Goal: Task Accomplishment & Management: Complete application form

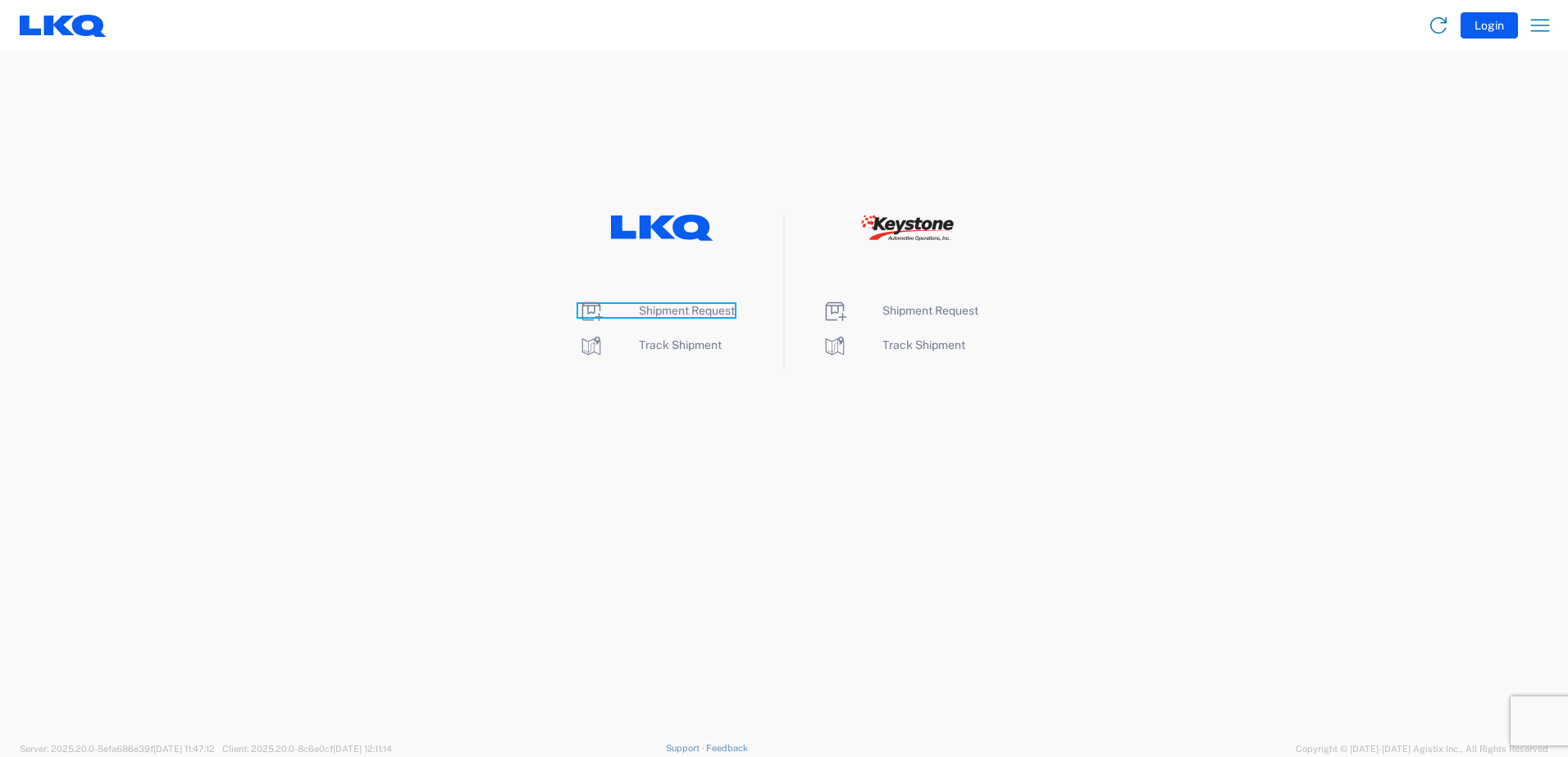
click at [674, 314] on span "Shipment Request" at bounding box center [686, 310] width 96 height 13
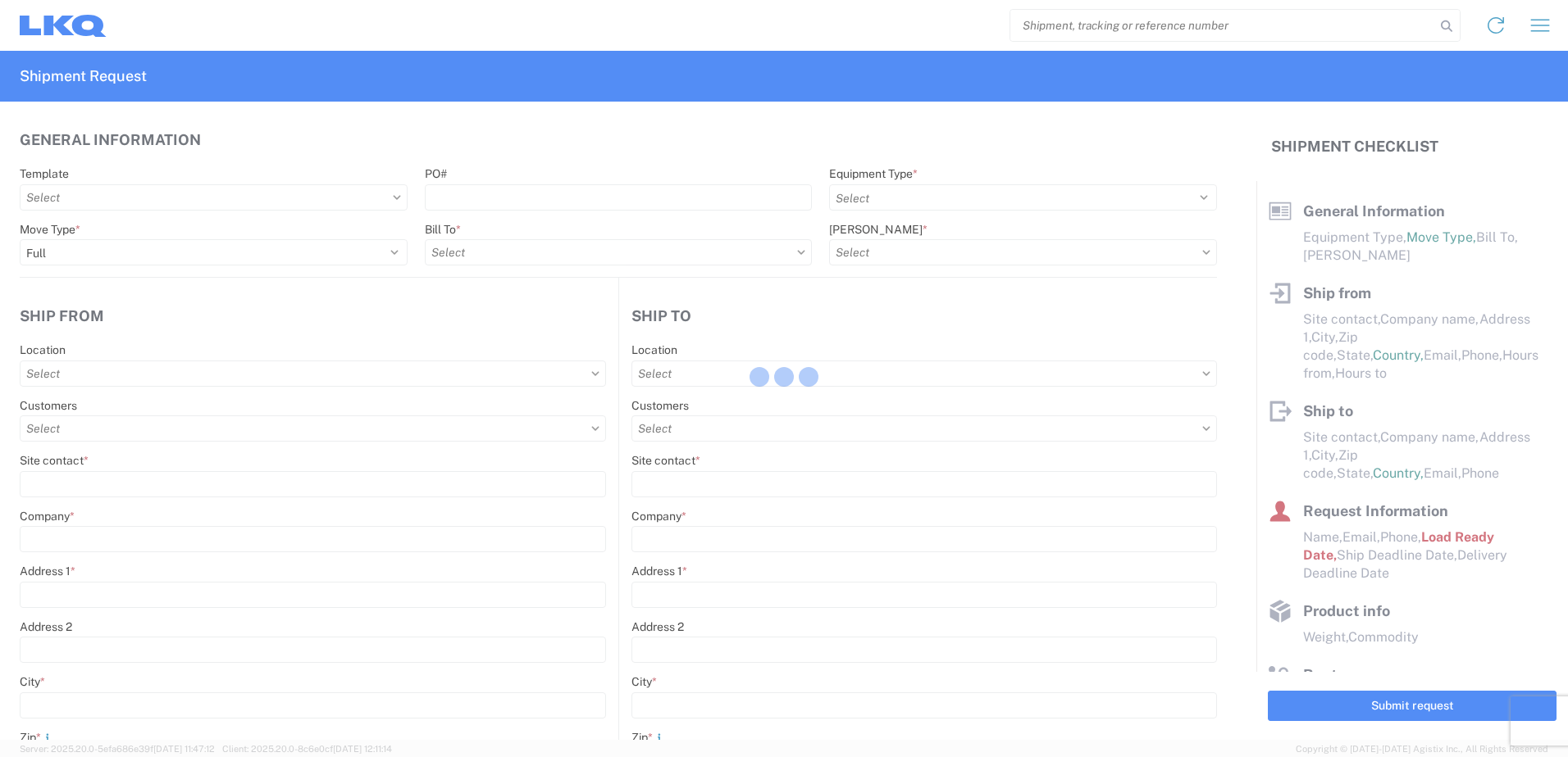
select select "FULL"
select select "US"
select select "LBS"
select select "IN"
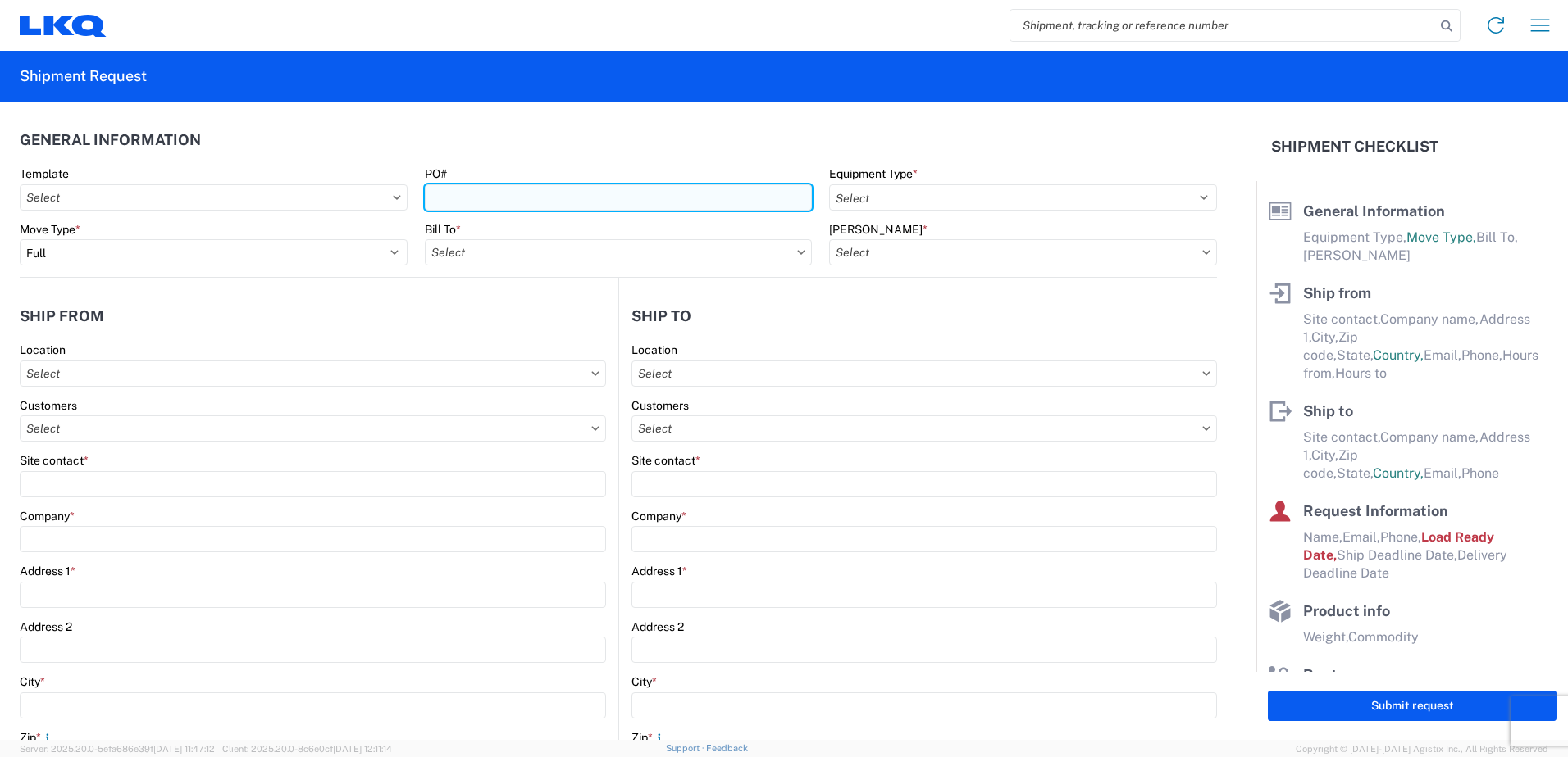
click at [567, 195] on input "PO#" at bounding box center [618, 198] width 388 height 27
type input "t31690"
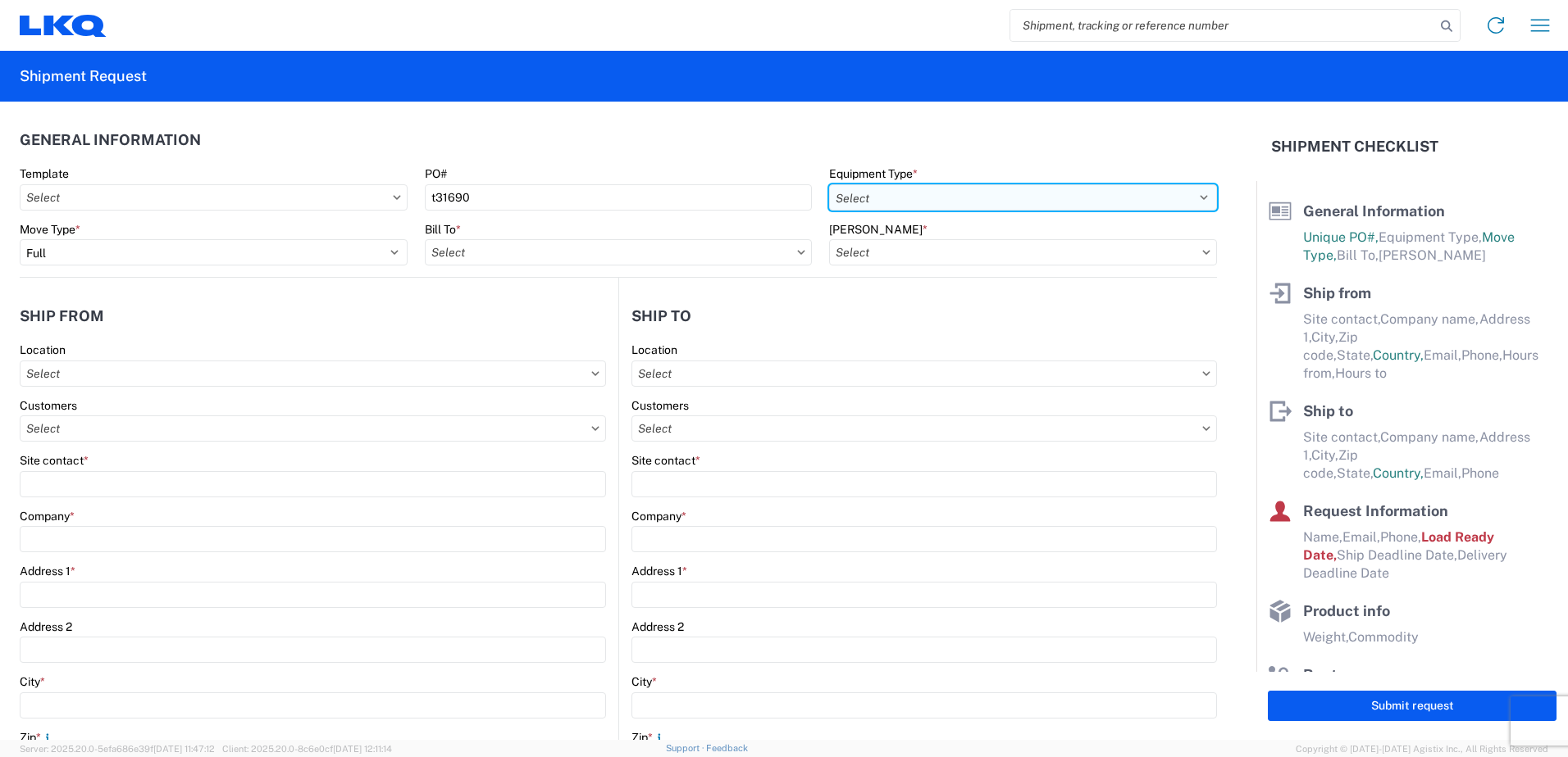
click at [1188, 198] on select "Select 53’ Dry Van Flatbed Dropdeck (van) Lowboy (flatbed) Rail" at bounding box center [1023, 198] width 388 height 27
select select "STDV"
click at [829, 184] on select "Select 53’ Dry Van Flatbed Dropdeck (van) Lowboy (flatbed) Rail" at bounding box center [1023, 198] width 388 height 27
click at [612, 257] on input "text" at bounding box center [618, 253] width 388 height 27
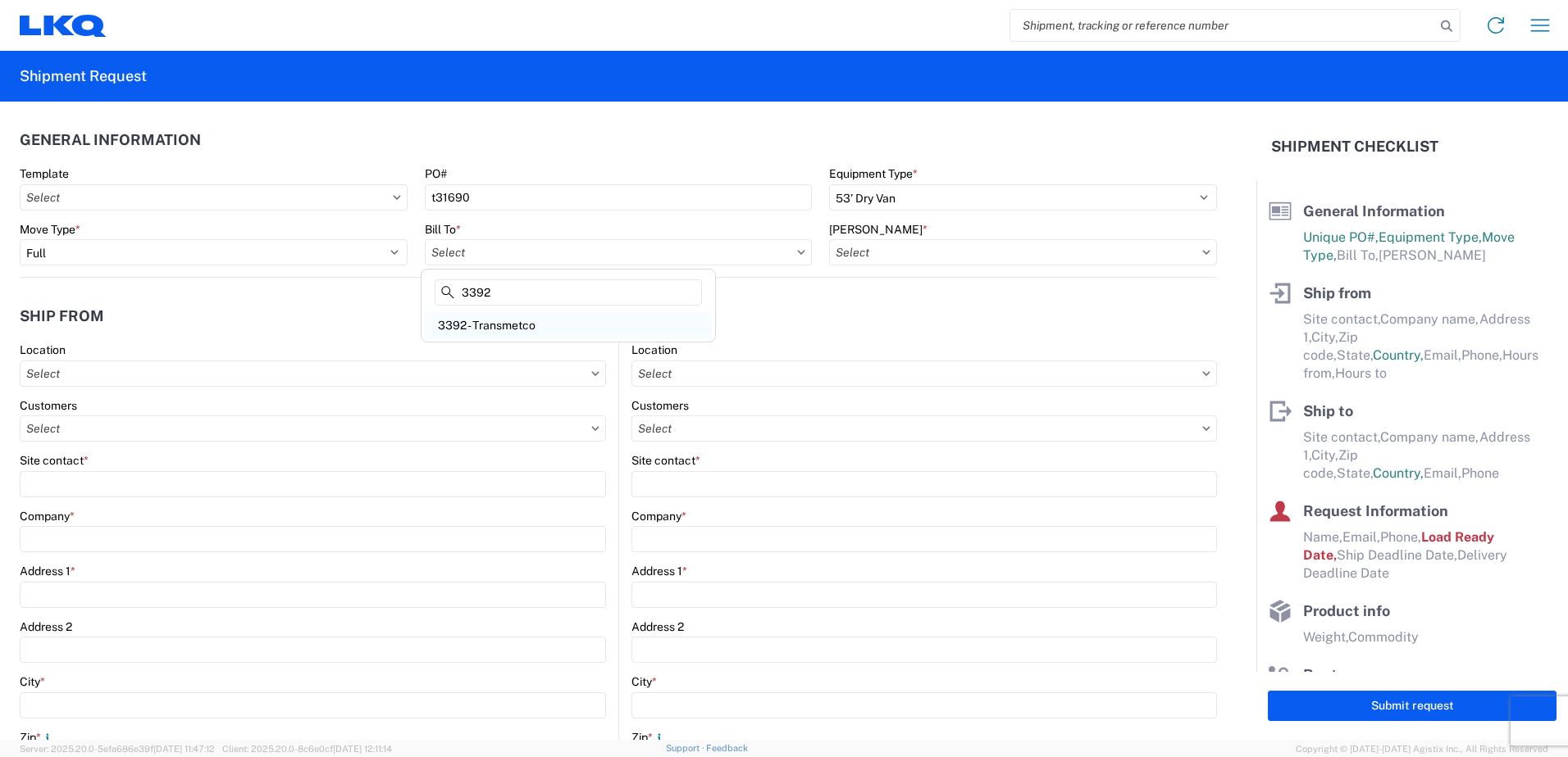
type input "3392"
click at [503, 324] on div "3392 - Transmetco" at bounding box center [568, 325] width 287 height 27
type input "3392 - Transmetco"
click at [993, 247] on input "text" at bounding box center [1023, 253] width 388 height 27
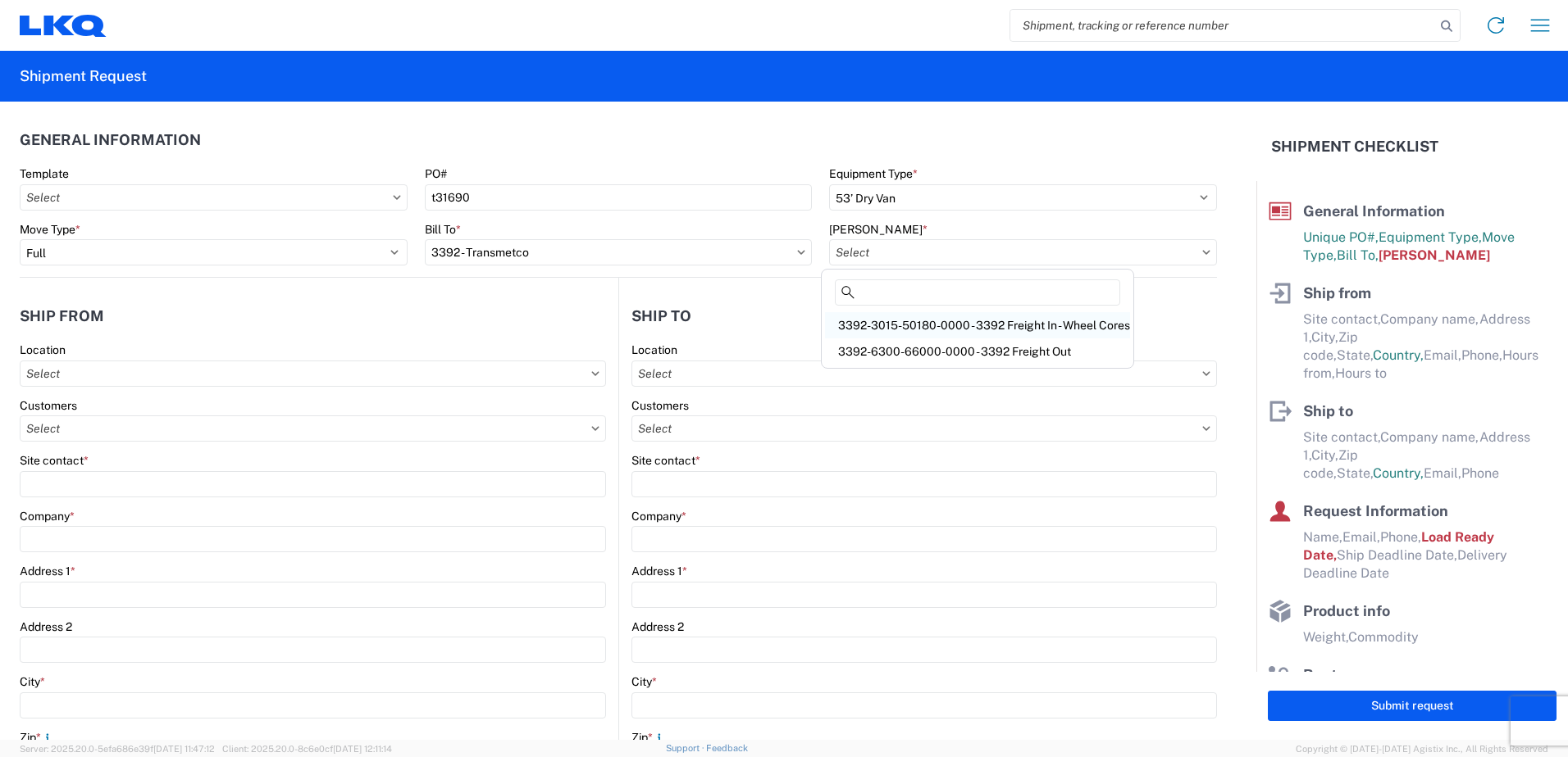
click at [969, 323] on div "3392-3015-50180-0000 - 3392 Freight In - Wheel Cores" at bounding box center [977, 325] width 305 height 27
type input "3392-3015-50180-0000 - 3392 Freight In - Wheel Cores"
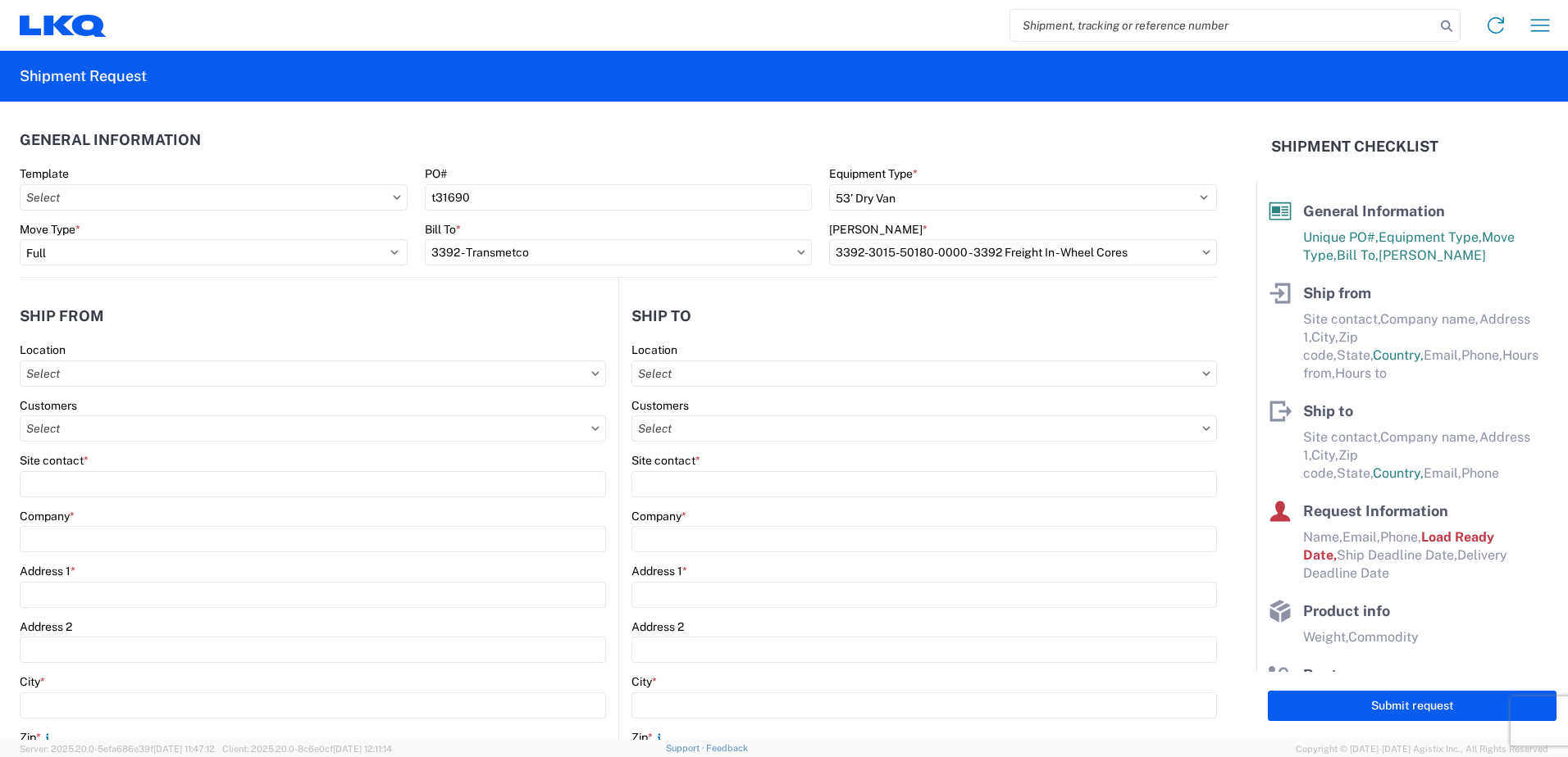
click at [292, 357] on div "Location" at bounding box center [312, 364] width 586 height 44
click at [261, 372] on input "text" at bounding box center [312, 374] width 586 height 27
type input "1365"
click at [94, 447] on div "1365 - LKQ Thruway Auto Parts - [GEOGRAPHIC_DATA]" at bounding box center [173, 447] width 298 height 27
type input "1365 - LKQ Thruway Auto Parts - [GEOGRAPHIC_DATA]"
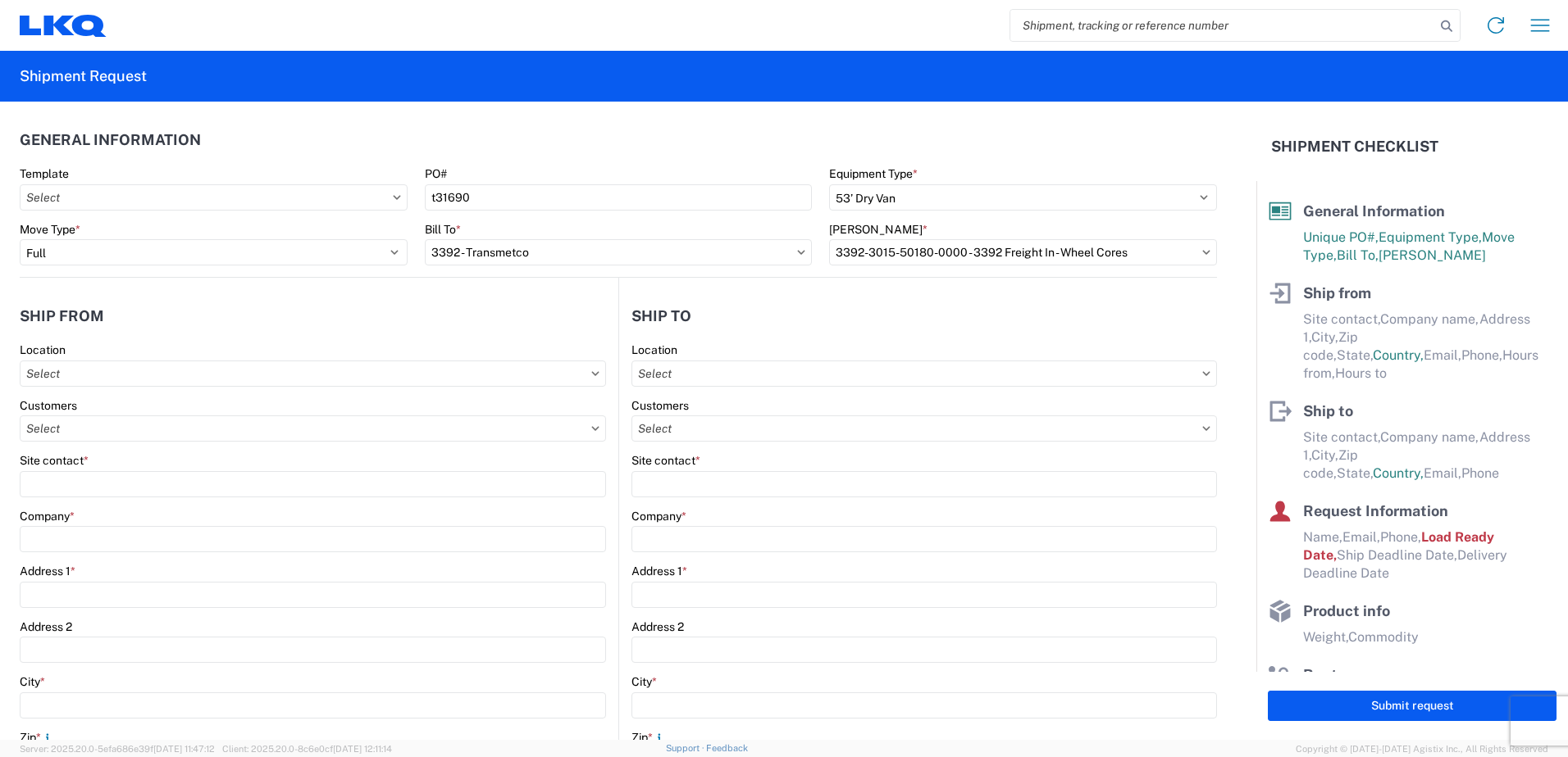
type input "LKQ Corporation"
type input "[STREET_ADDRESS] (SR 248)"
type input "[GEOGRAPHIC_DATA]"
type input "18244"
select select "PA"
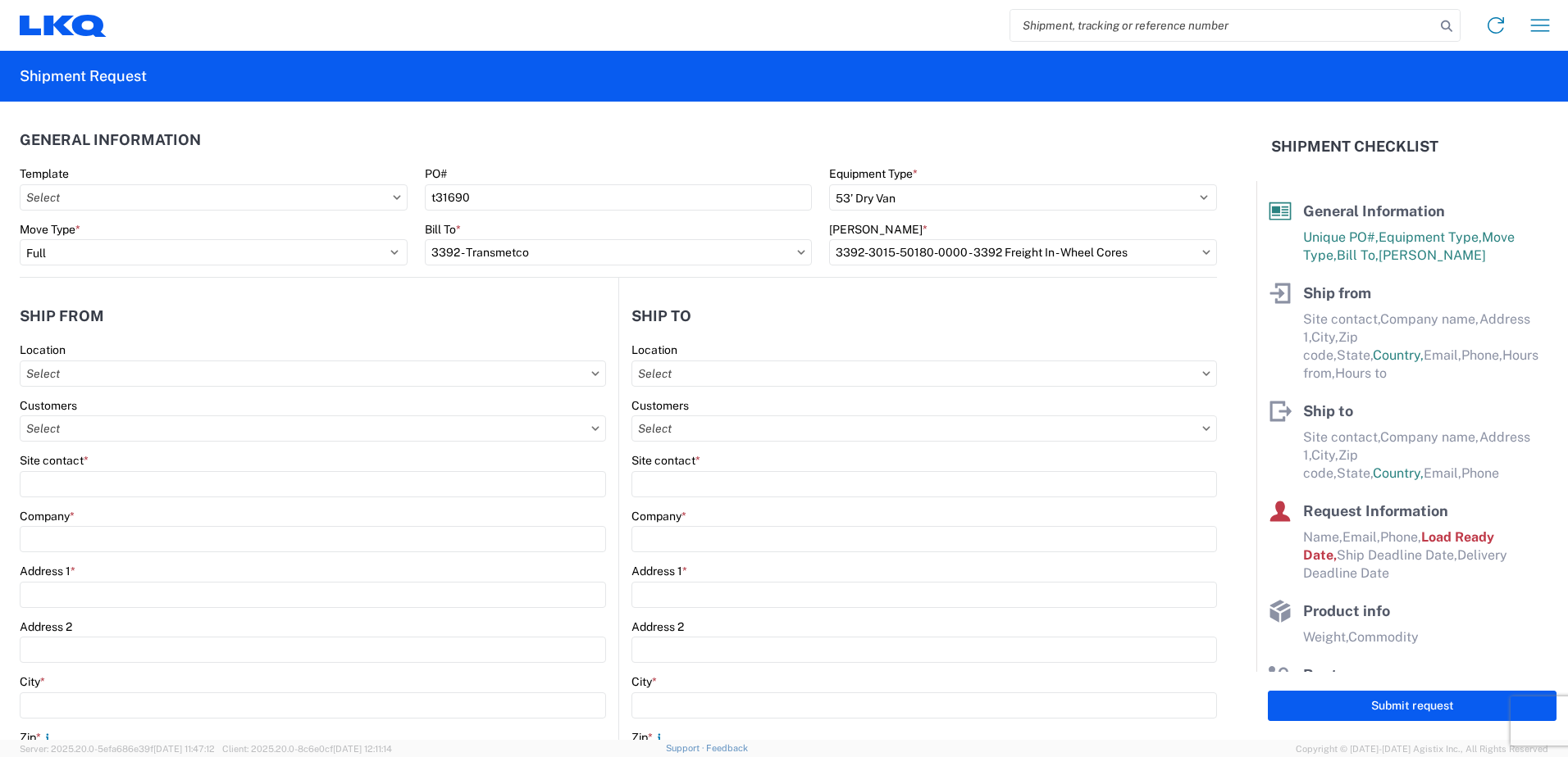
type input "07:00"
type input "13:00"
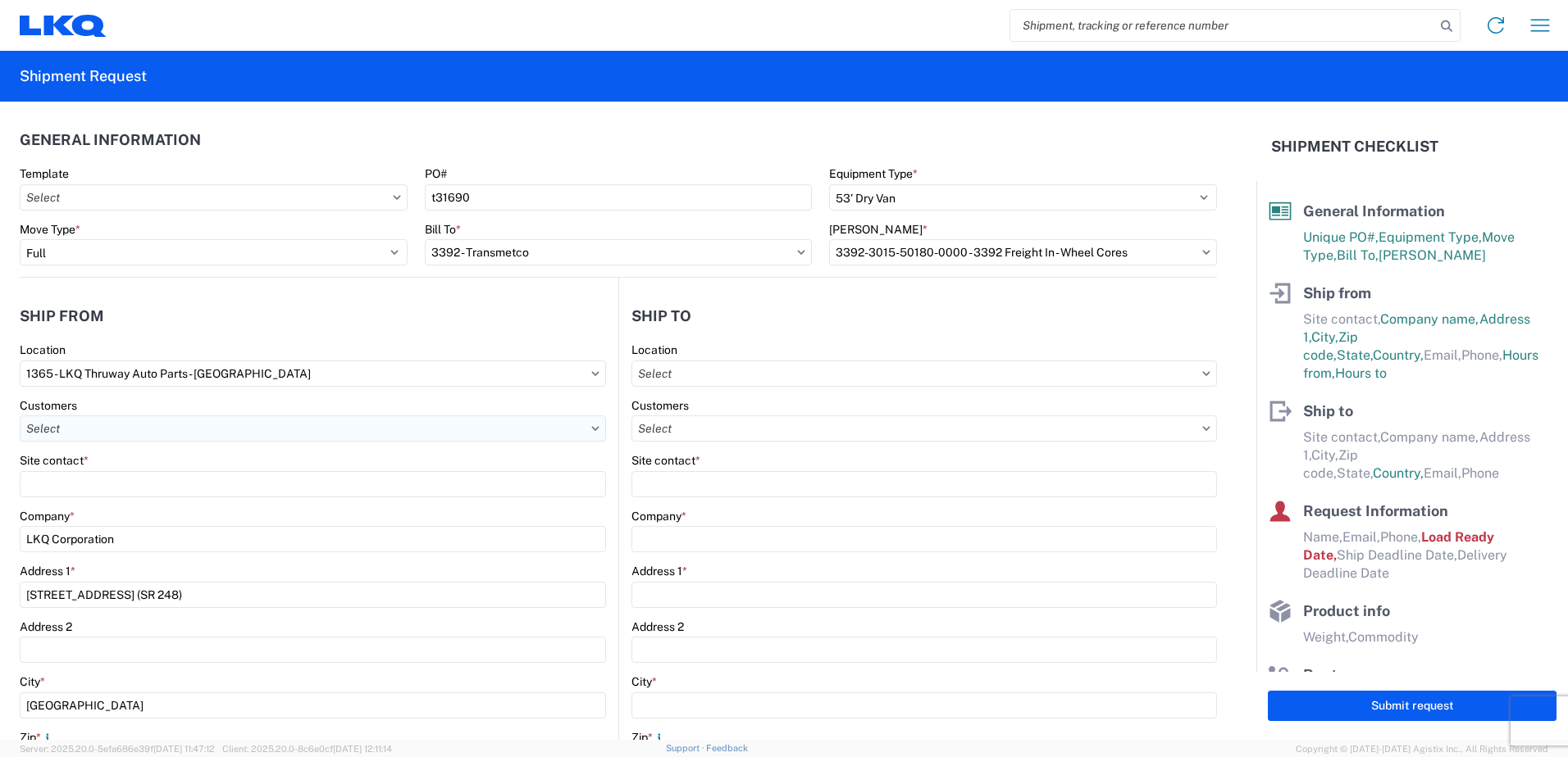
click at [108, 433] on input "text" at bounding box center [312, 429] width 586 height 27
click at [0, 472] on html "Home Shipment request Shipment tracking Shipment Request General Information Te…" at bounding box center [784, 378] width 1568 height 757
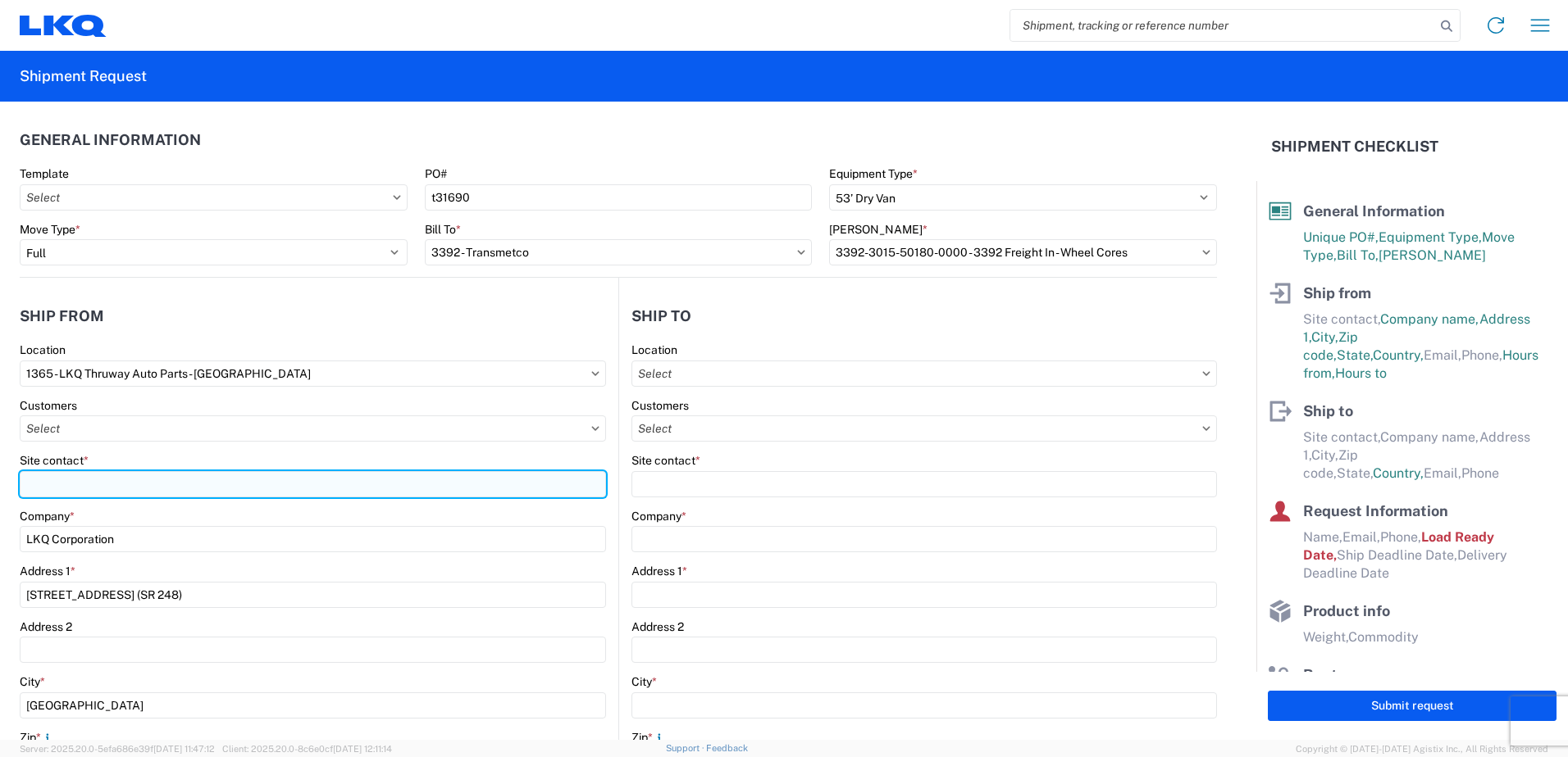
click at [134, 480] on input "Site contact *" at bounding box center [312, 485] width 586 height 27
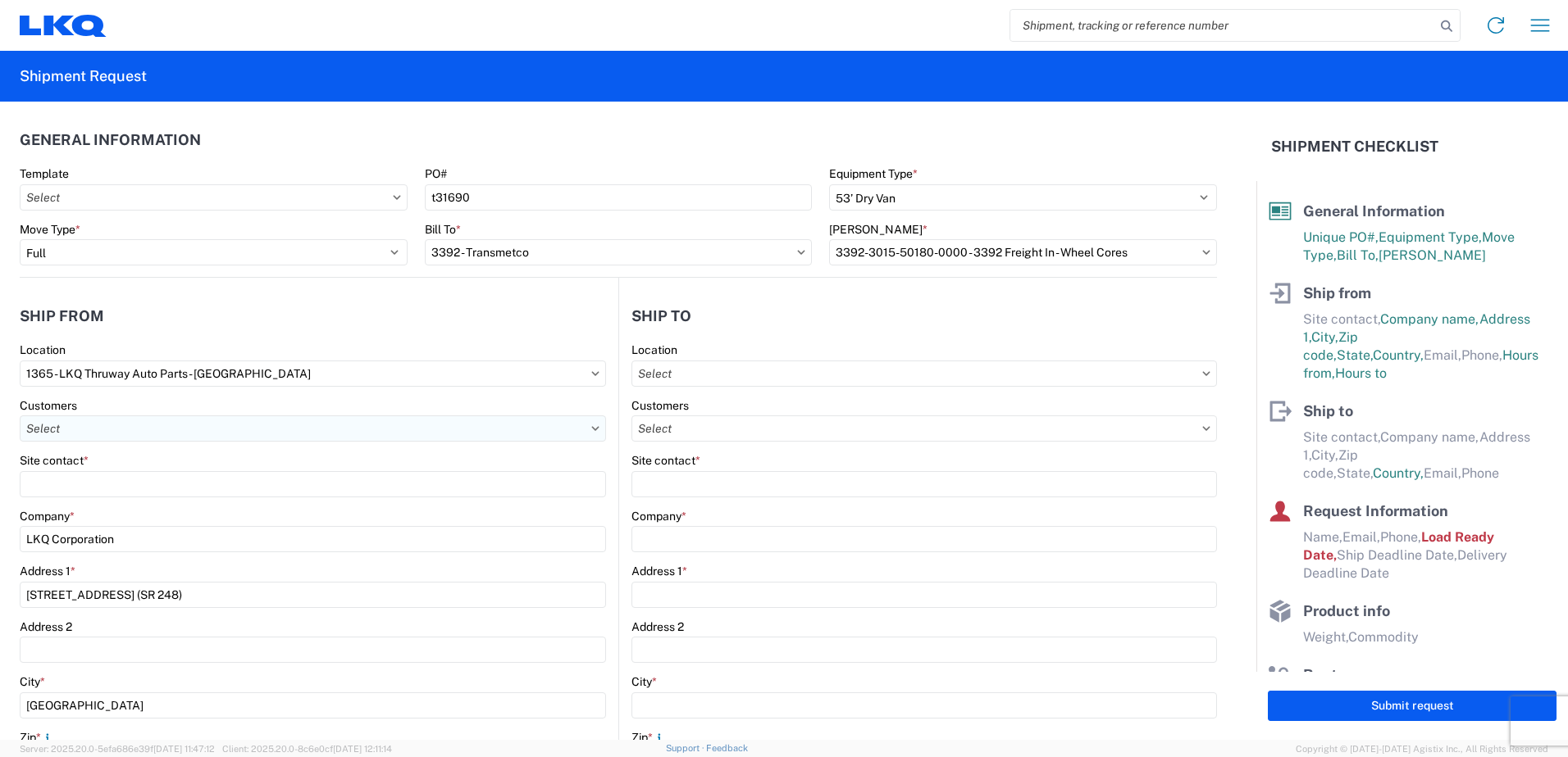
click at [216, 429] on input "text" at bounding box center [312, 429] width 586 height 27
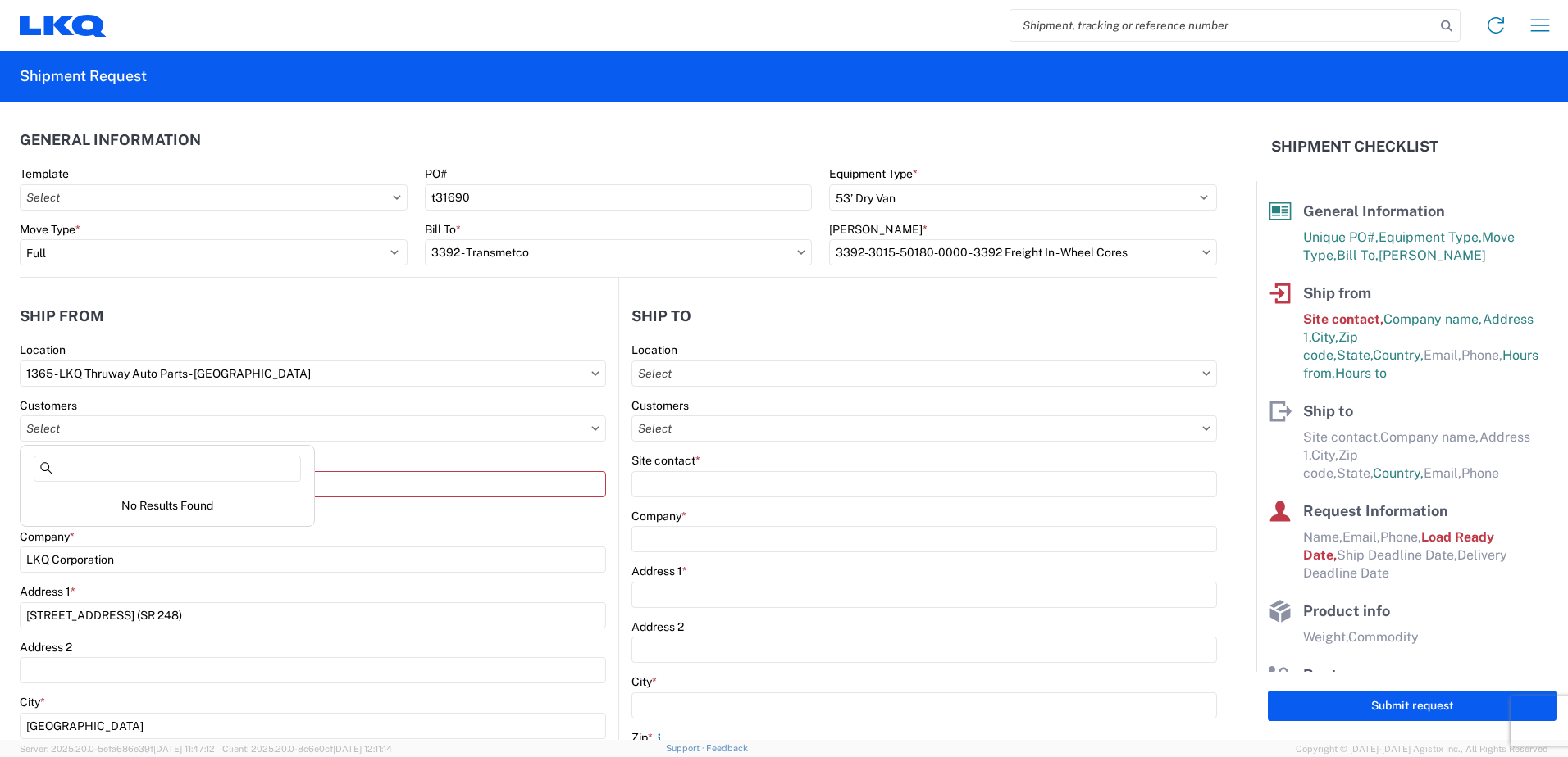
click at [5, 472] on form "General Information Template PO# t31690 Equipment Type * Select 53’ Dry Van Fla…" at bounding box center [628, 421] width 1256 height 638
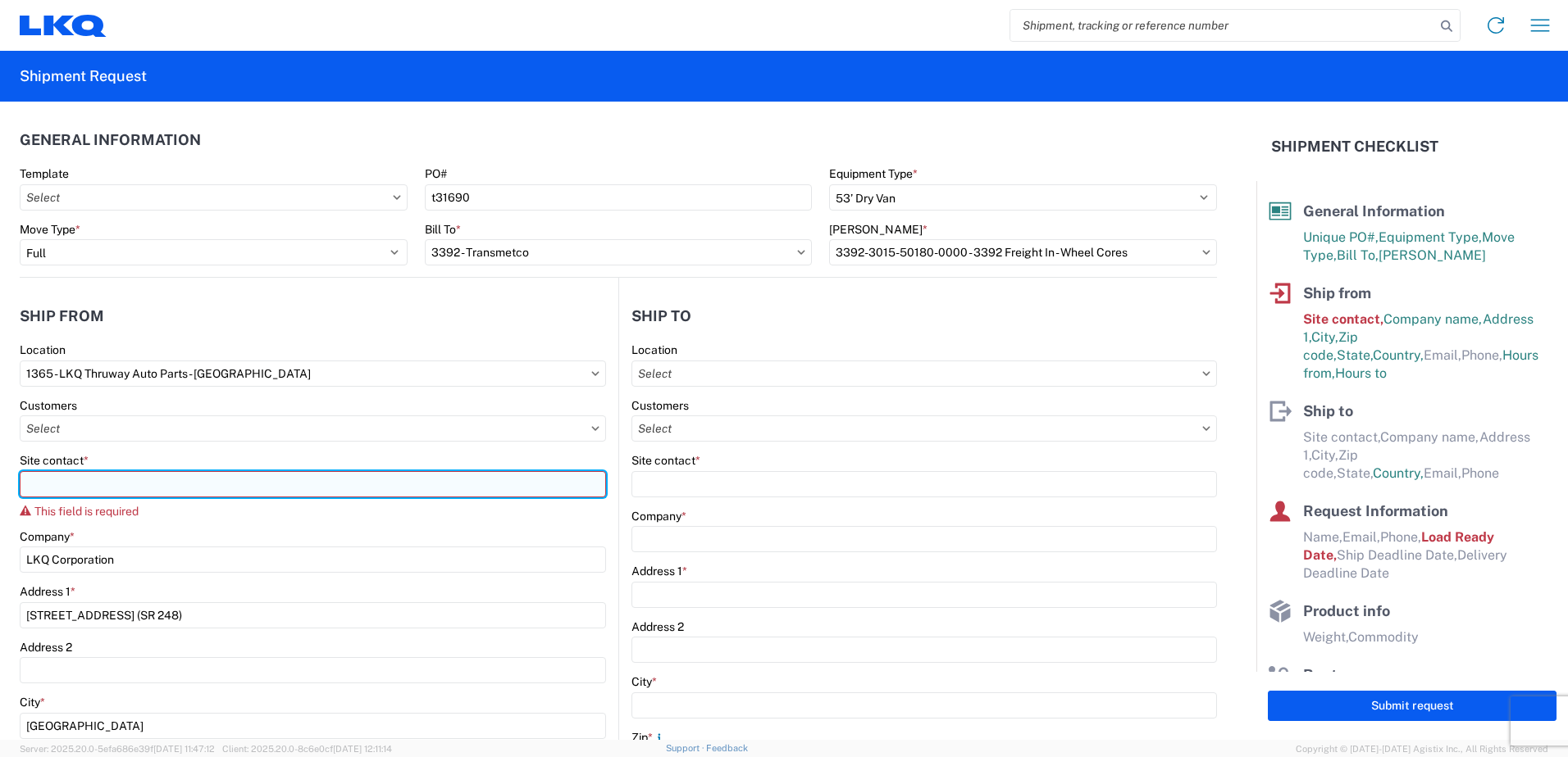
click at [139, 486] on input "Site contact *" at bounding box center [312, 485] width 586 height 27
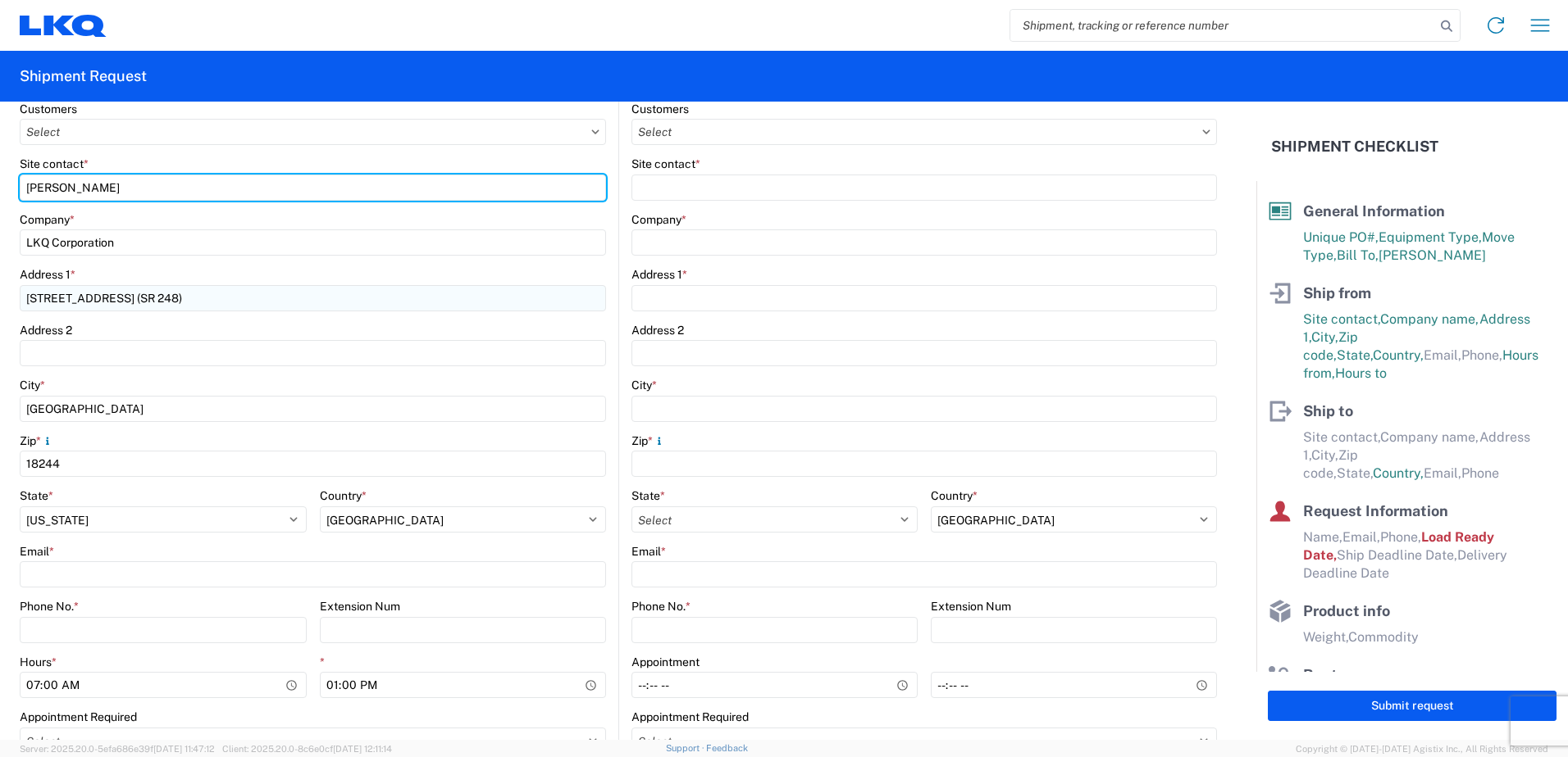
scroll to position [410, 0]
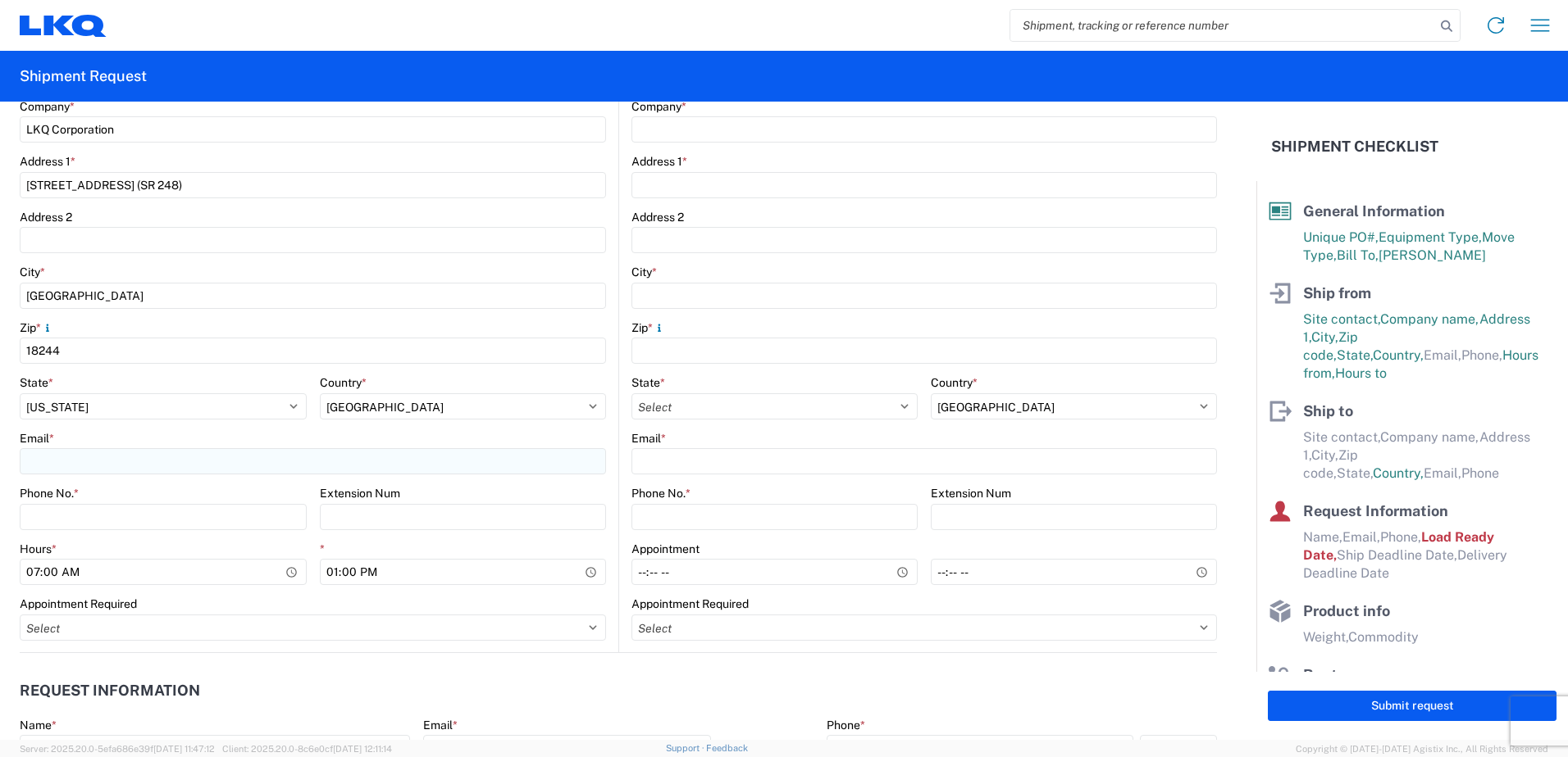
type input "[PERSON_NAME]"
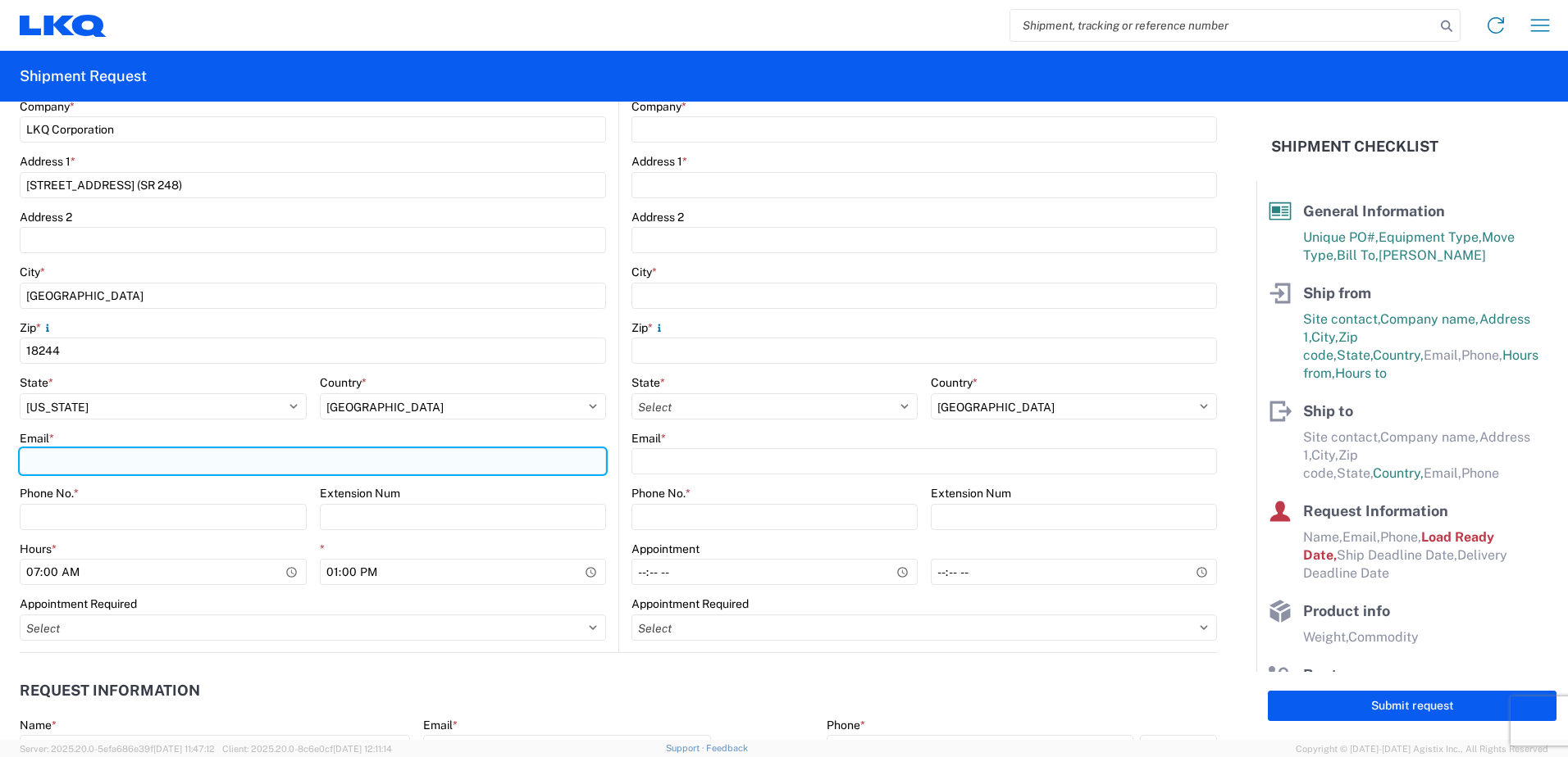
click at [122, 459] on input "Email *" at bounding box center [312, 462] width 586 height 27
type input "[EMAIL_ADDRESS][DOMAIN_NAME]"
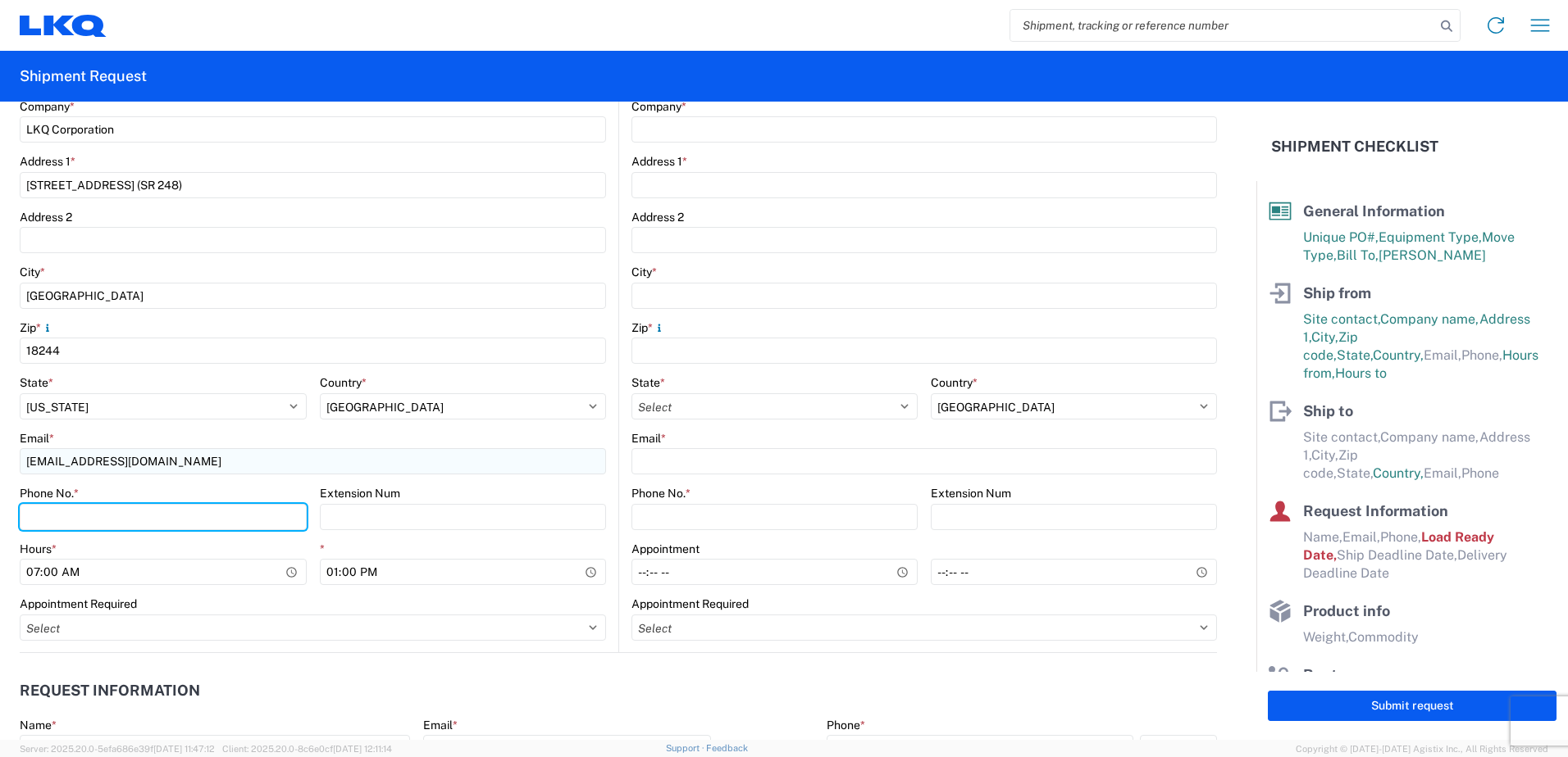
type input "4846294400"
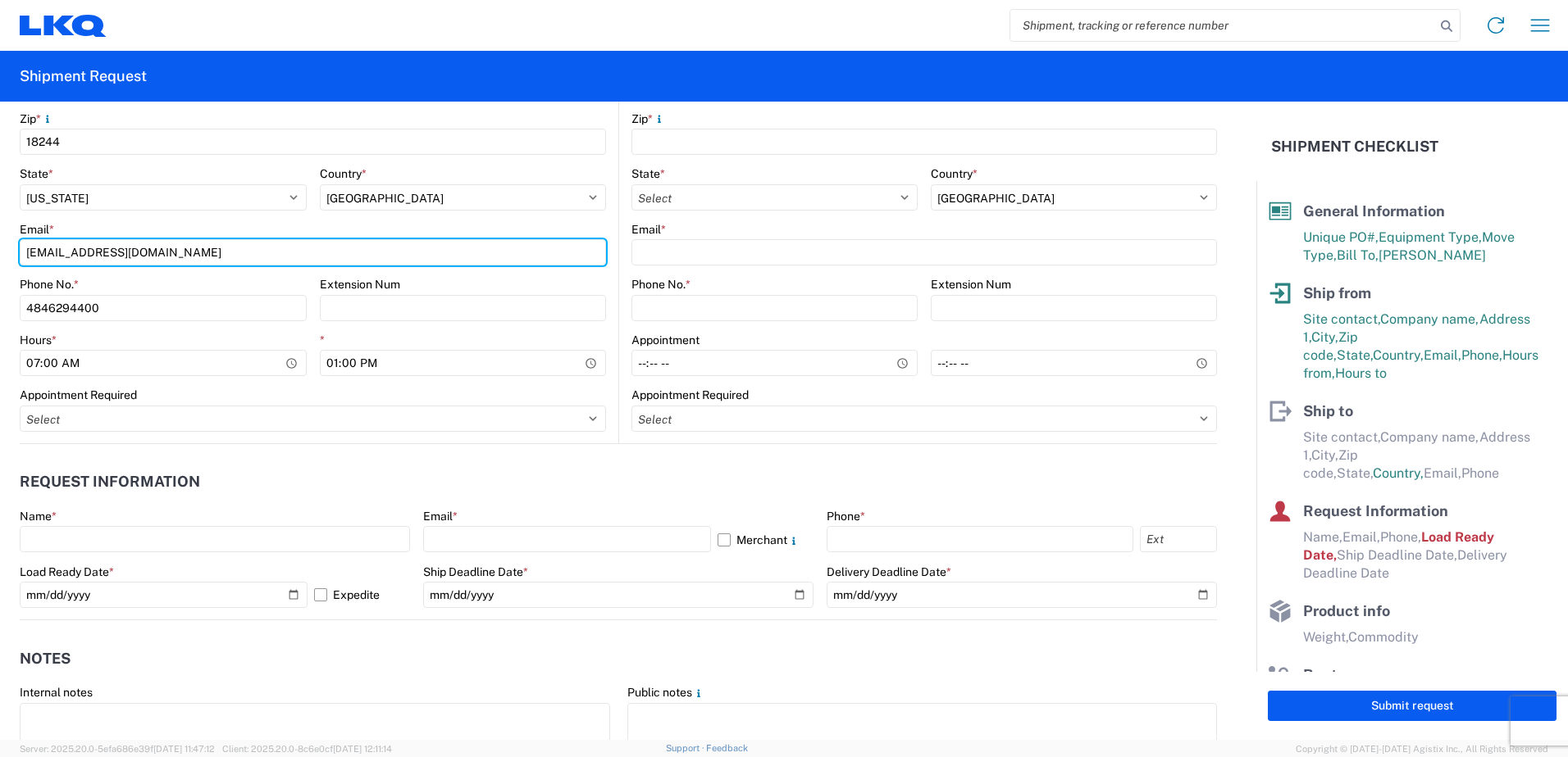
scroll to position [656, 0]
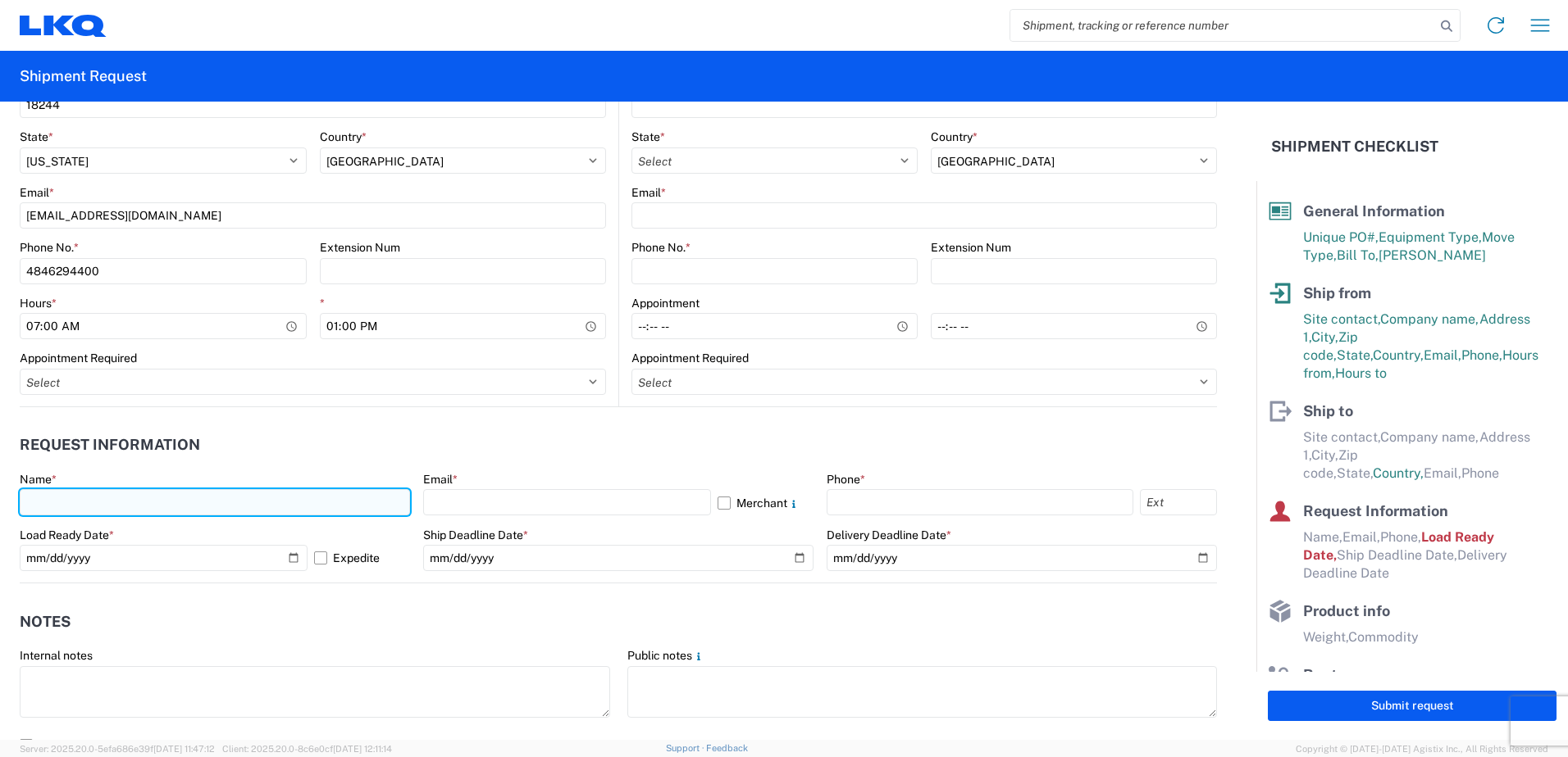
click at [119, 500] on input "text" at bounding box center [215, 503] width 390 height 27
type input "[PERSON_NAME]"
type input "LKQ Corporation"
type input "[STREET_ADDRESS] (SR 248)"
type input "1365 - LKQ Thruway Auto Parts - [GEOGRAPHIC_DATA]"
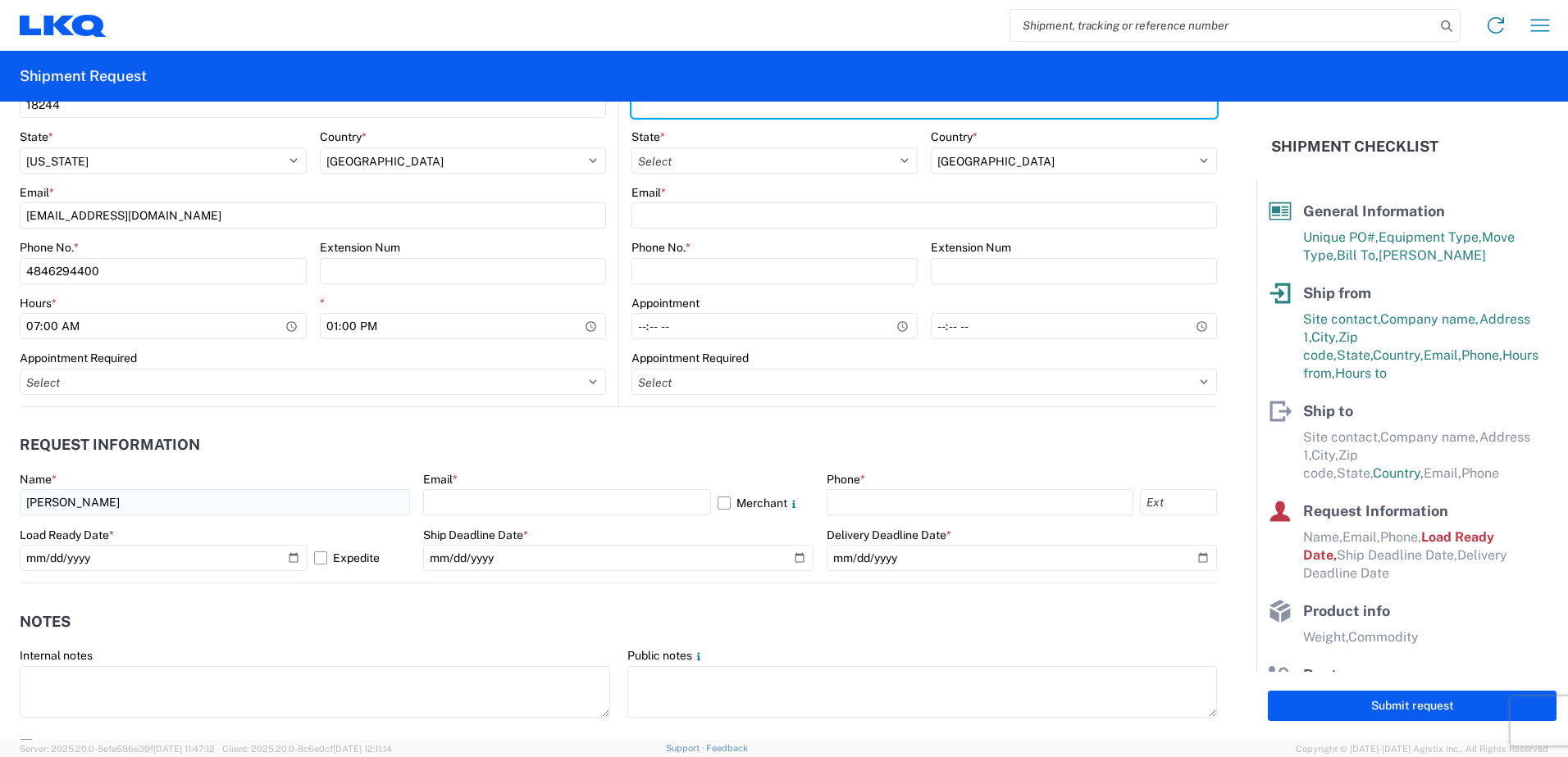
type input "18244"
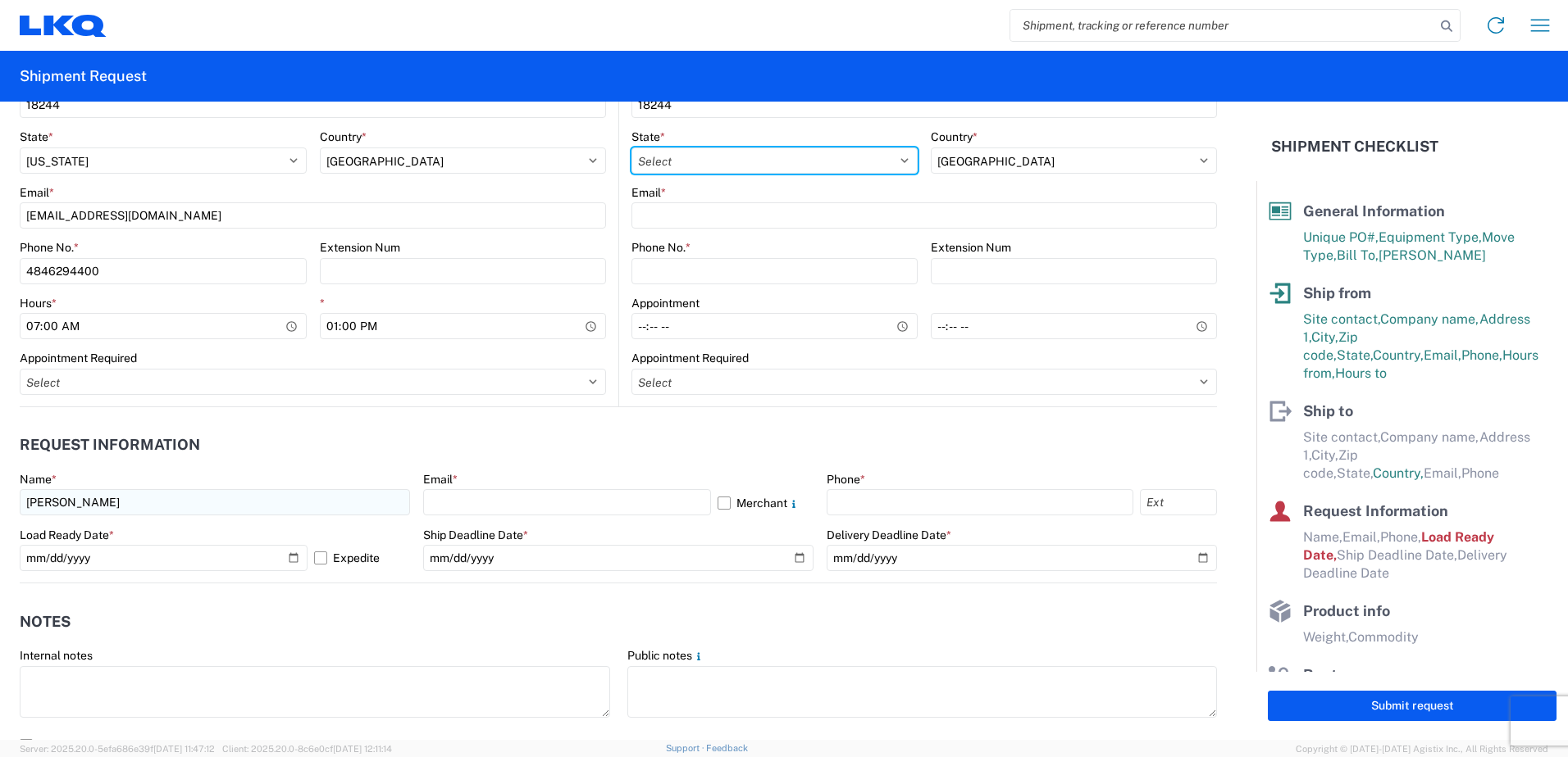
select select "PA"
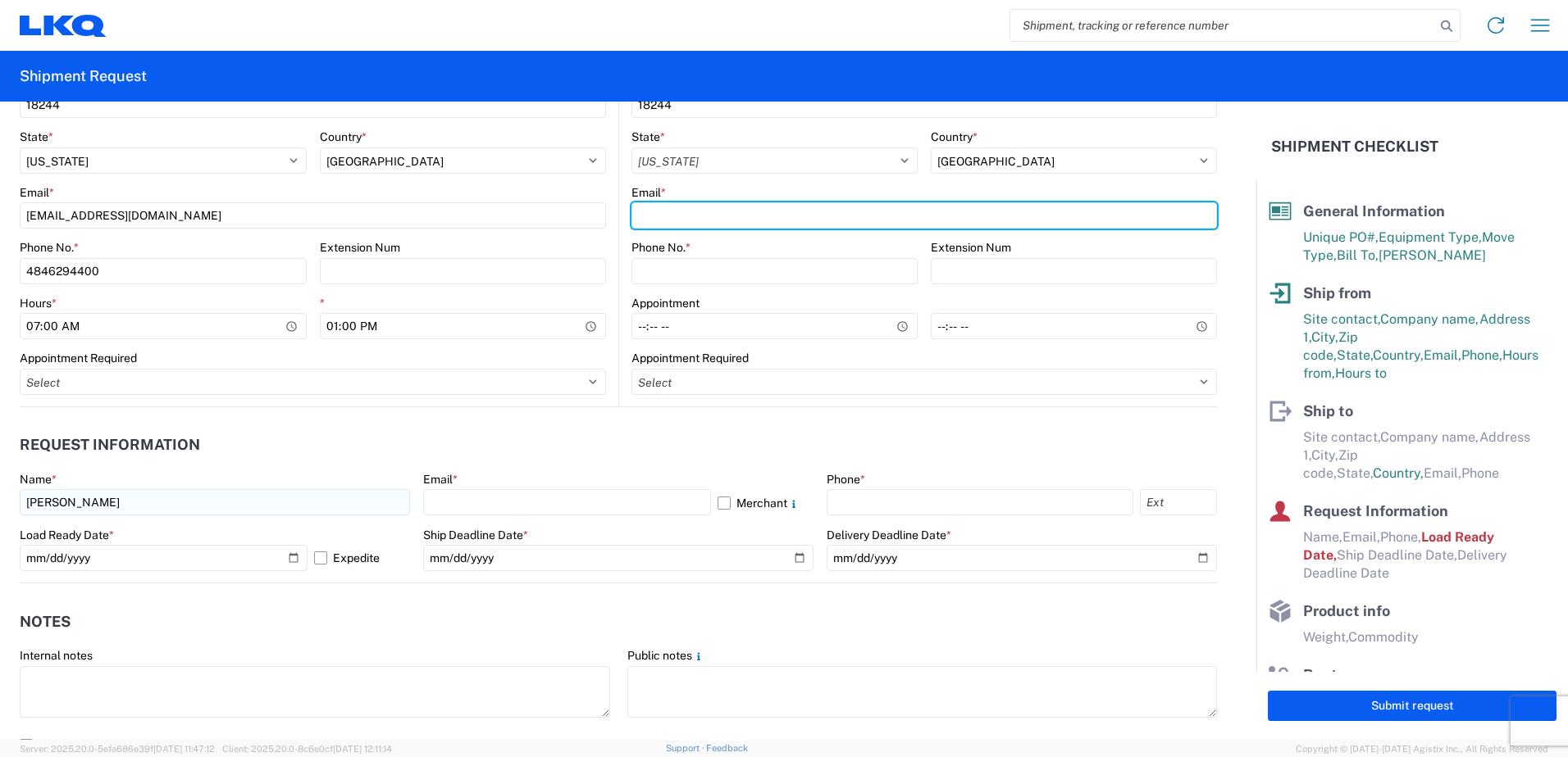
type input "[EMAIL_ADDRESS][DOMAIN_NAME]"
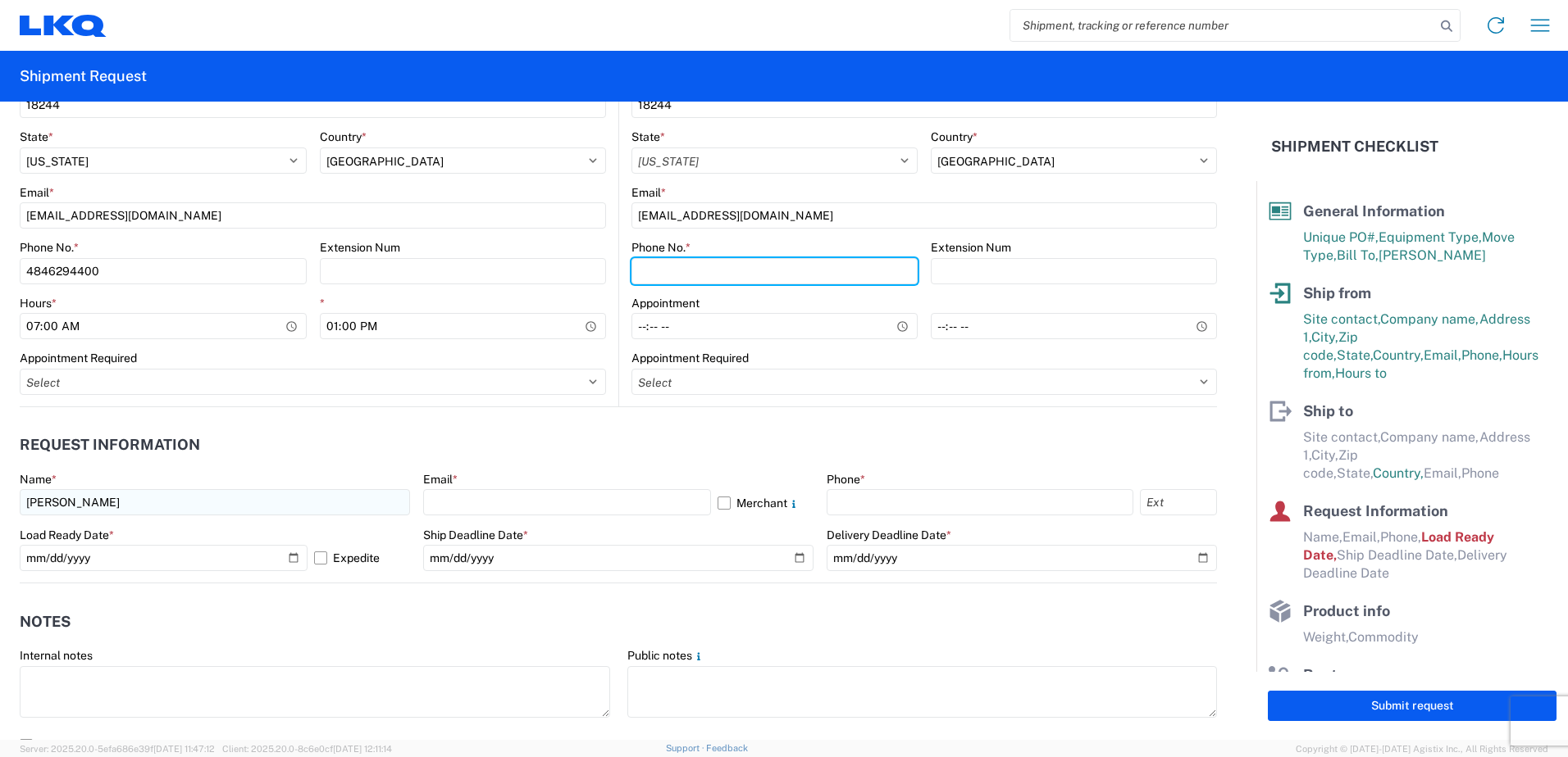
type input "4846294400"
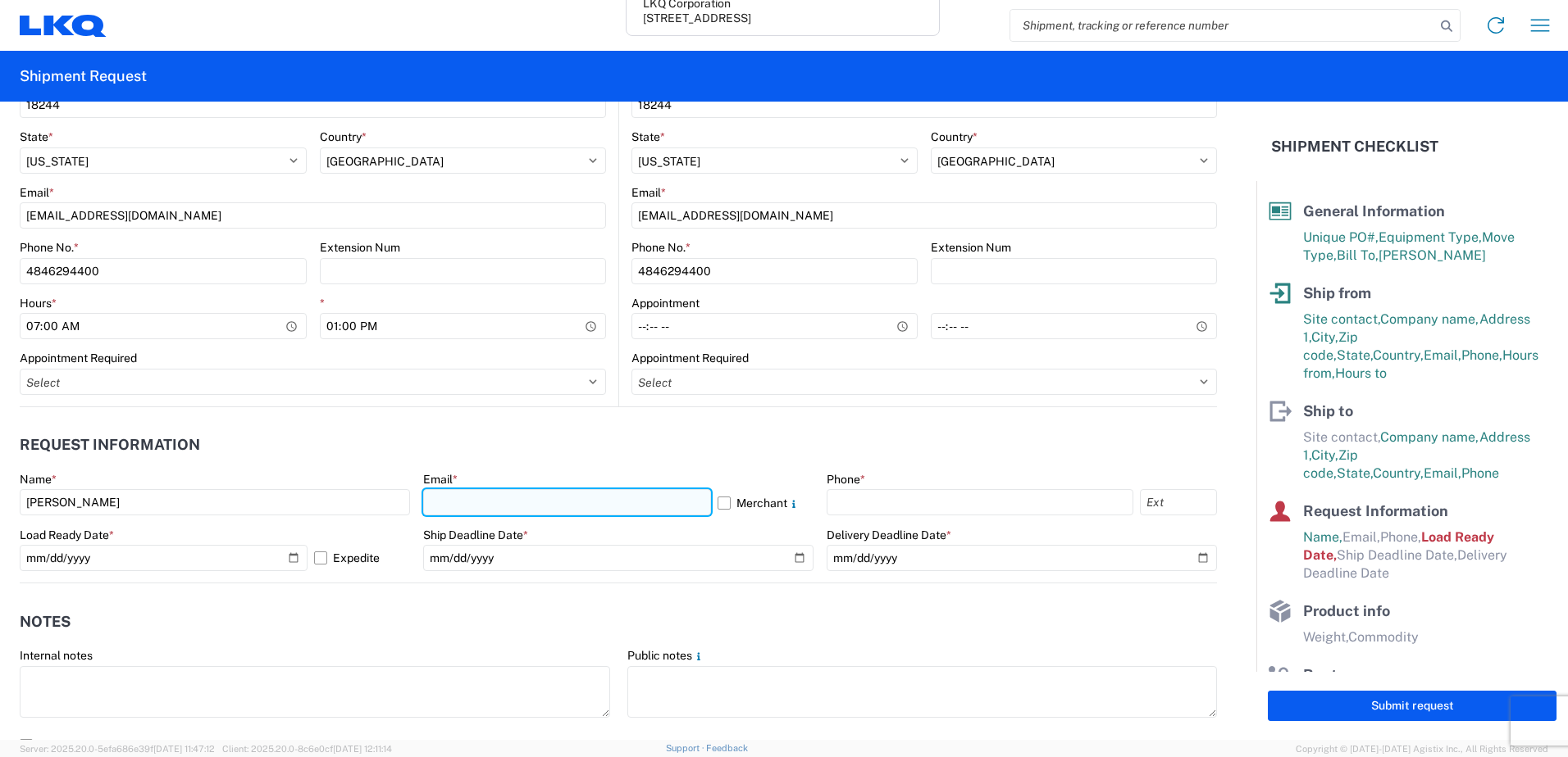
click at [508, 492] on input "text" at bounding box center [567, 503] width 287 height 27
type input "[EMAIL_ADDRESS][DOMAIN_NAME]"
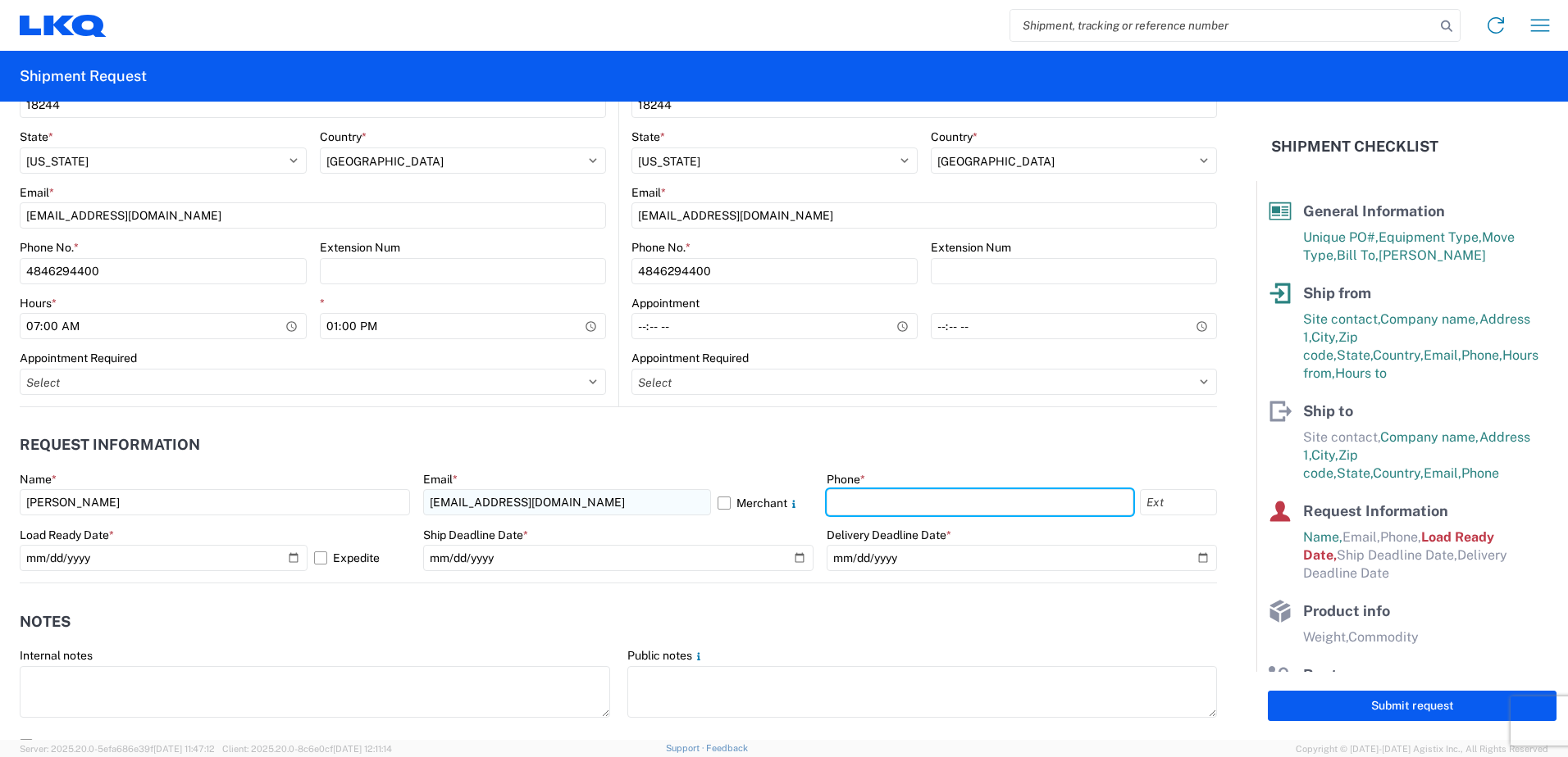
type input "4846294400"
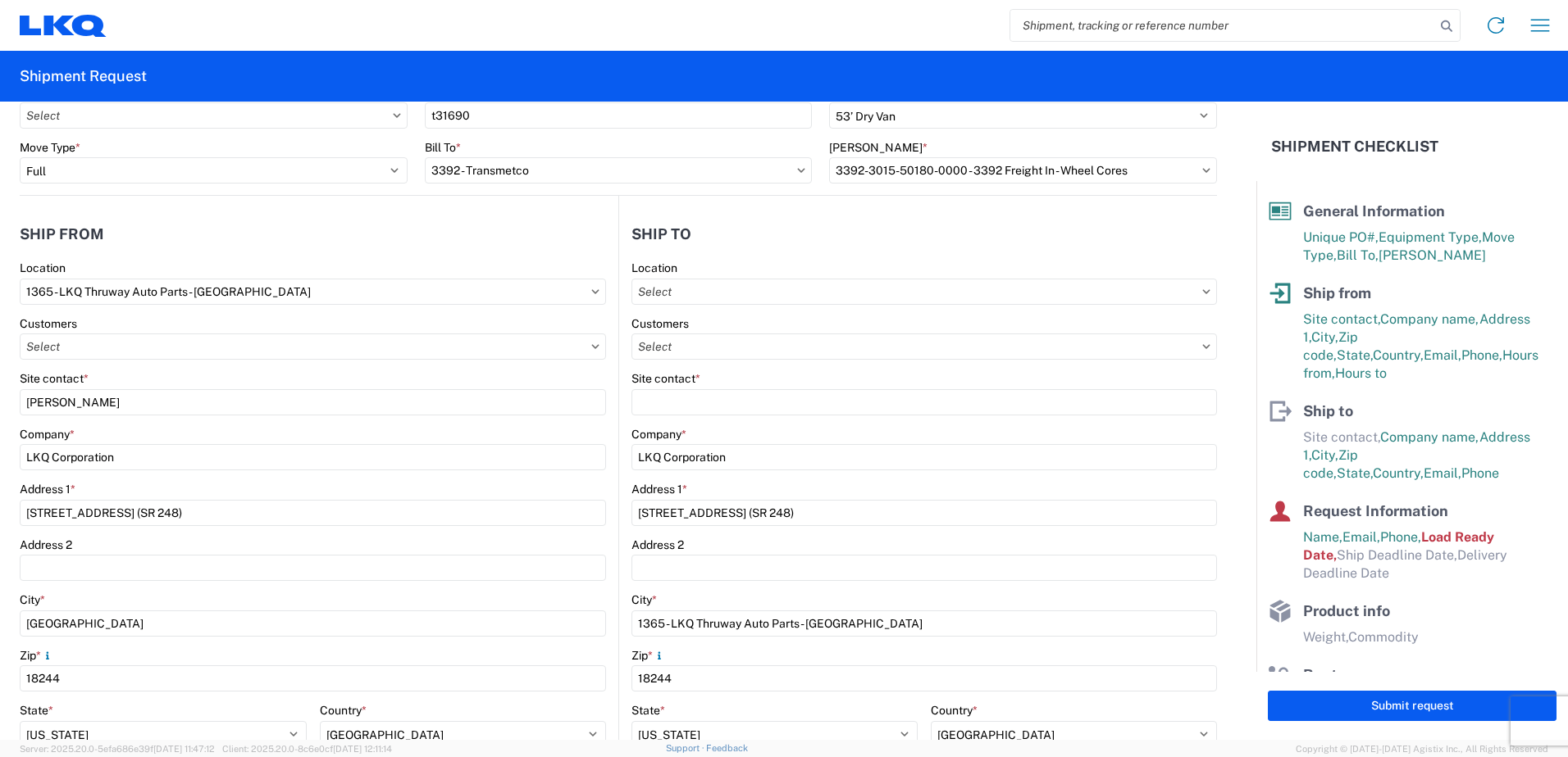
scroll to position [164, 0]
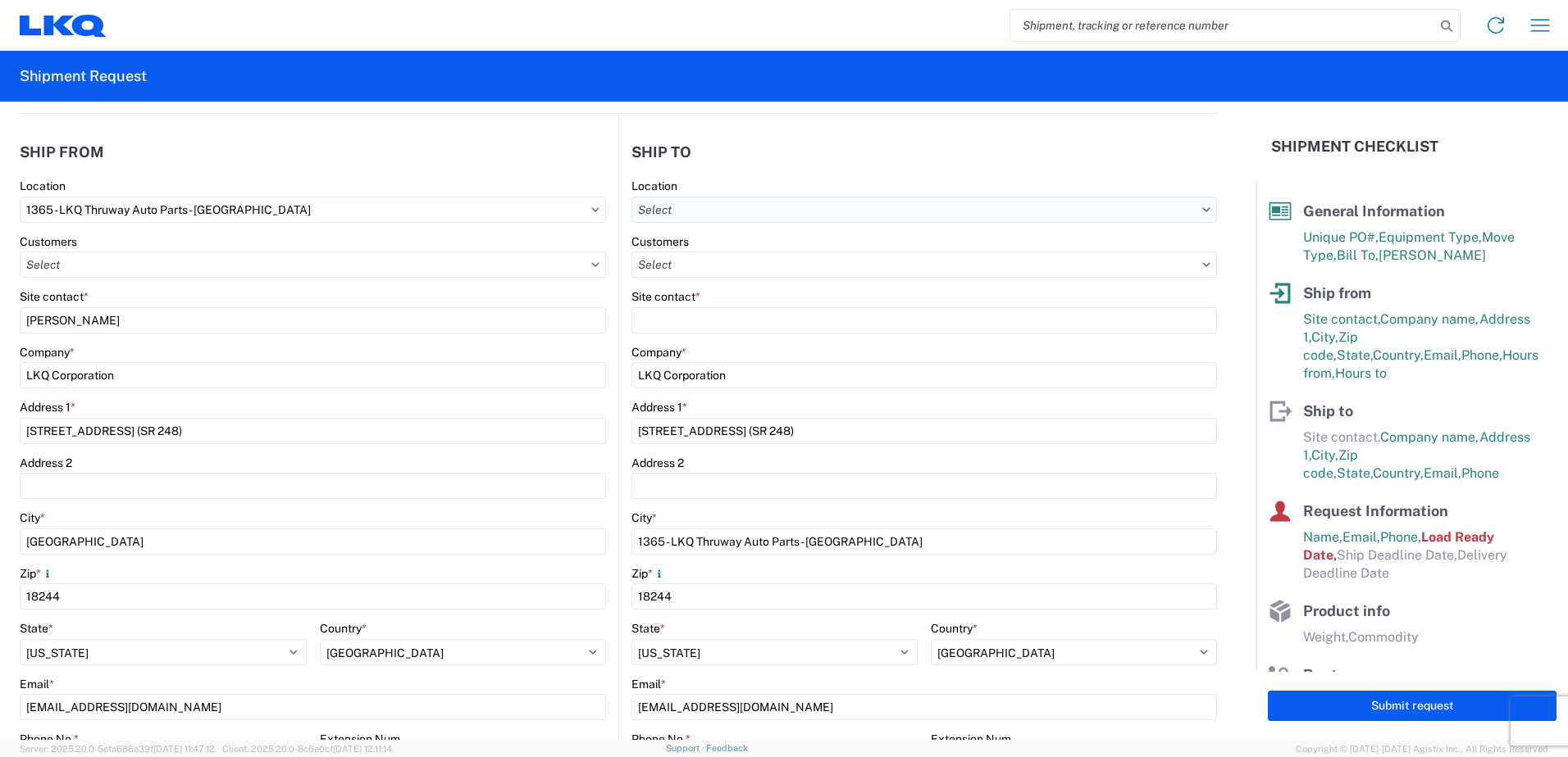
click at [709, 205] on input "text" at bounding box center [924, 210] width 585 height 27
type input "3392"
click at [702, 285] on div "3392 - Transmetco" at bounding box center [773, 283] width 287 height 27
type input "3392 - Transmetco"
type input "[STREET_ADDRESS]"
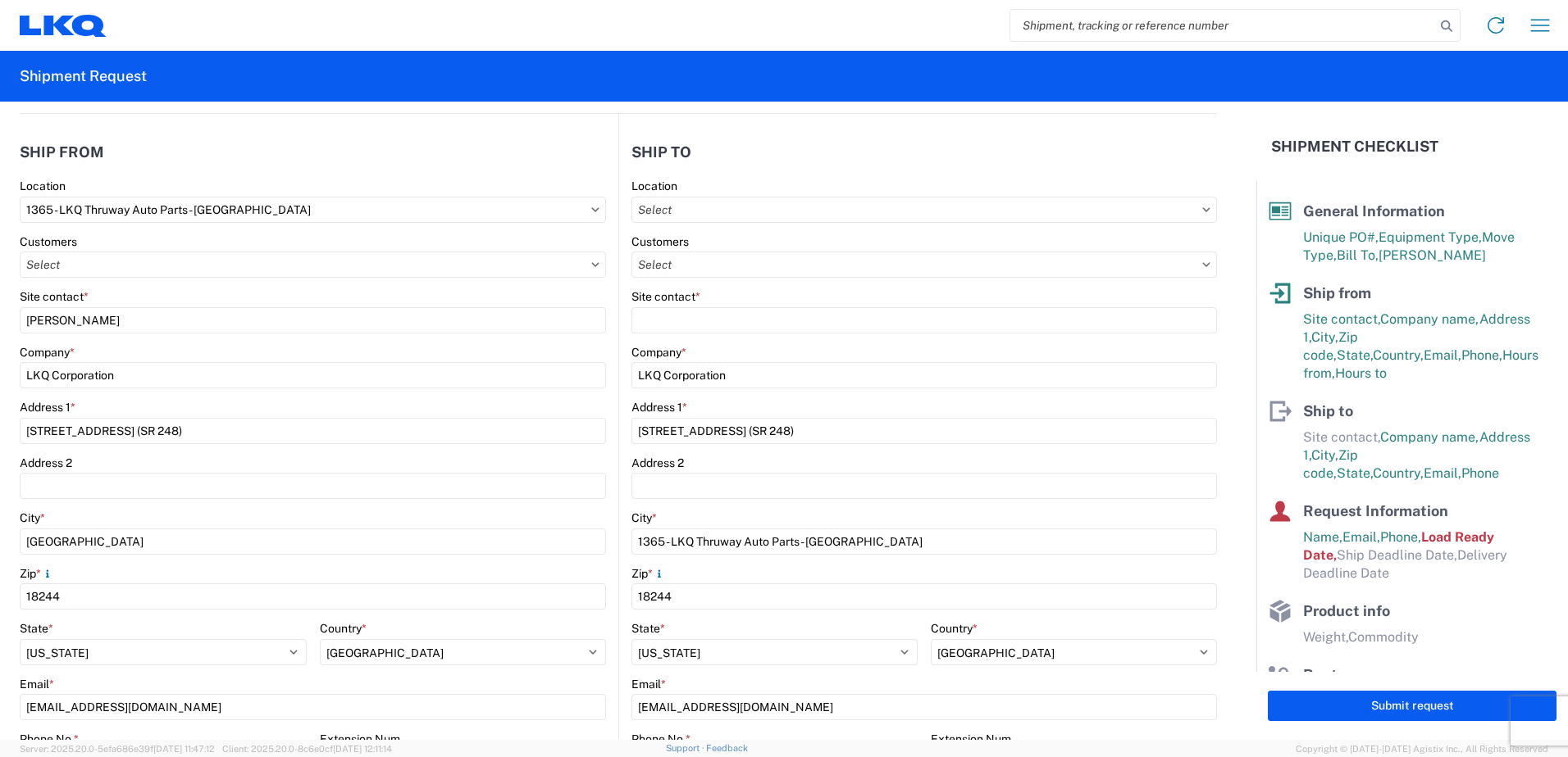
type input "Huntington"
type input "46750"
type input "[PHONE_NUMBER]"
select select "IN"
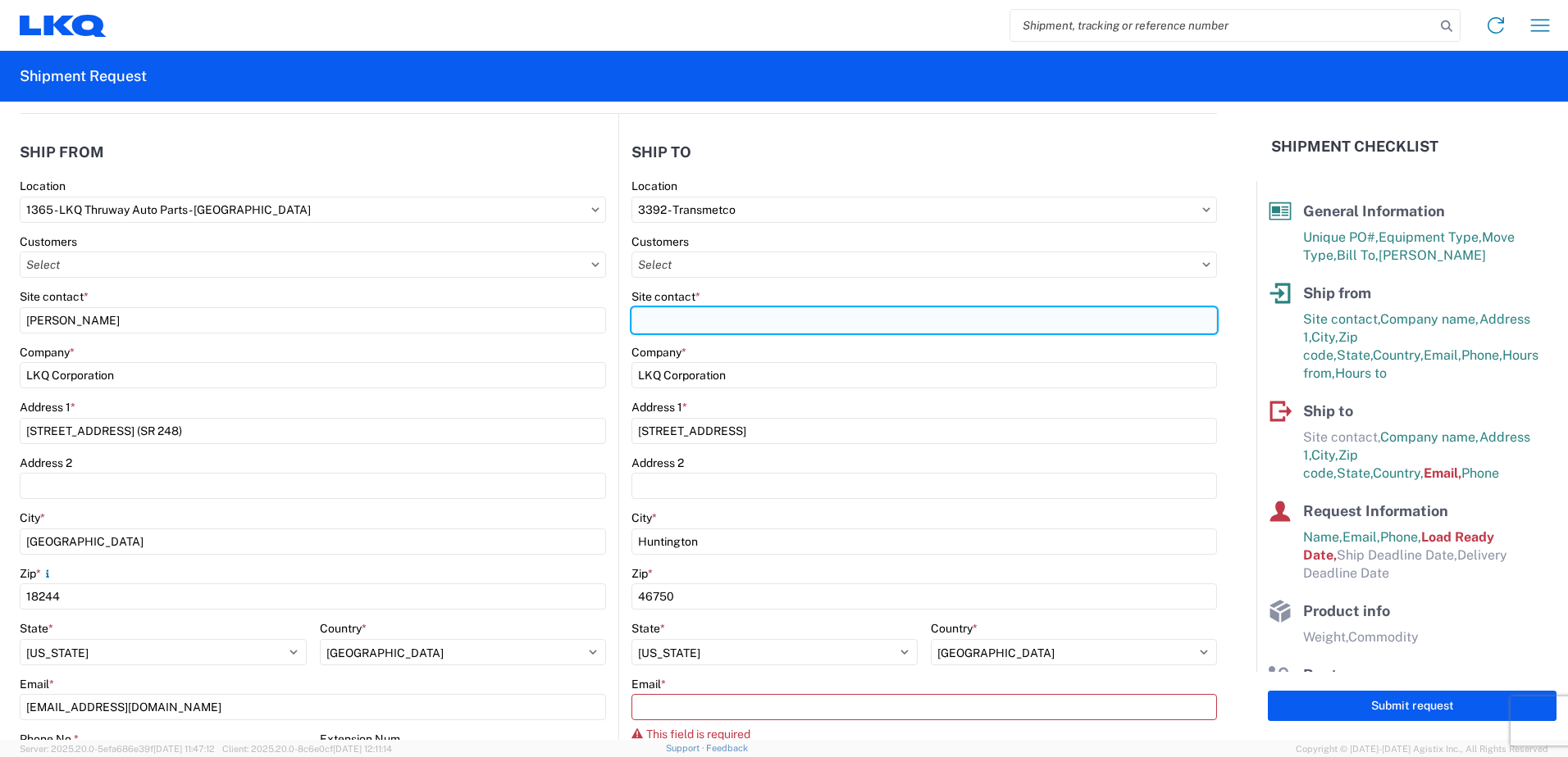
click at [692, 324] on input "Site contact *" at bounding box center [924, 321] width 585 height 27
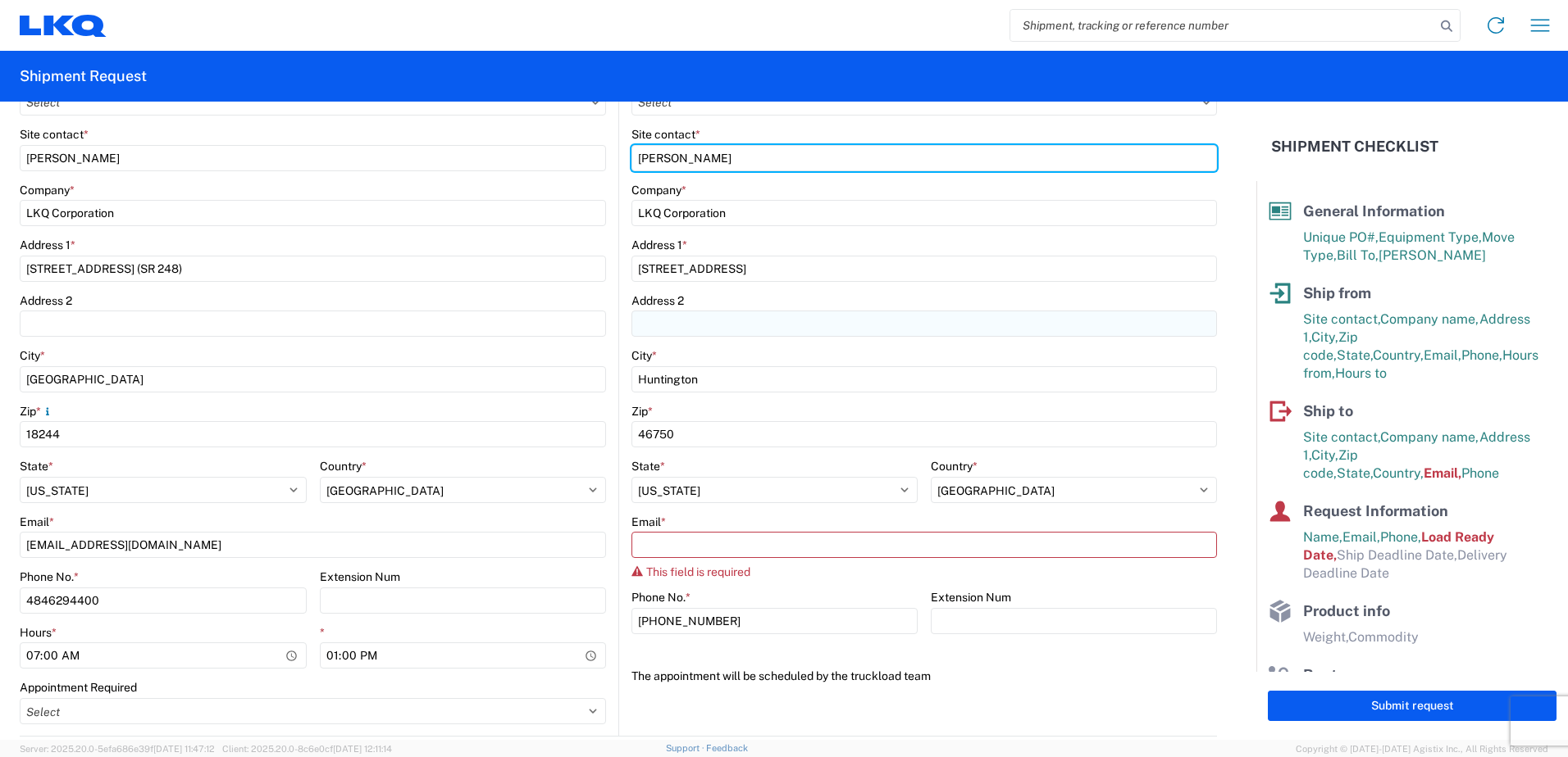
scroll to position [328, 0]
type input "[PERSON_NAME]"
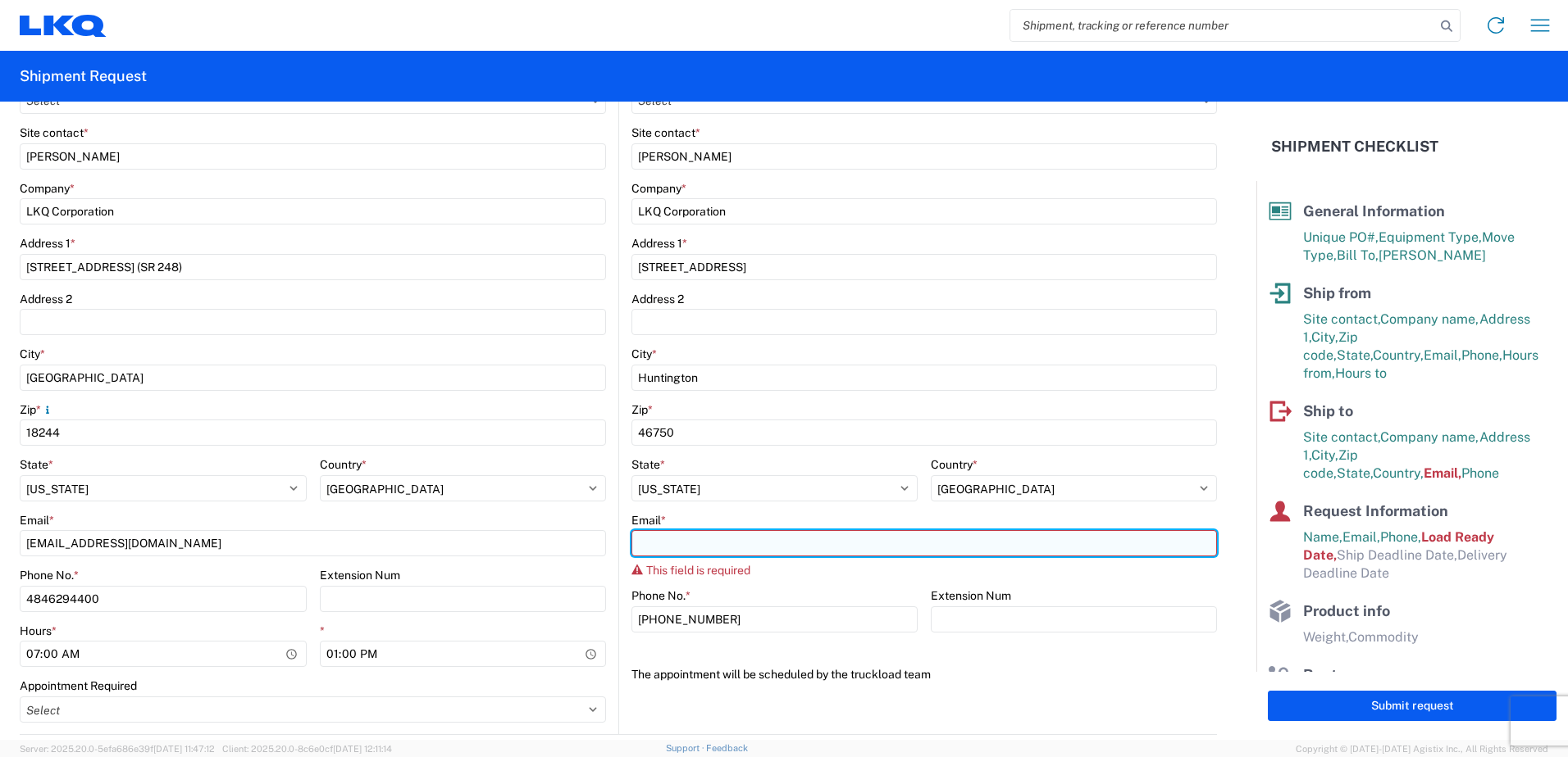
click at [731, 547] on input "Email *" at bounding box center [924, 543] width 585 height 27
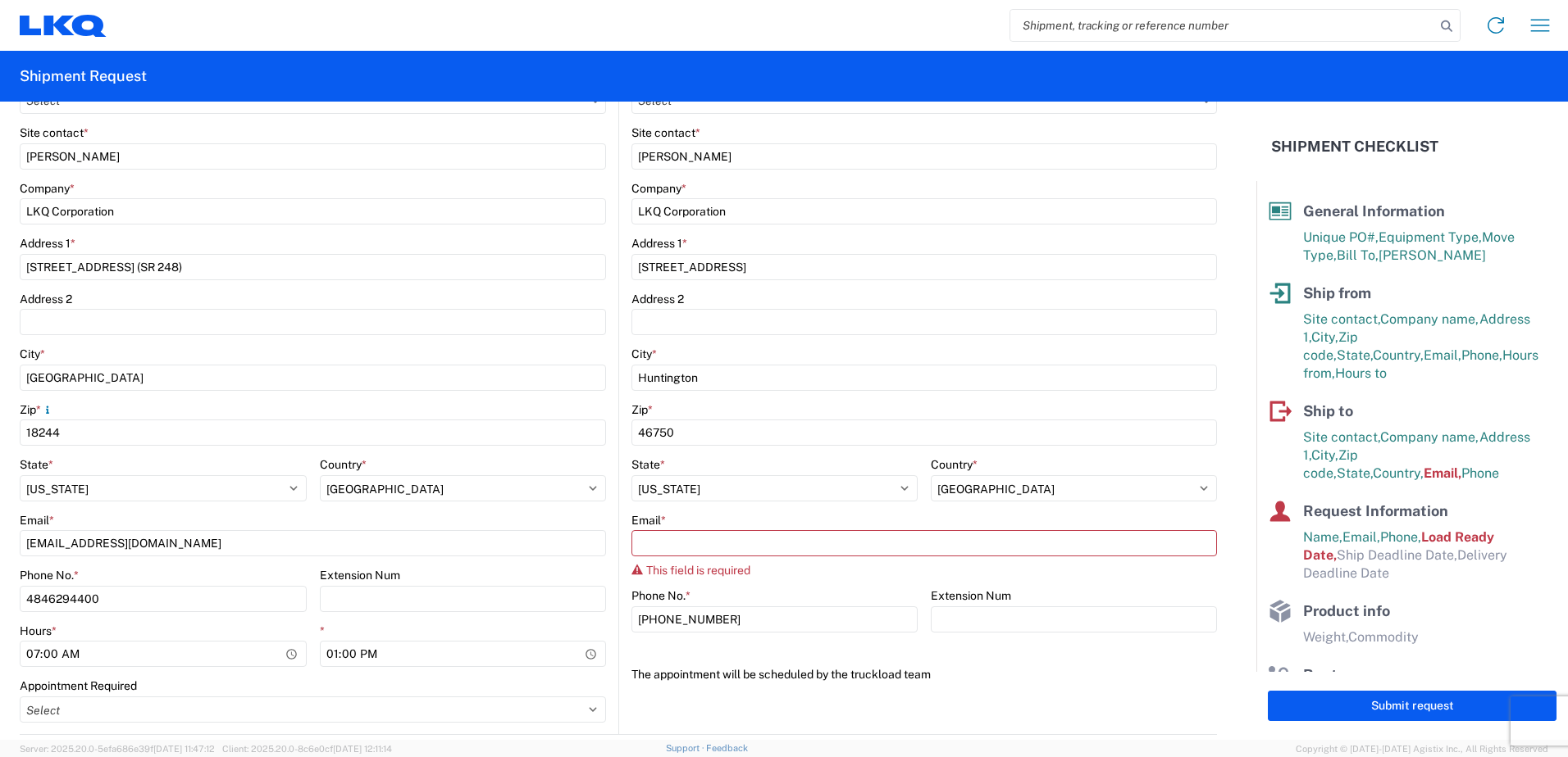
click at [619, 537] on main "3392 Location 3392 - Transmetco Customers Site contact * billy haney Company * …" at bounding box center [918, 357] width 598 height 684
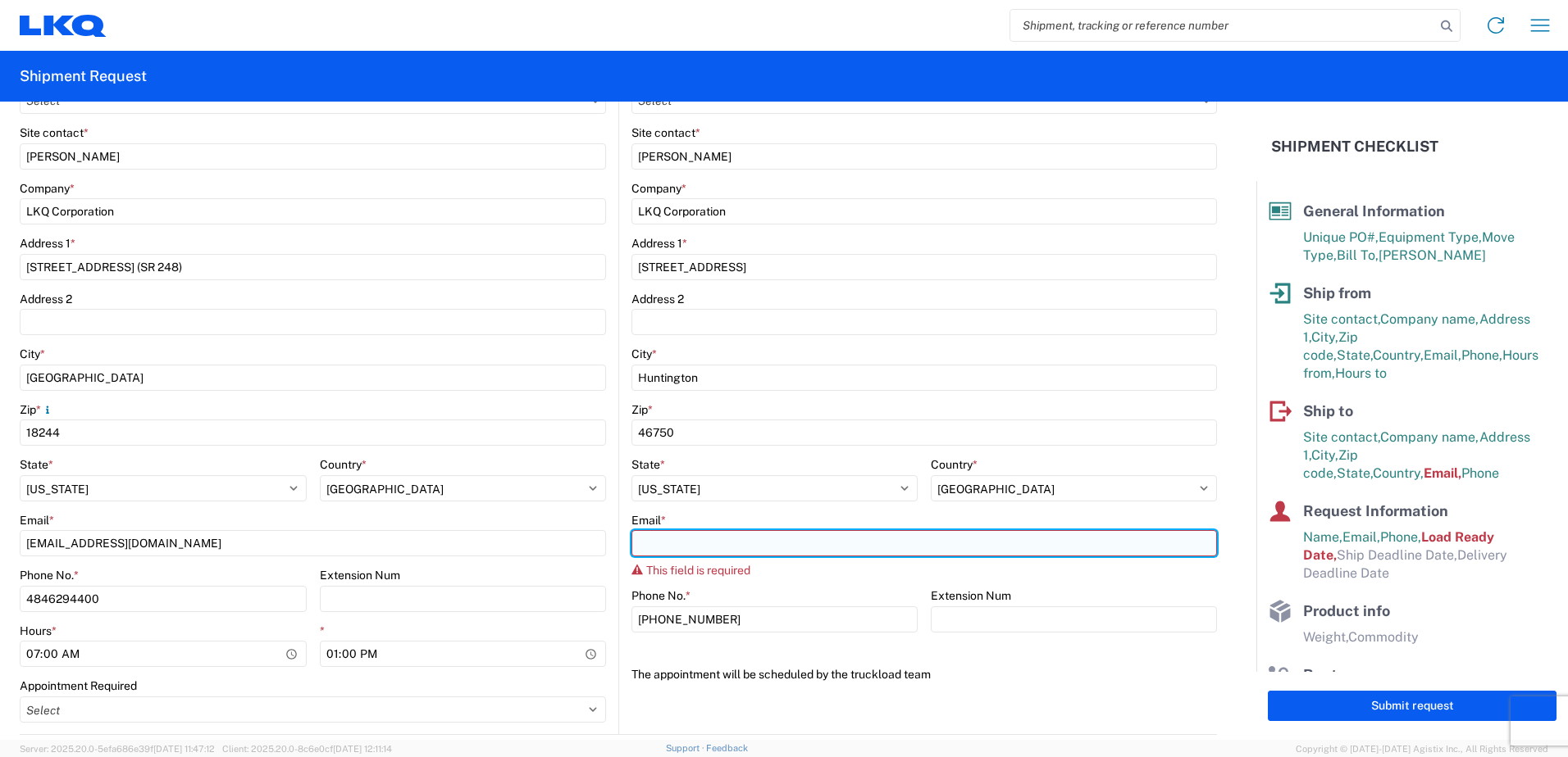
click at [703, 553] on input "Email *" at bounding box center [924, 543] width 585 height 27
click at [772, 553] on input "Email *" at bounding box center [924, 543] width 585 height 27
type input "w"
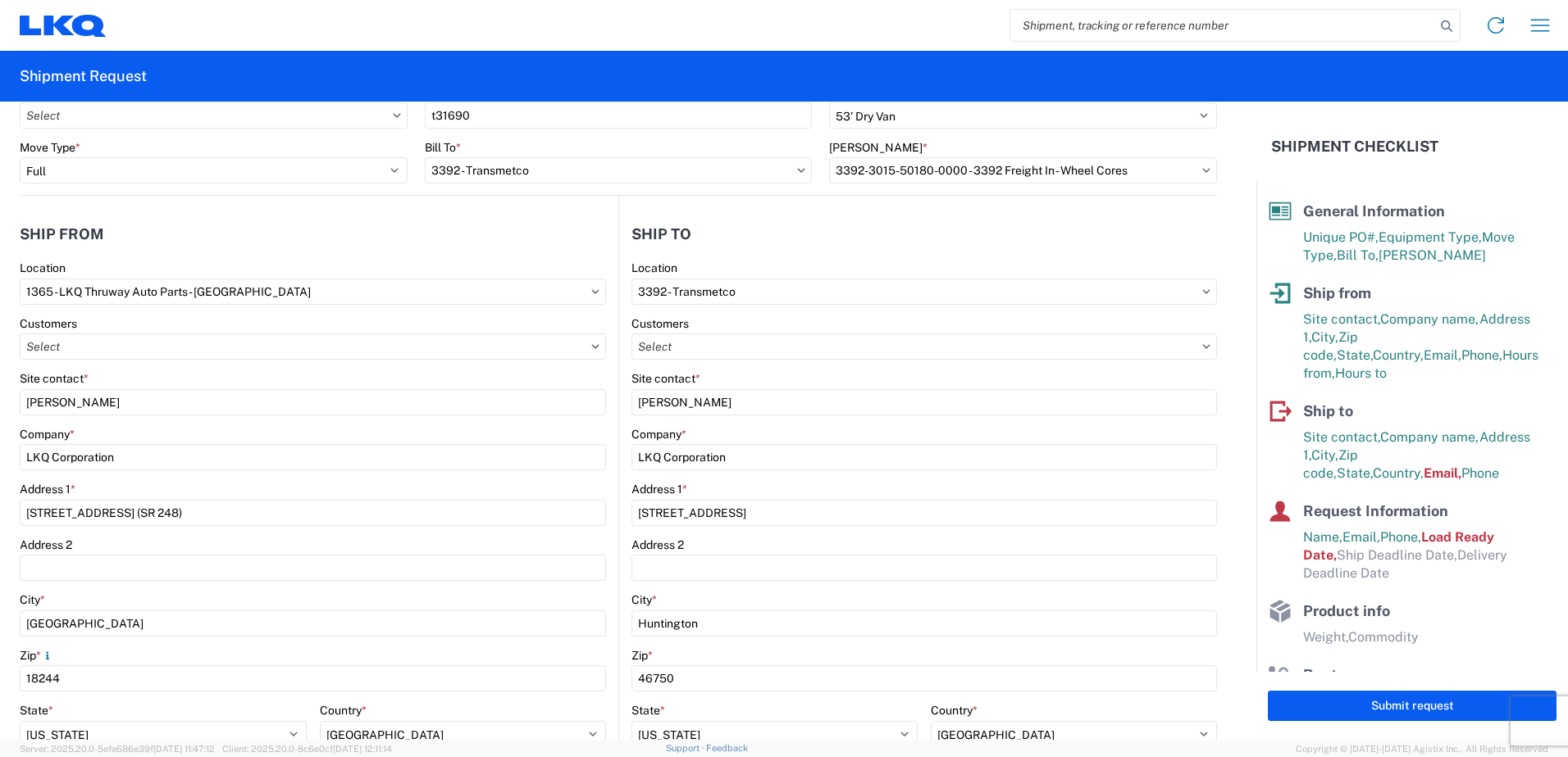
scroll to position [0, 0]
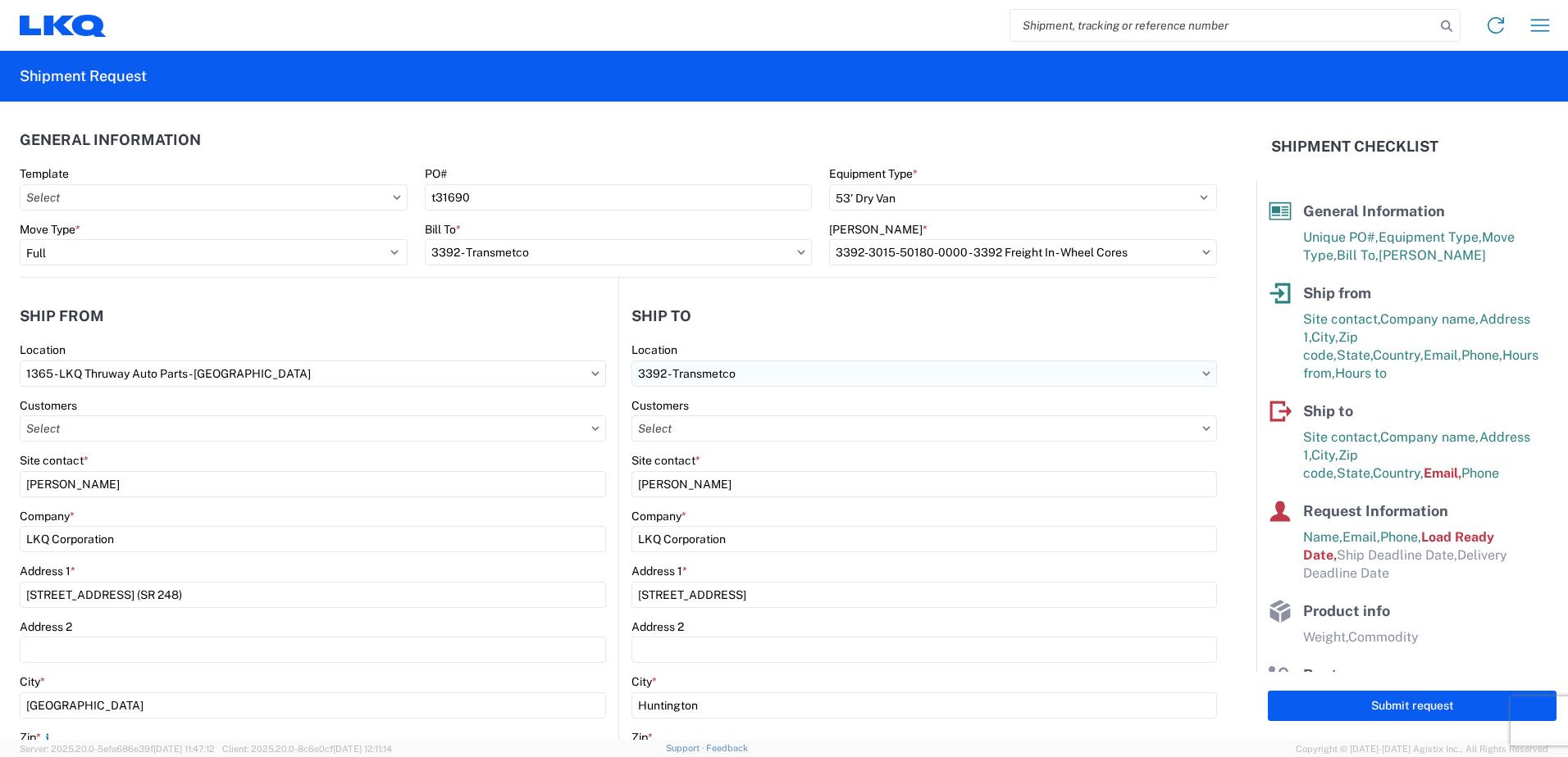
click at [858, 377] on input "3392 - Transmetco" at bounding box center [924, 374] width 585 height 27
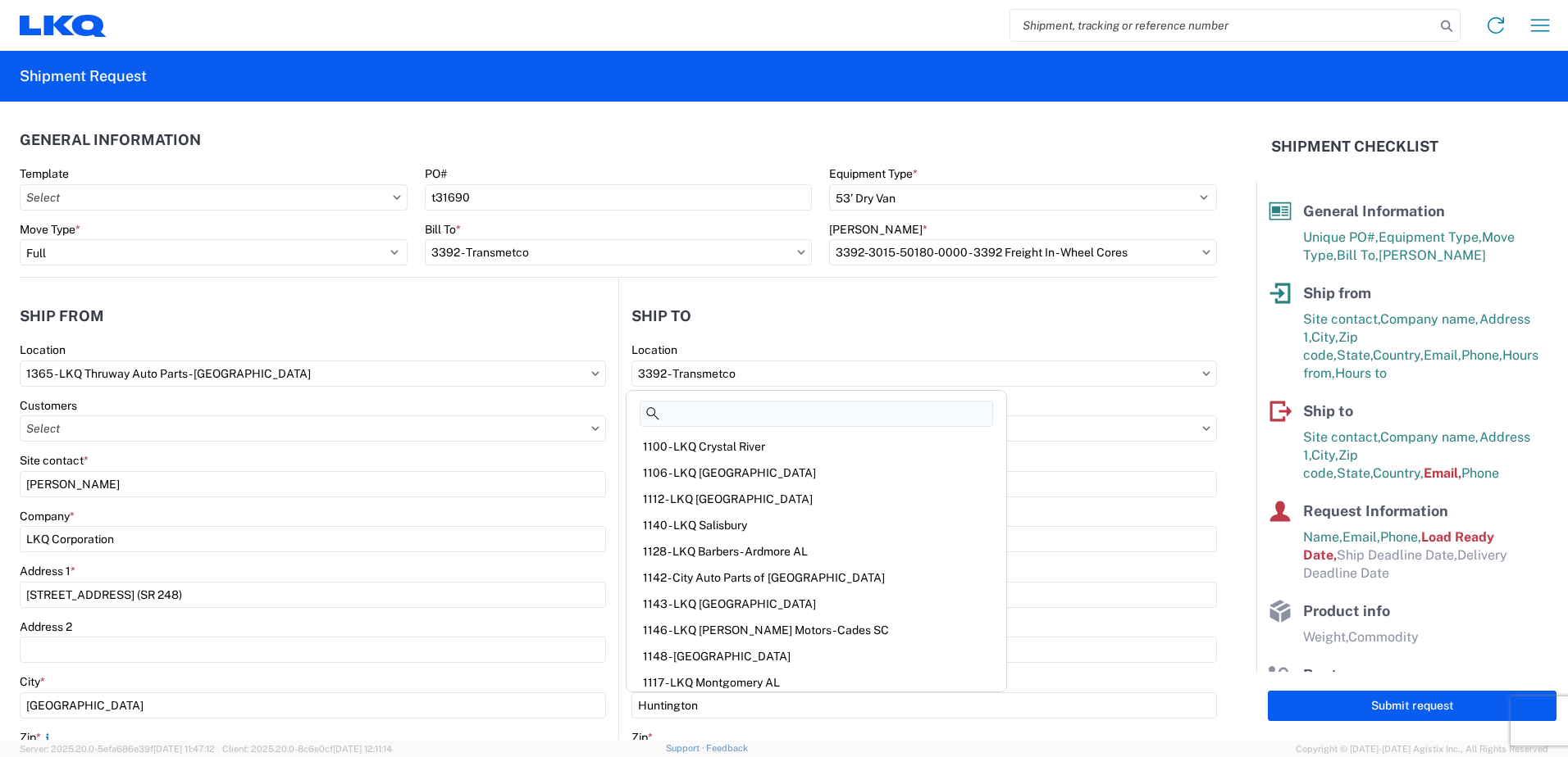
click at [710, 416] on input at bounding box center [816, 414] width 353 height 27
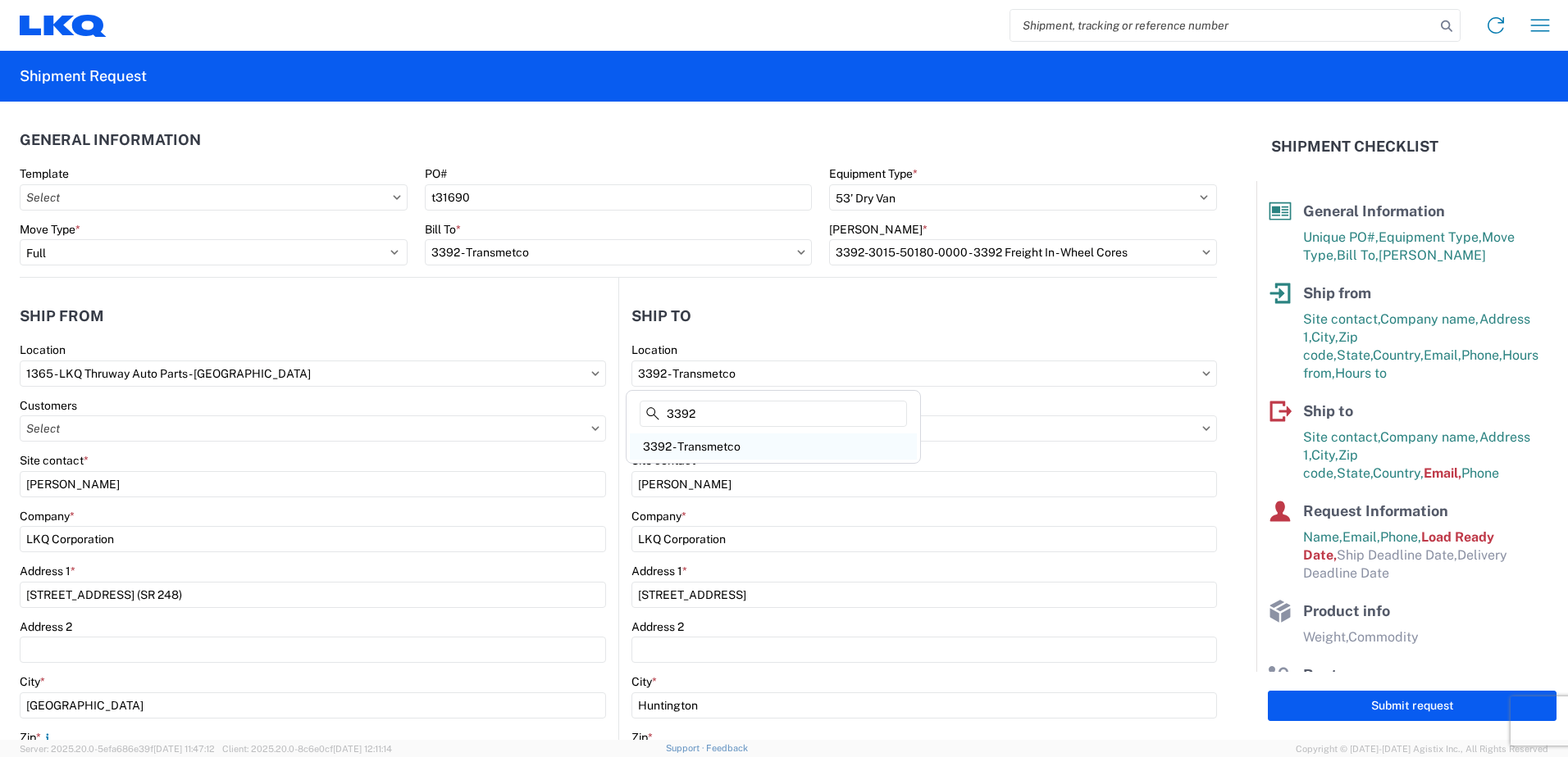
type input "3392"
click at [709, 440] on div "3392 - Transmetco" at bounding box center [773, 447] width 287 height 27
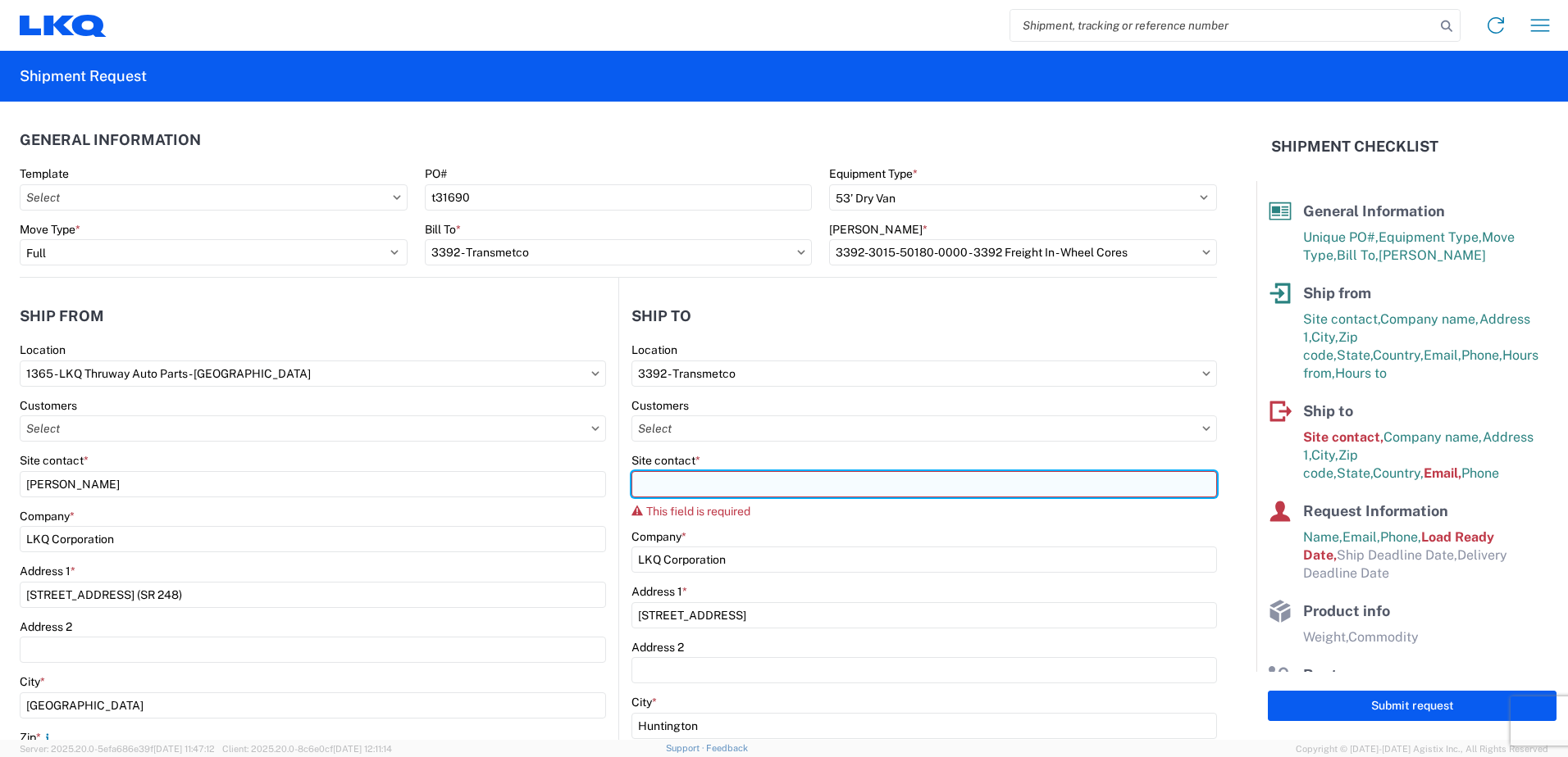
click at [749, 484] on input "Site contact *" at bounding box center [924, 485] width 585 height 27
type input "w"
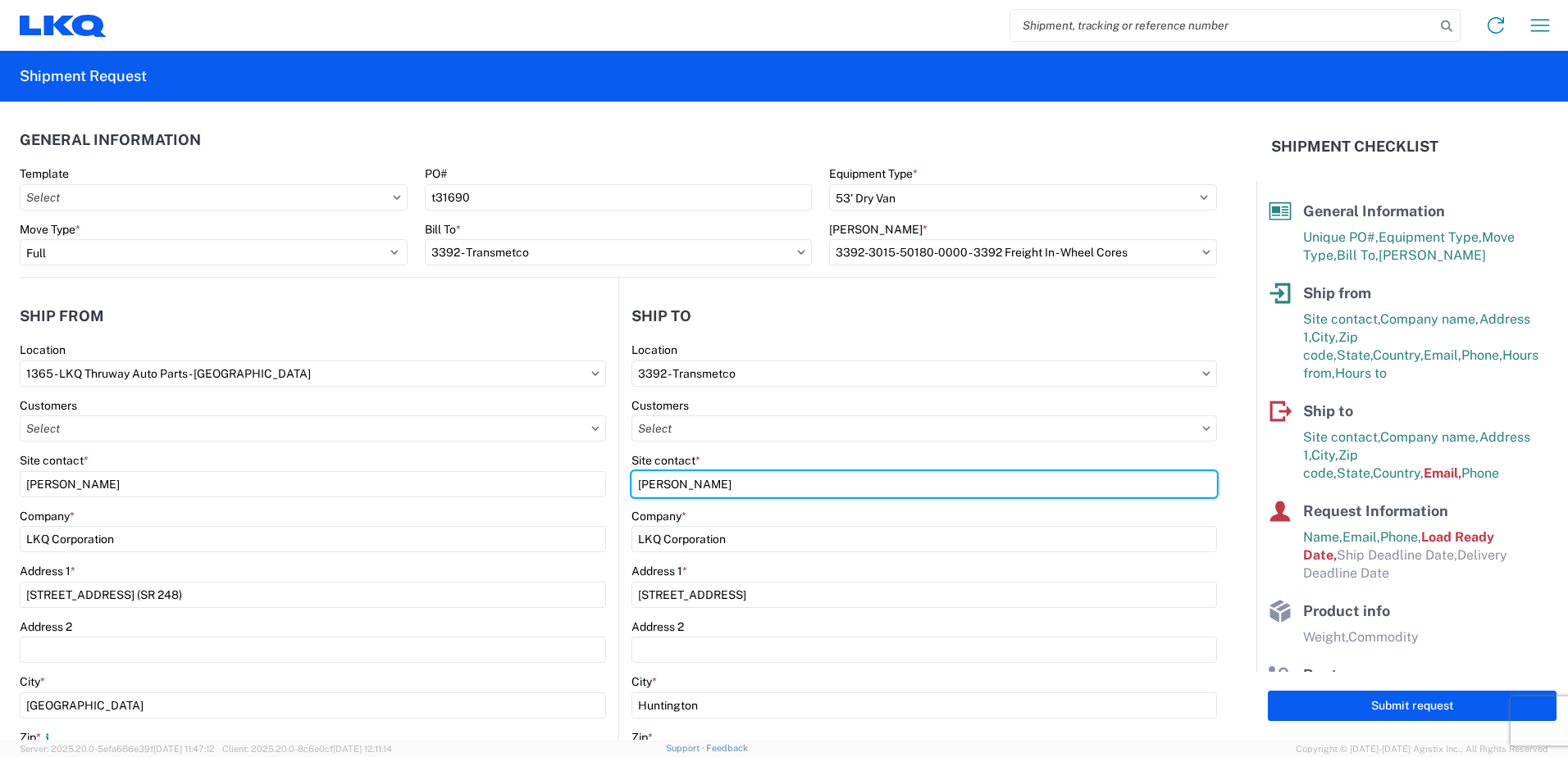
type input "[PERSON_NAME]"
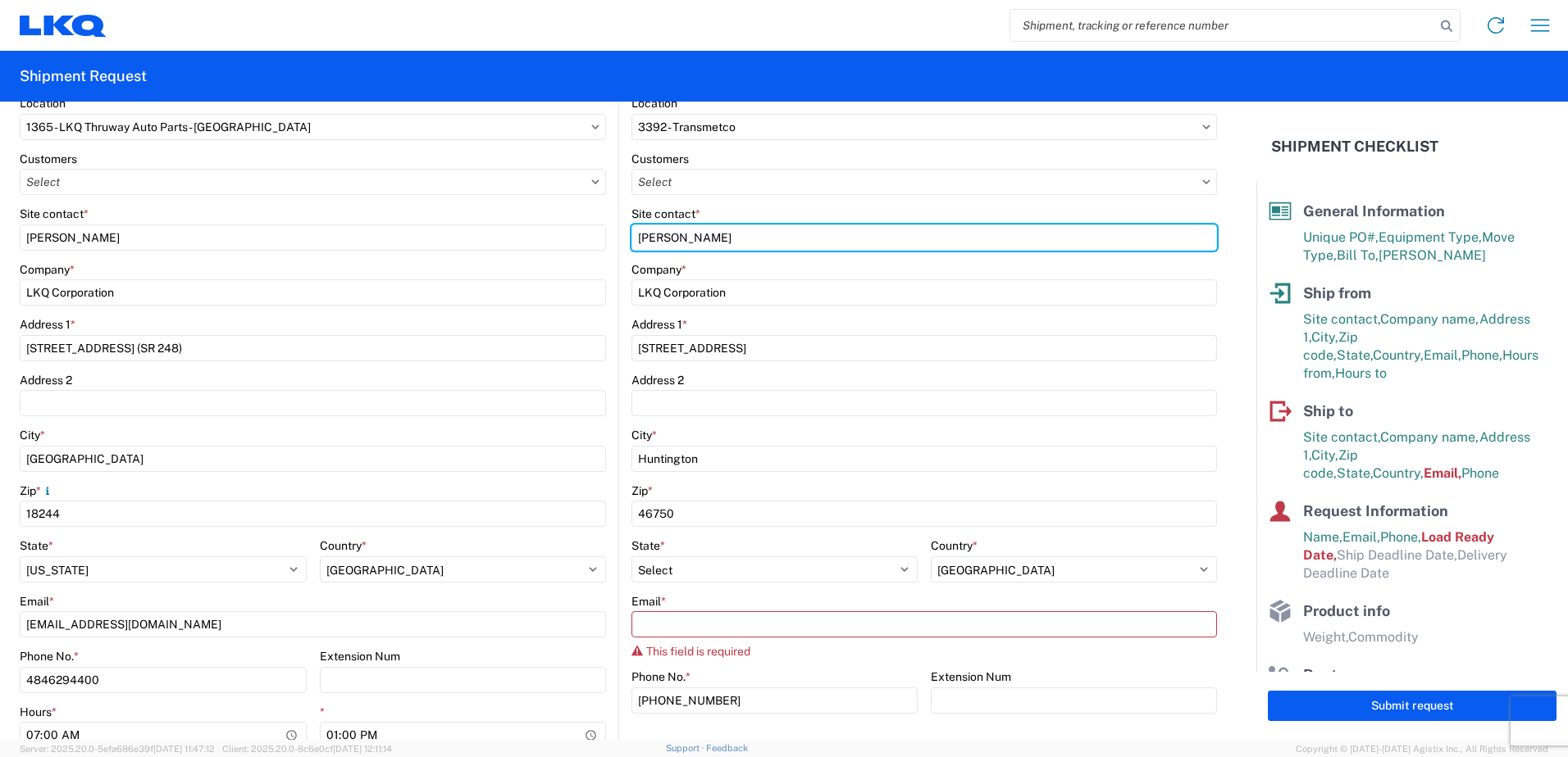
scroll to position [246, 0]
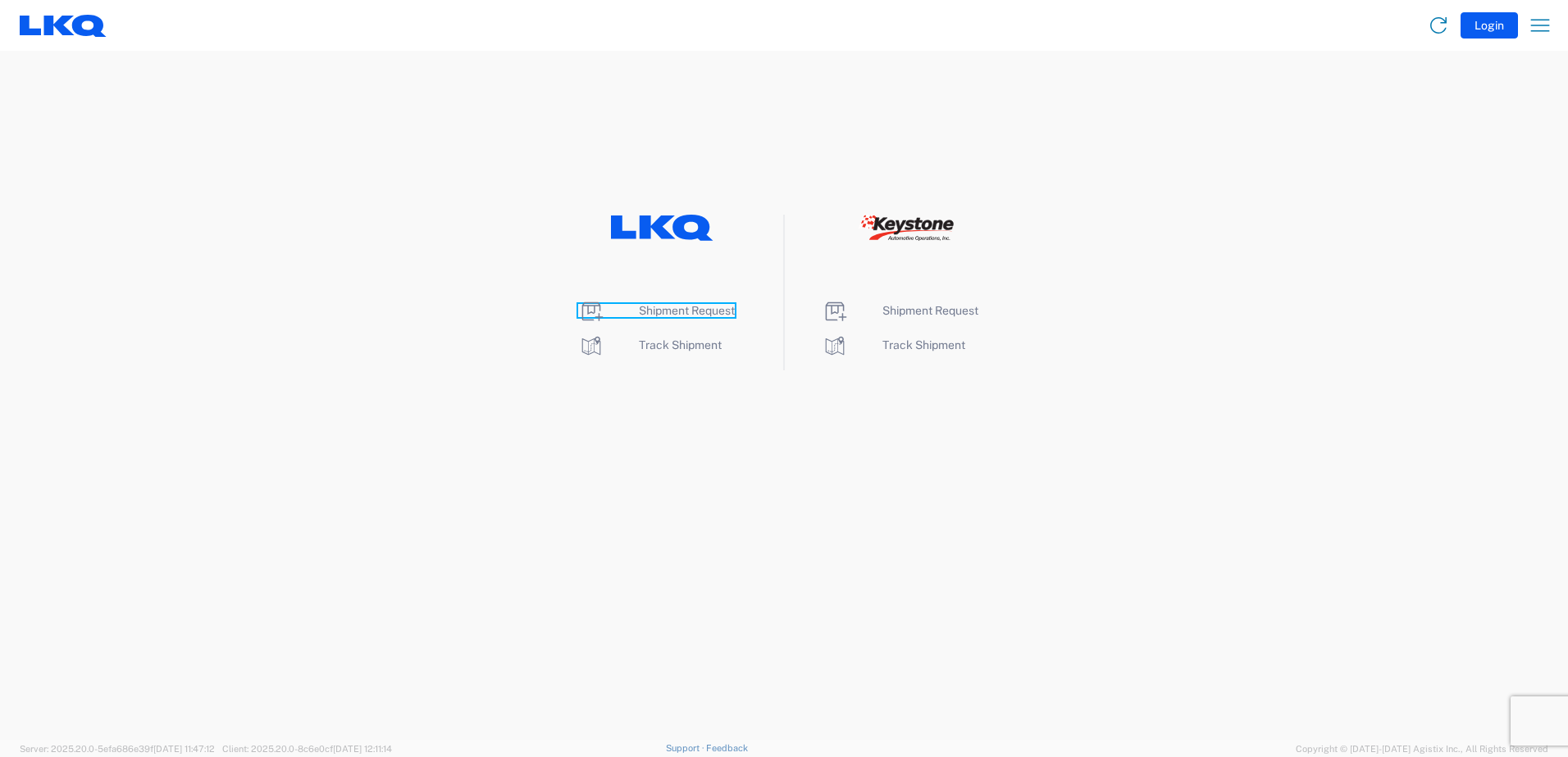
drag, startPoint x: 0, startPoint y: 0, endPoint x: 667, endPoint y: 308, distance: 734.7
click at [667, 308] on span "Shipment Request" at bounding box center [686, 310] width 96 height 13
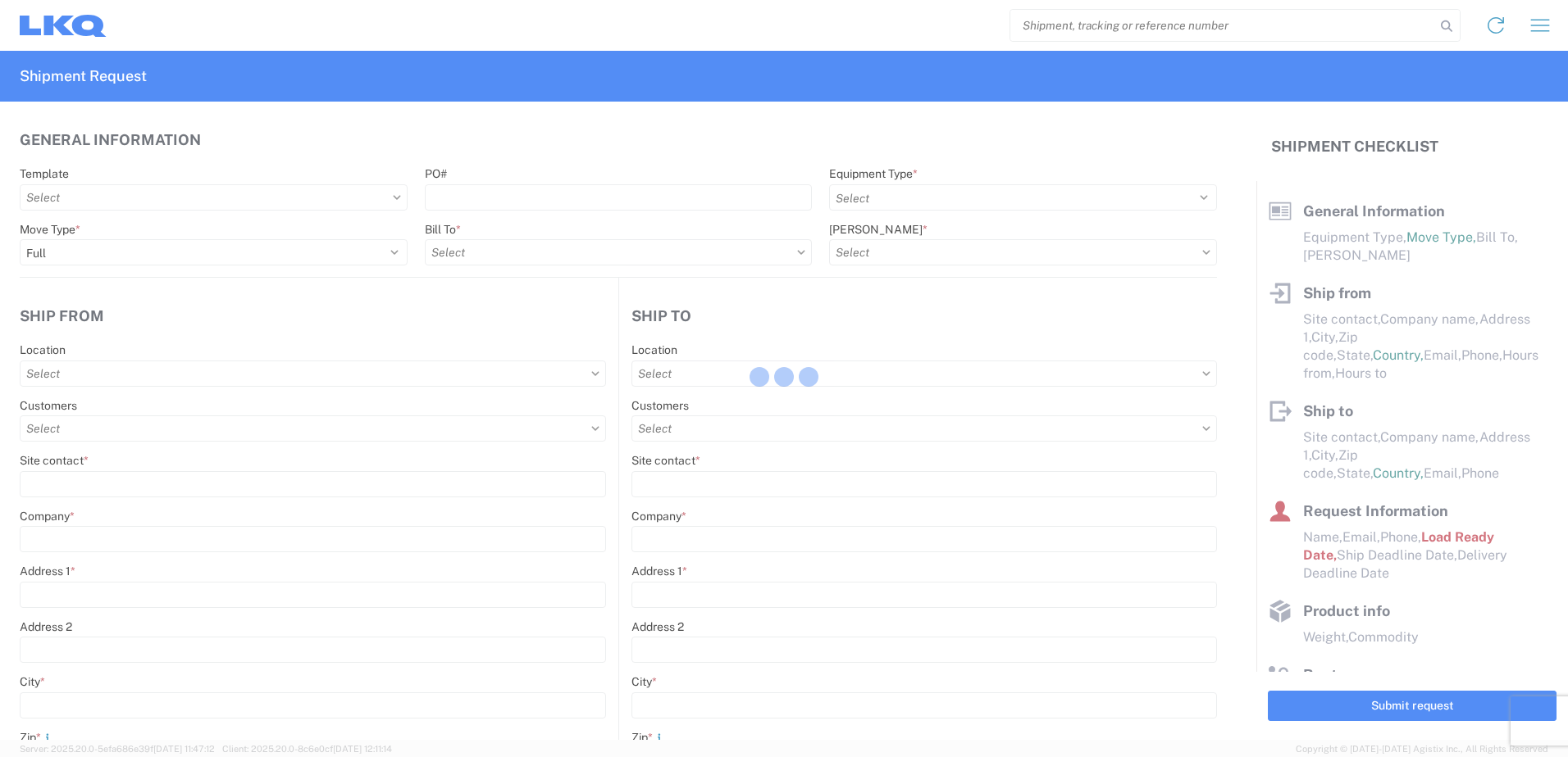
select select "FULL"
select select "US"
select select "LBS"
select select "IN"
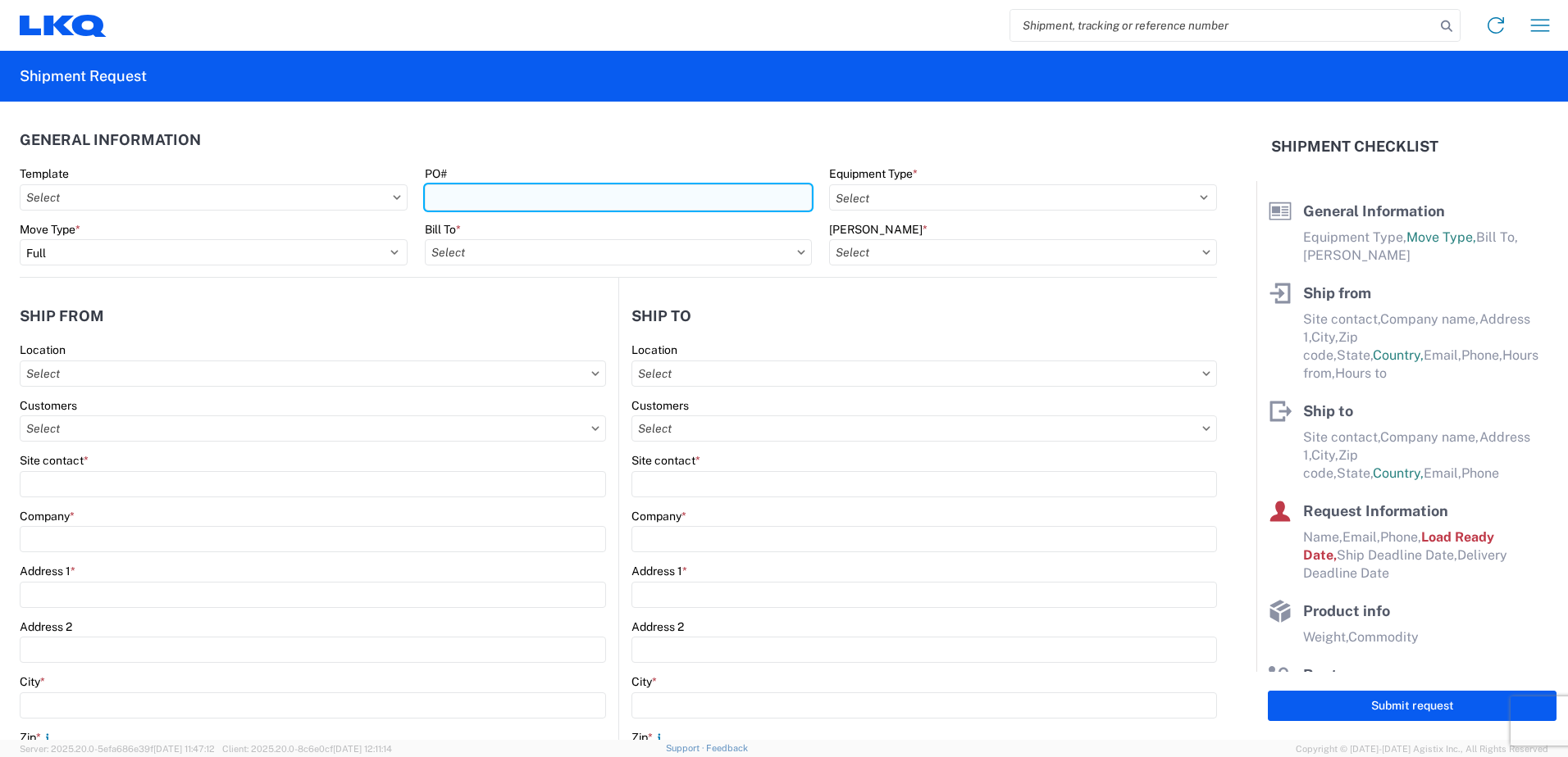
click at [602, 200] on input "PO#" at bounding box center [618, 198] width 388 height 27
type input "t31690"
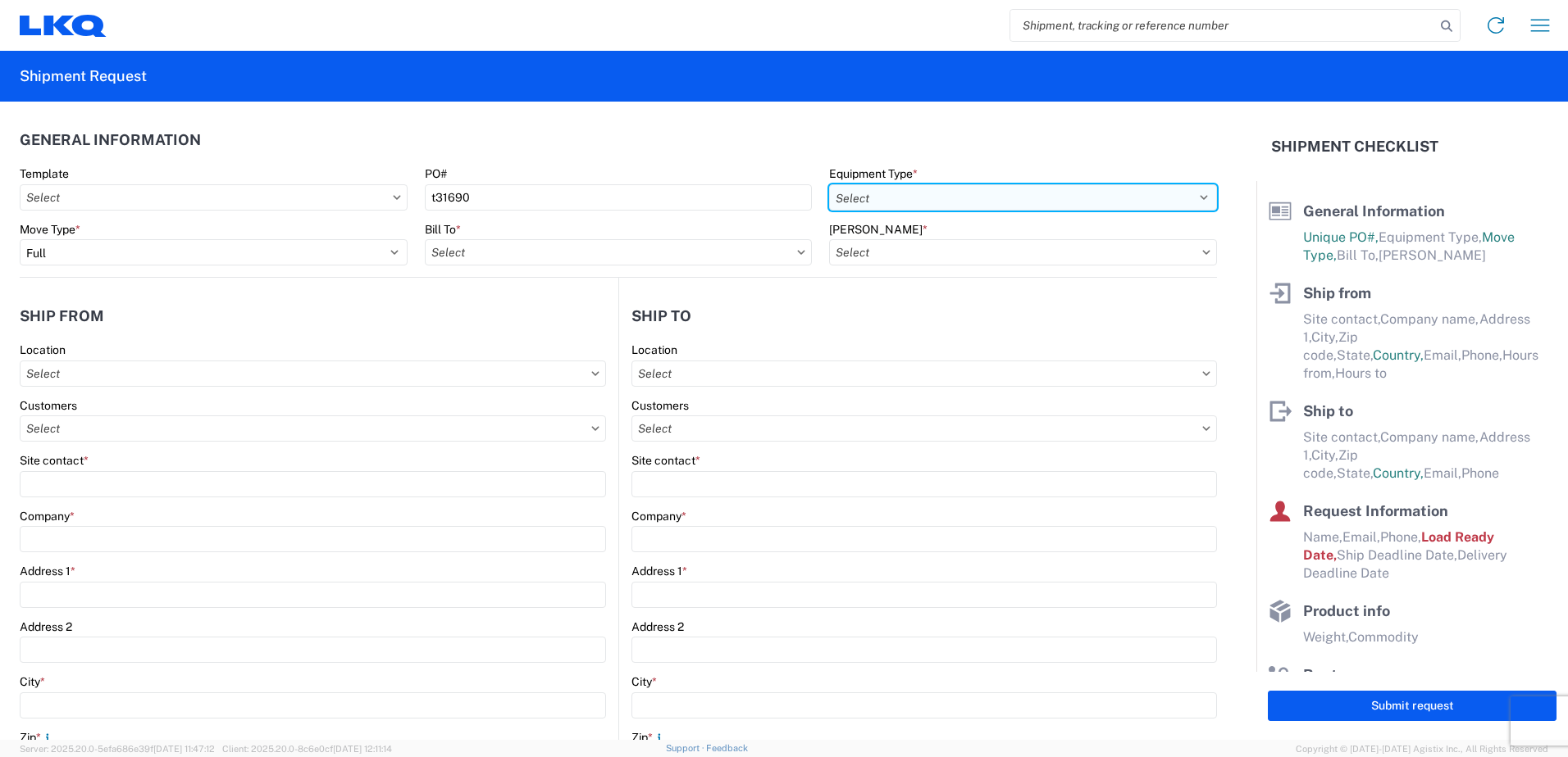
click at [1046, 185] on select "Select 53’ Dry Van Flatbed Dropdeck (van) Lowboy (flatbed) Rail" at bounding box center [1023, 198] width 388 height 27
select select "STDV"
click at [829, 184] on select "Select 53’ Dry Van Flatbed Dropdeck (van) Lowboy (flatbed) Rail" at bounding box center [1023, 198] width 388 height 27
click at [572, 259] on input "text" at bounding box center [618, 253] width 388 height 27
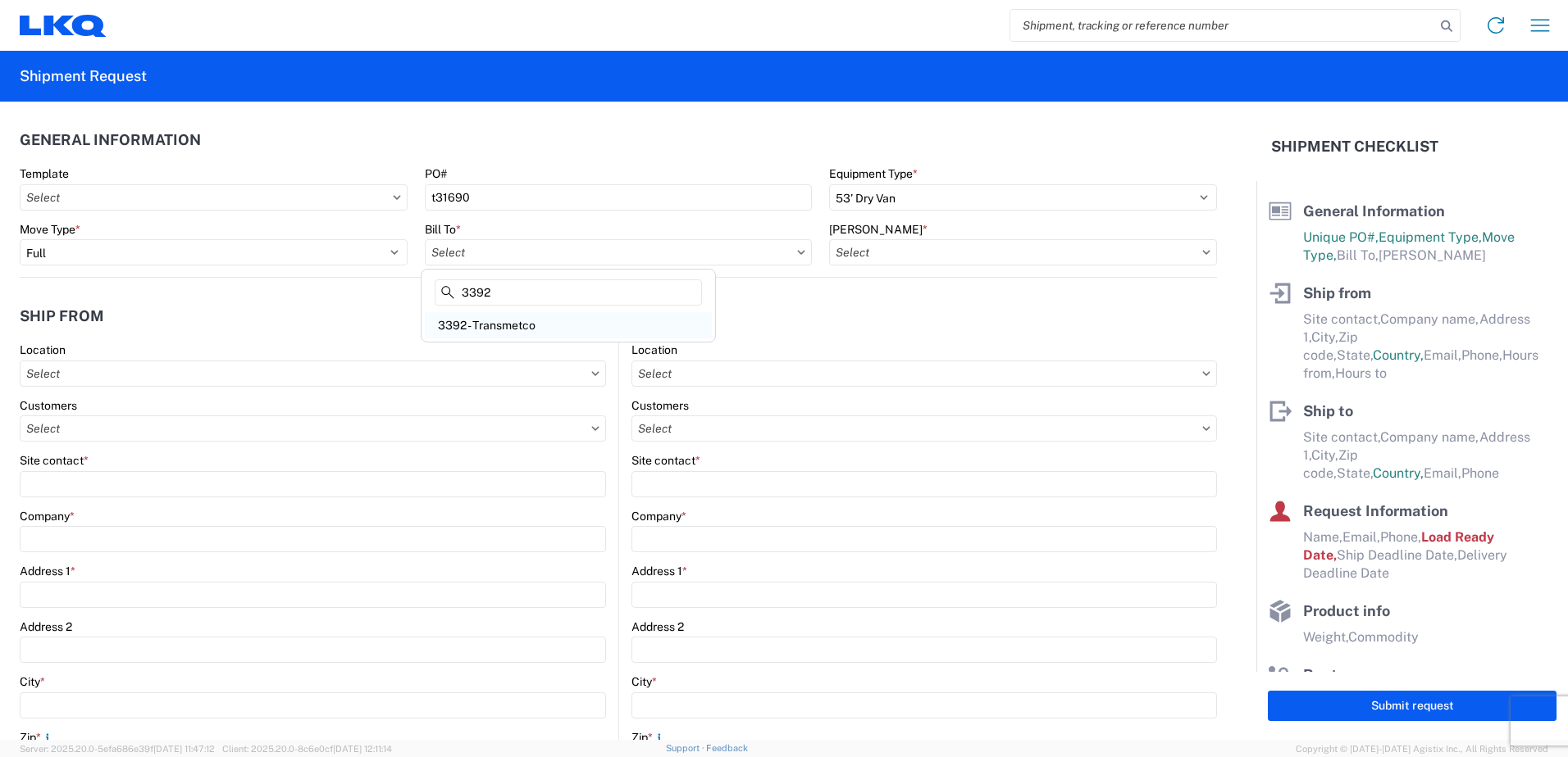
type input "3392"
click at [503, 322] on div "3392 - Transmetco" at bounding box center [568, 325] width 287 height 27
type input "3392 - Transmetco"
click at [964, 254] on input "text" at bounding box center [1023, 253] width 388 height 27
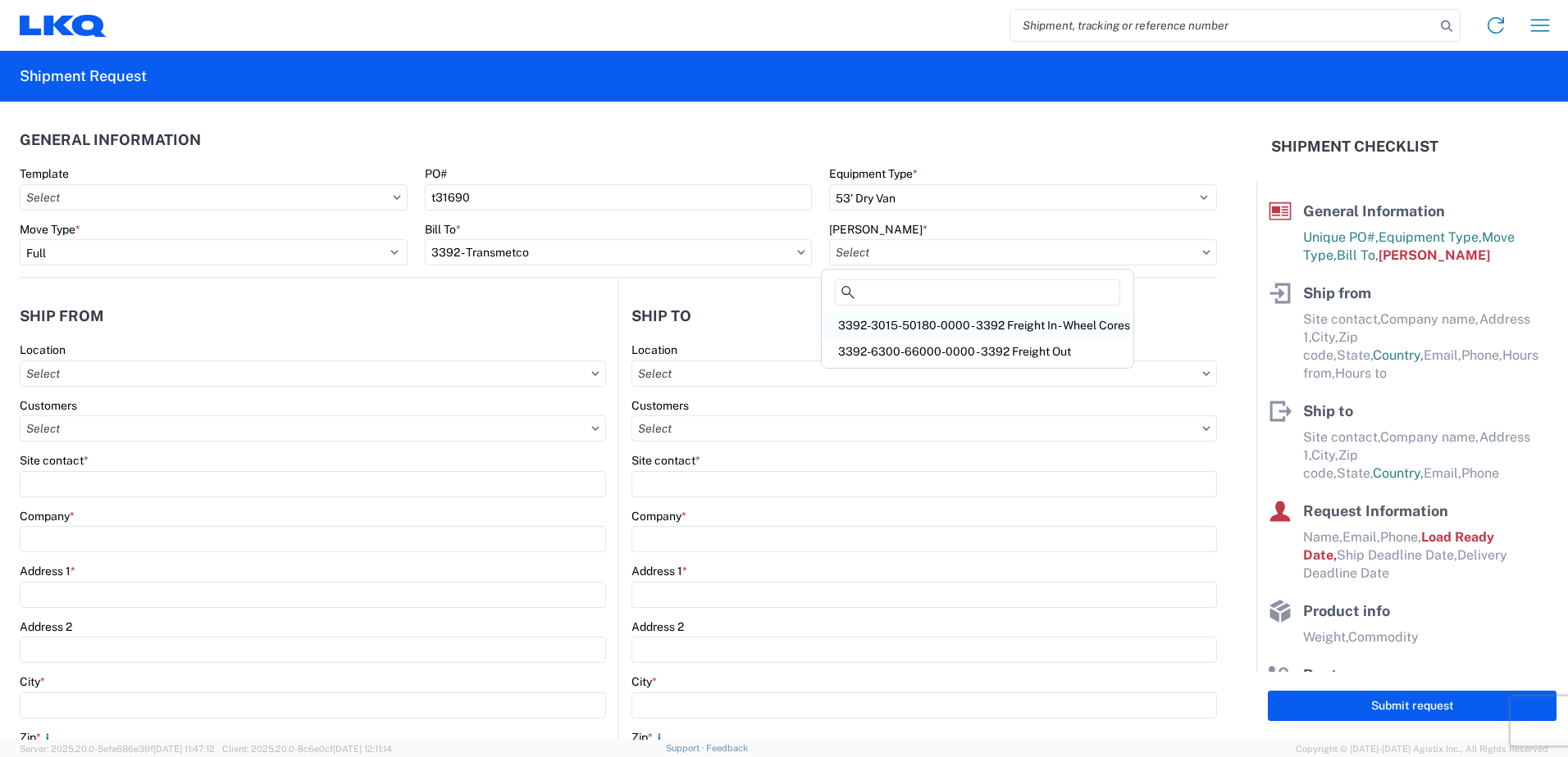
click at [918, 323] on div "3392-3015-50180-0000 - 3392 Freight In - Wheel Cores" at bounding box center [977, 325] width 305 height 27
type input "3392-3015-50180-0000 - 3392 Freight In - Wheel Cores"
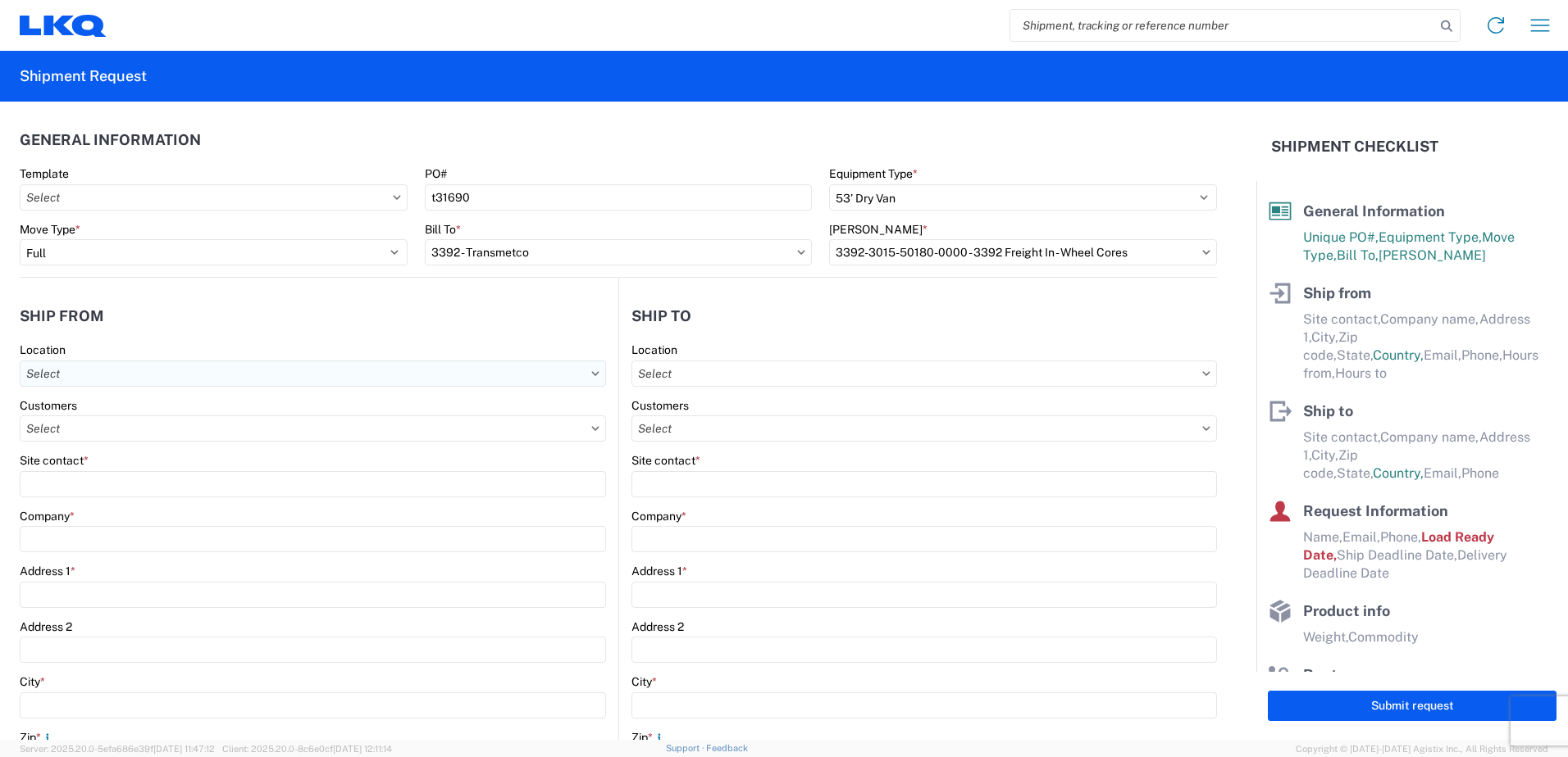
click at [305, 376] on input "text" at bounding box center [312, 374] width 586 height 27
type input "1365"
click at [192, 448] on div "1365 - LKQ Thruway Auto Parts - [GEOGRAPHIC_DATA]" at bounding box center [173, 447] width 298 height 27
type input "1365 - LKQ Thruway Auto Parts - [GEOGRAPHIC_DATA]"
type input "LKQ Corporation"
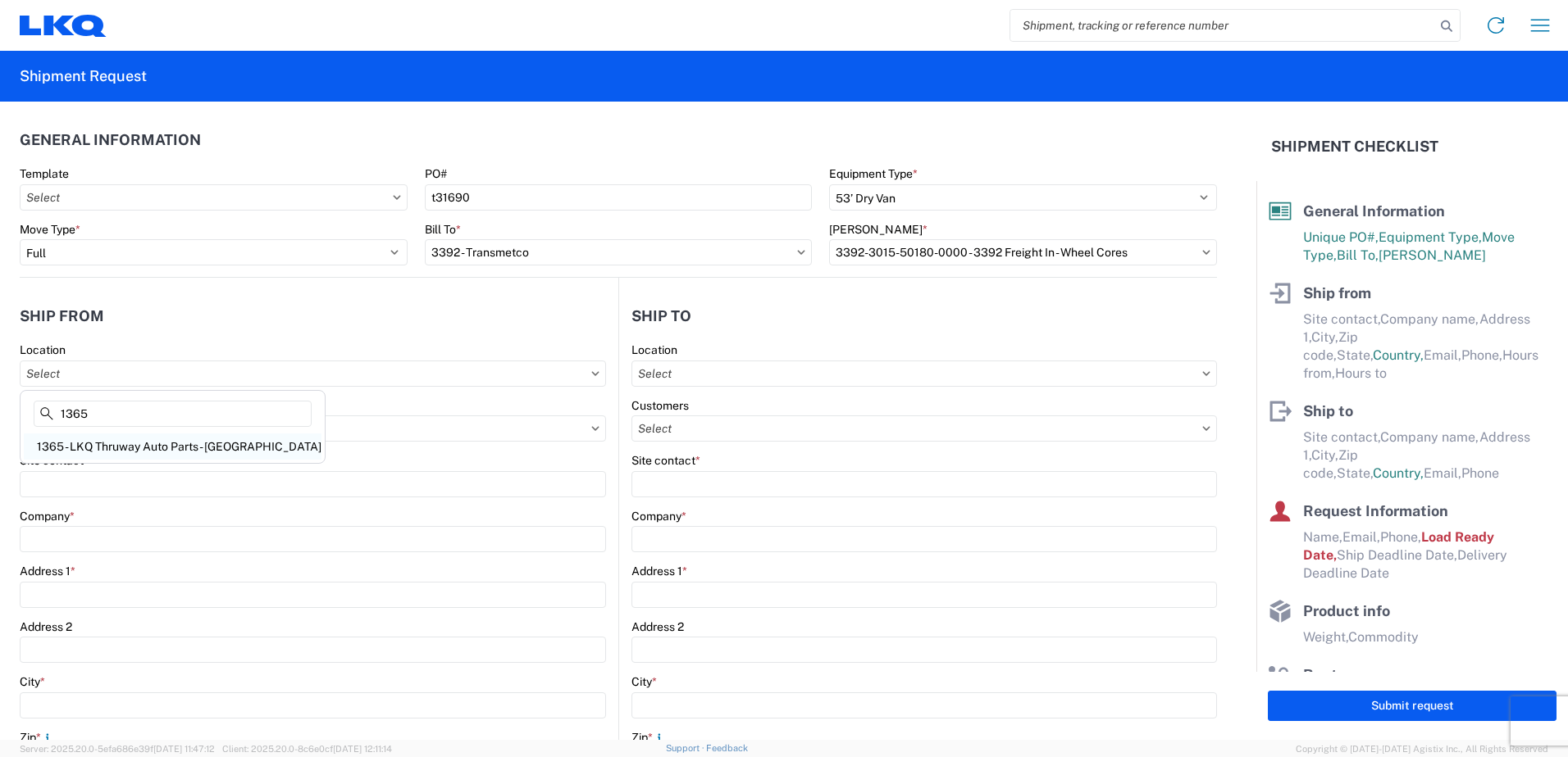
type input "[STREET_ADDRESS] (SR 248)"
type input "[GEOGRAPHIC_DATA]"
type input "18244"
select select "PA"
type input "07:00"
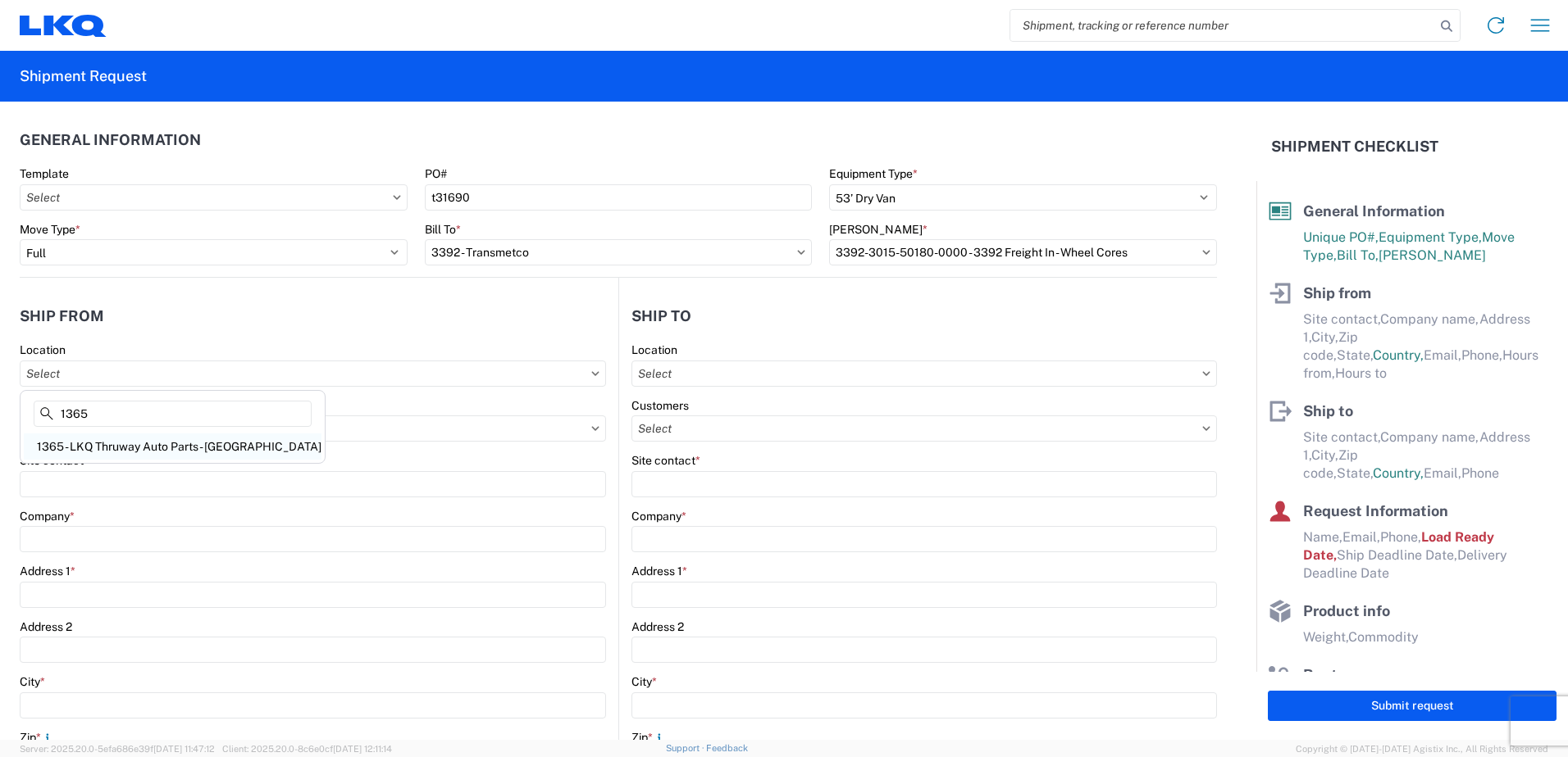
type input "13:00"
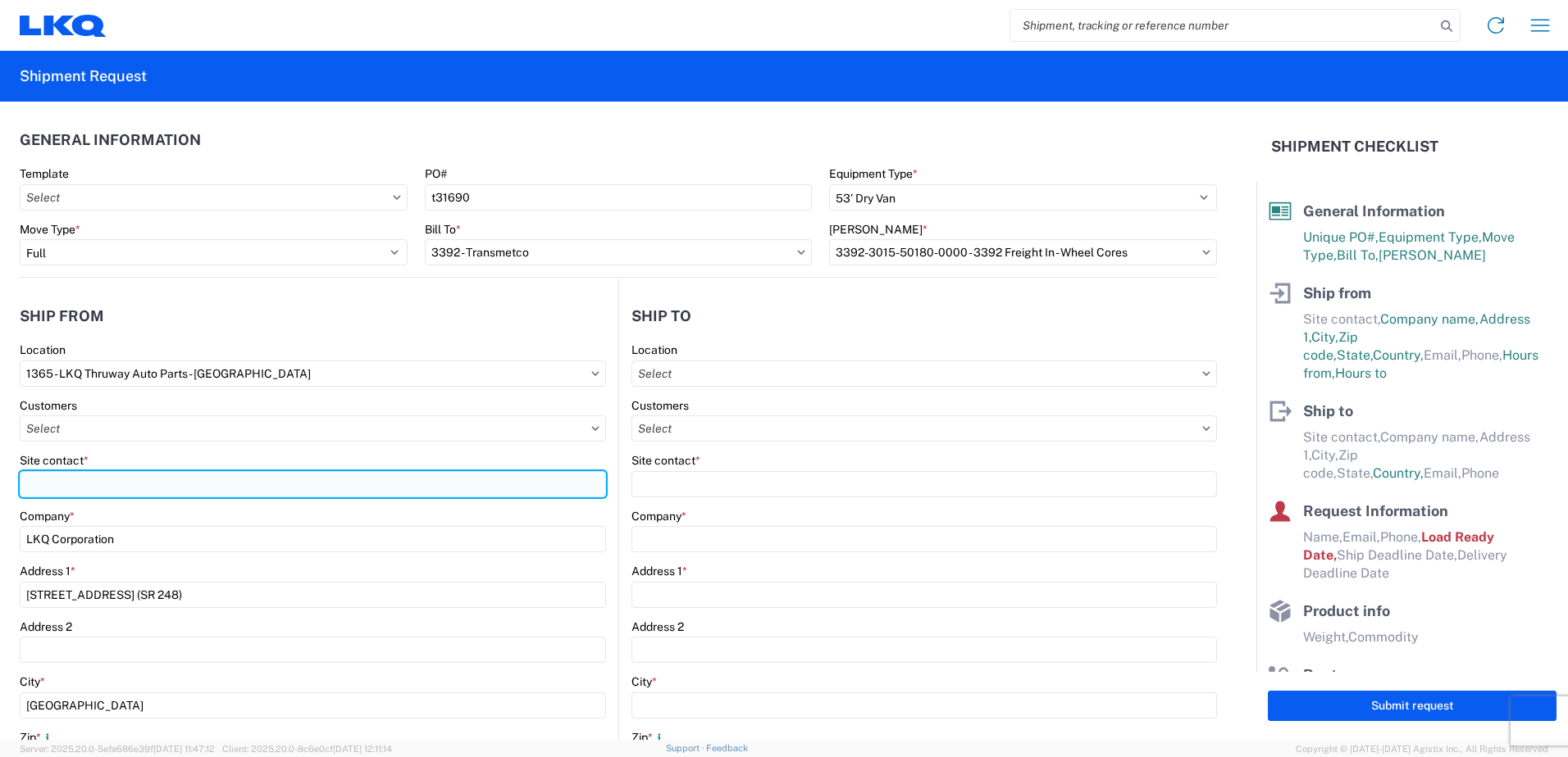
click at [108, 475] on input "Site contact *" at bounding box center [312, 485] width 586 height 27
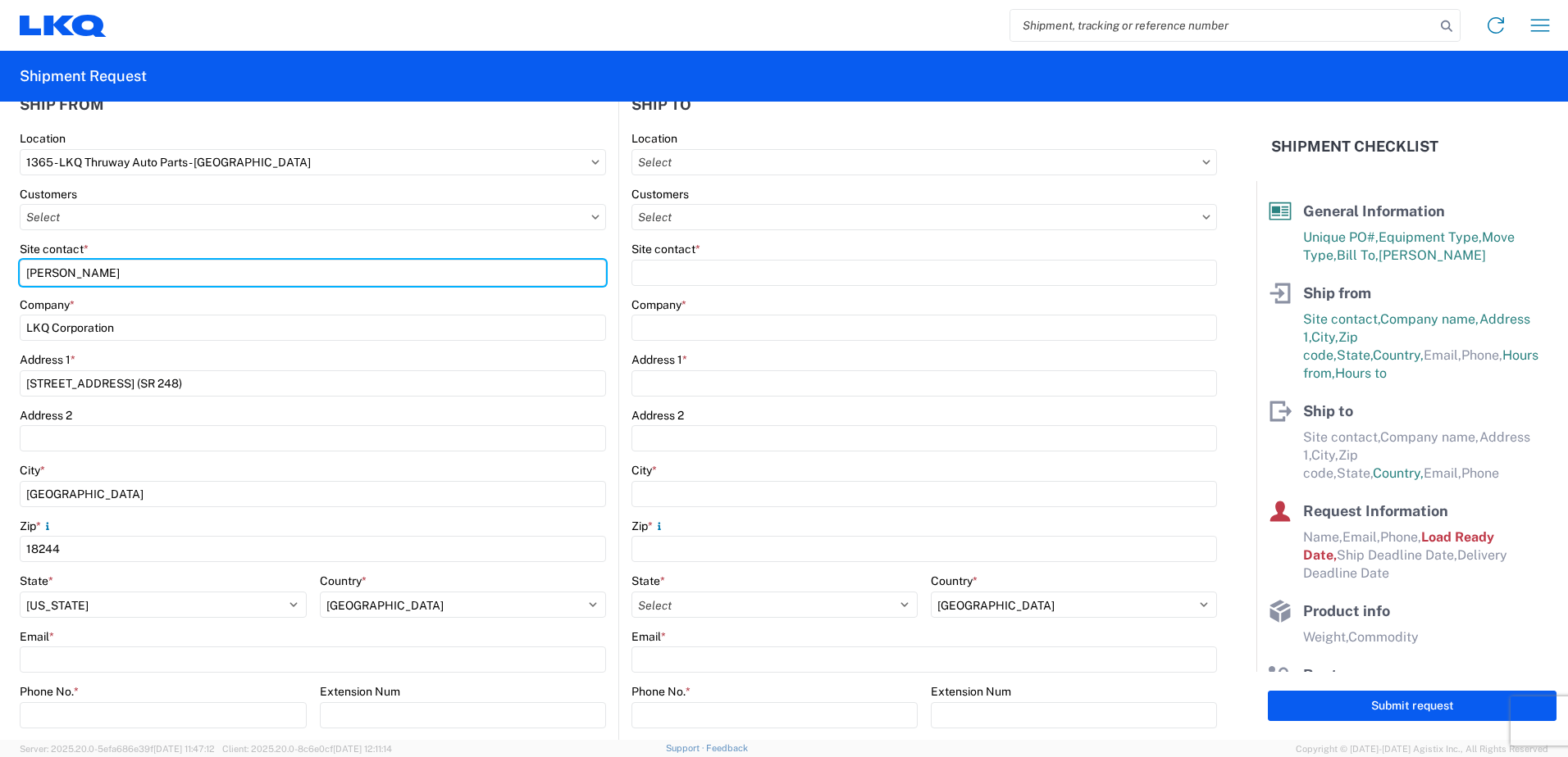
scroll to position [246, 0]
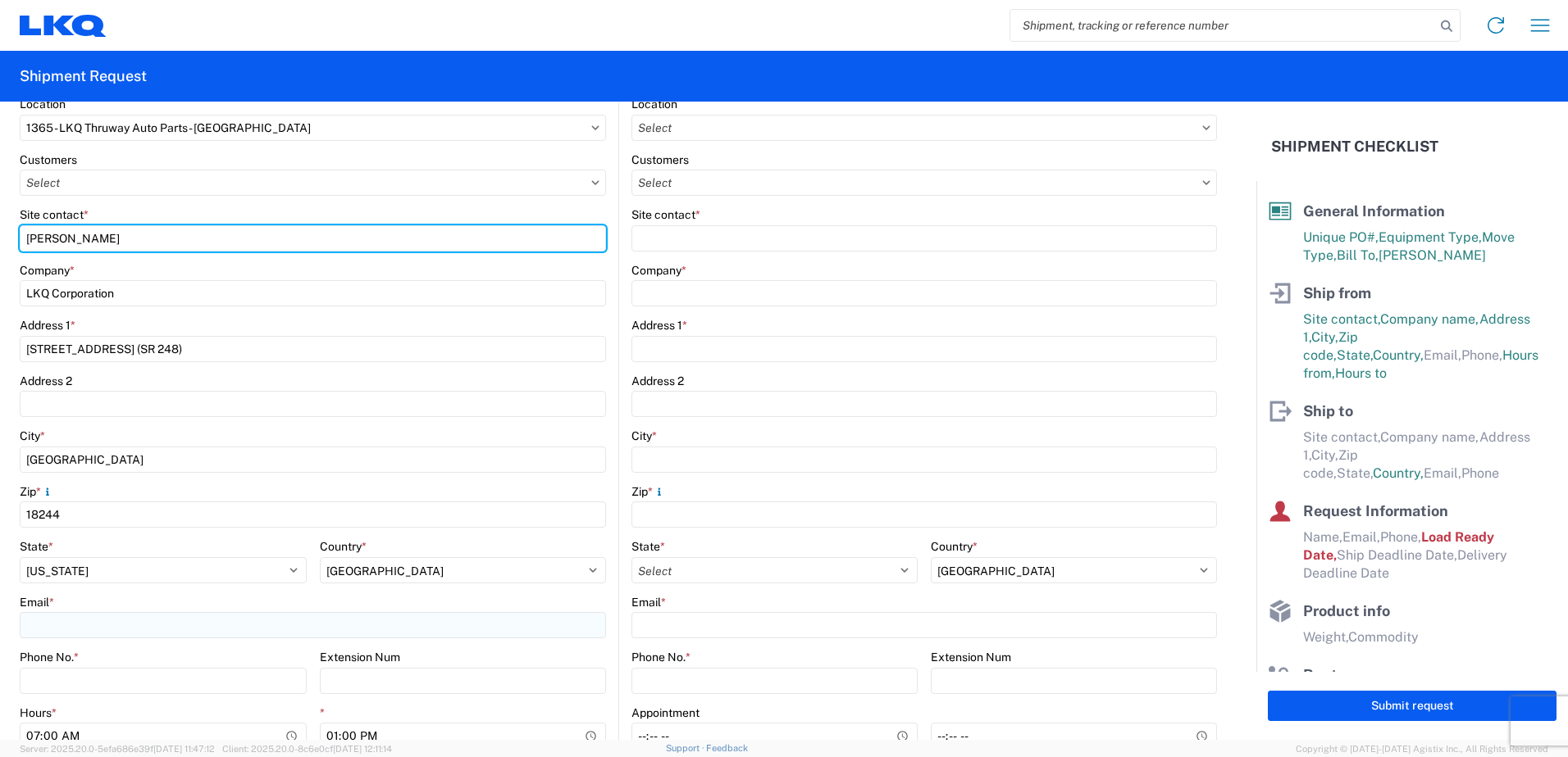
type input "[PERSON_NAME]"
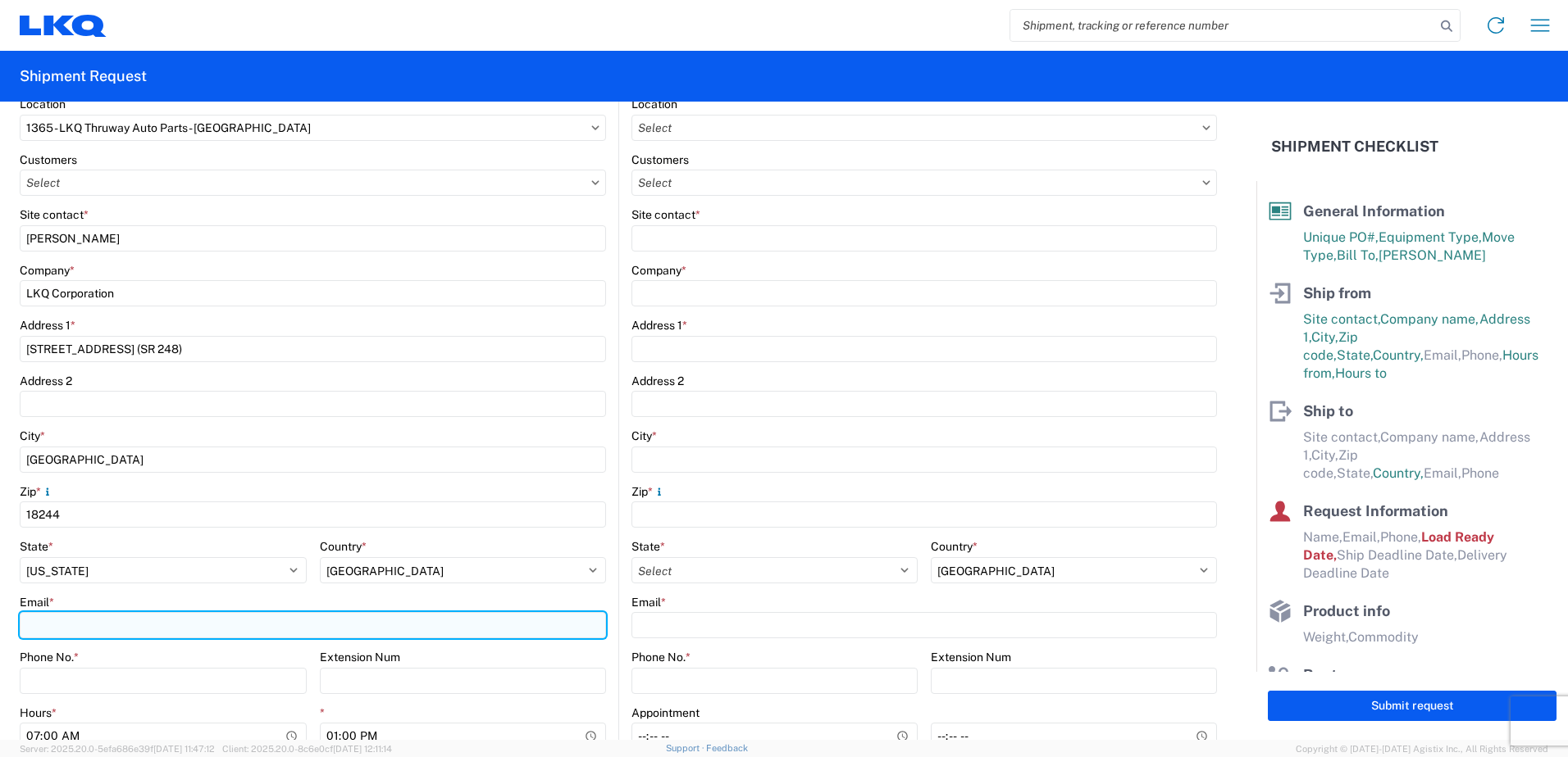
click at [104, 625] on input "Email *" at bounding box center [312, 626] width 586 height 27
type input "[EMAIL_ADDRESS][DOMAIN_NAME]"
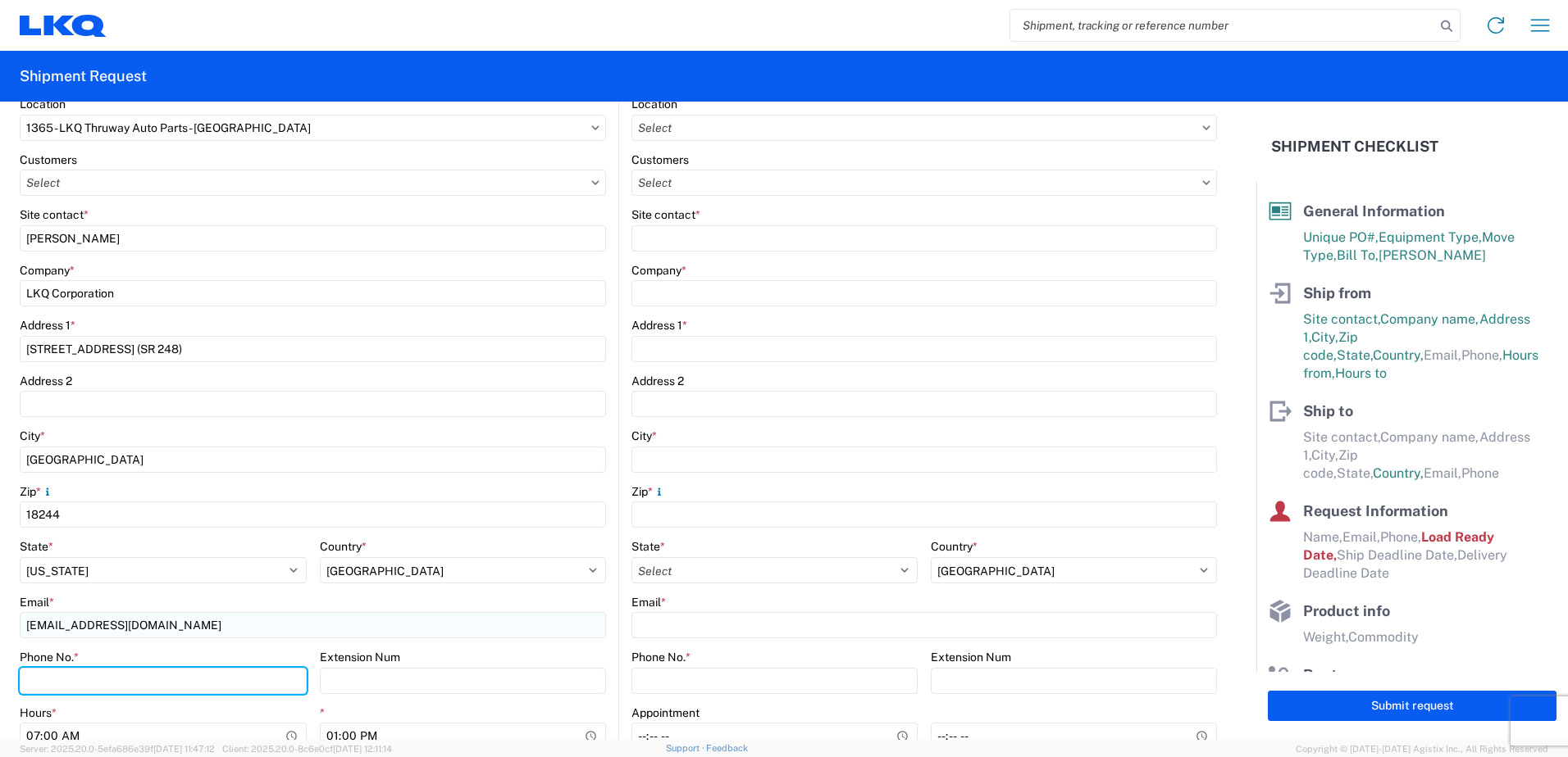
type input "4846294400"
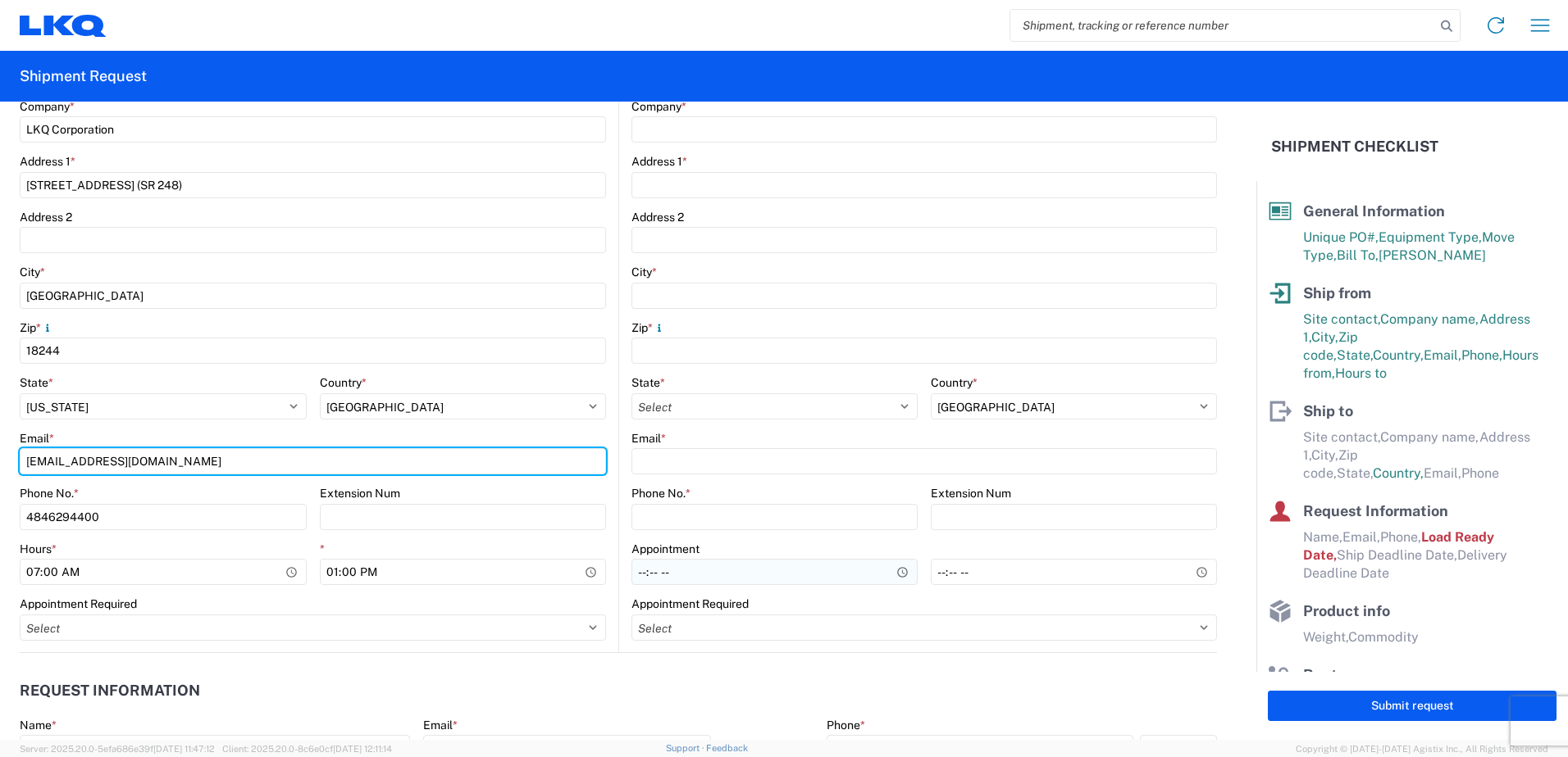
scroll to position [0, 0]
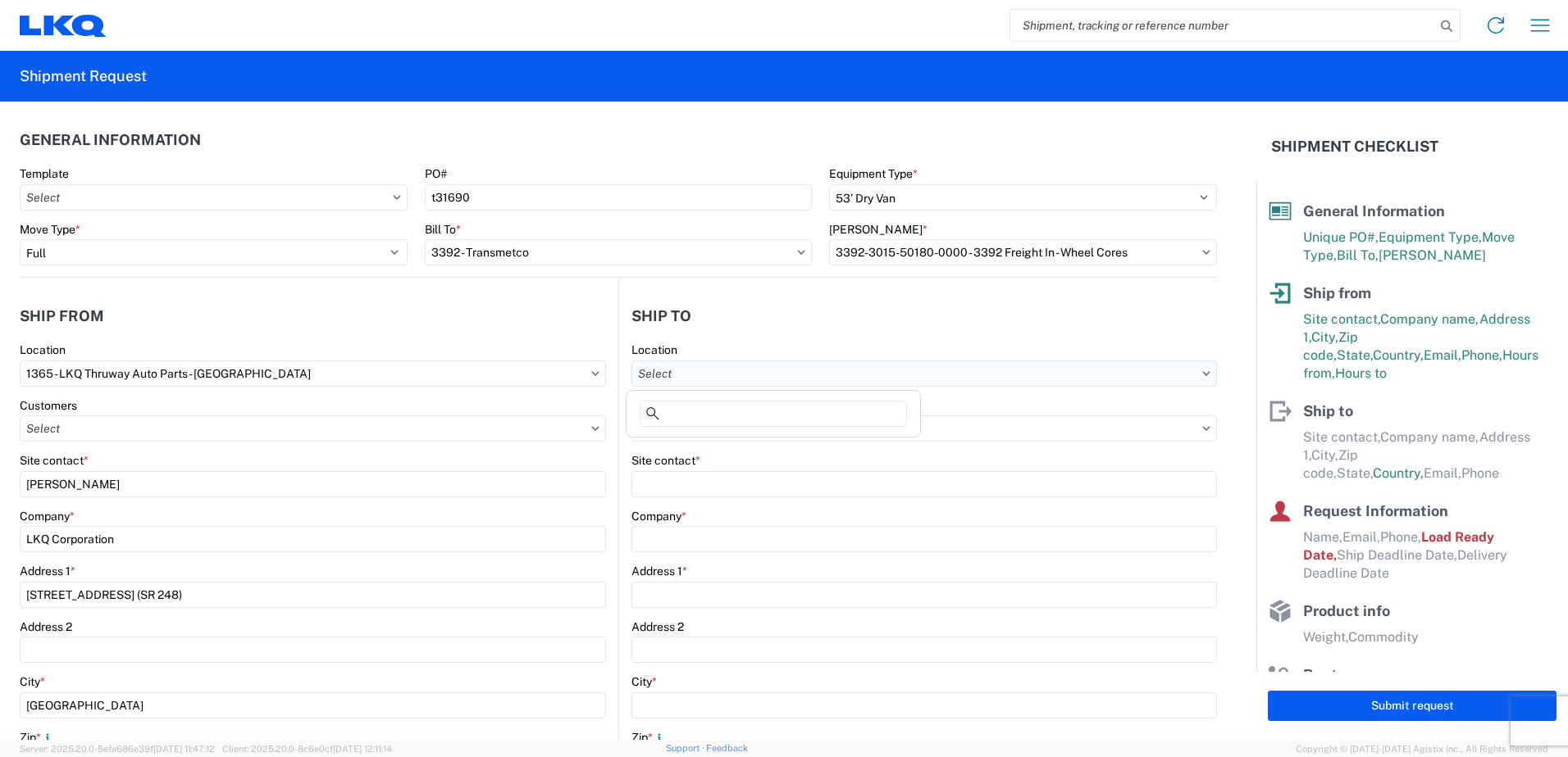
click at [1180, 376] on input "text" at bounding box center [924, 374] width 585 height 27
type input "3392"
click at [710, 440] on div "3392 - Transmetco" at bounding box center [773, 447] width 287 height 27
type input "3392 - Transmetco"
type input "LKQ Corporation"
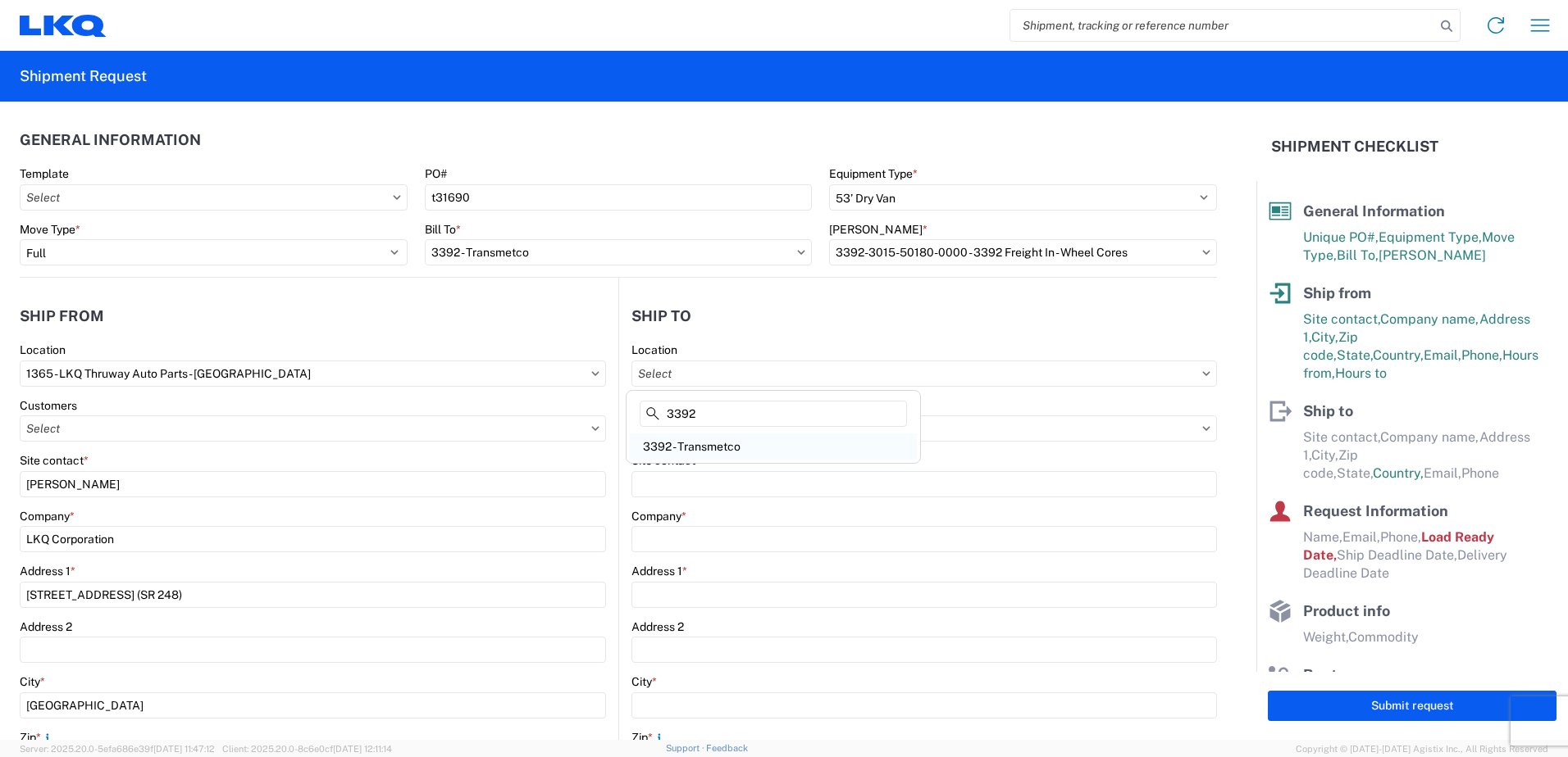
type input "[STREET_ADDRESS]"
type input "Huntington"
type input "46750"
type input "[PHONE_NUMBER]"
select select
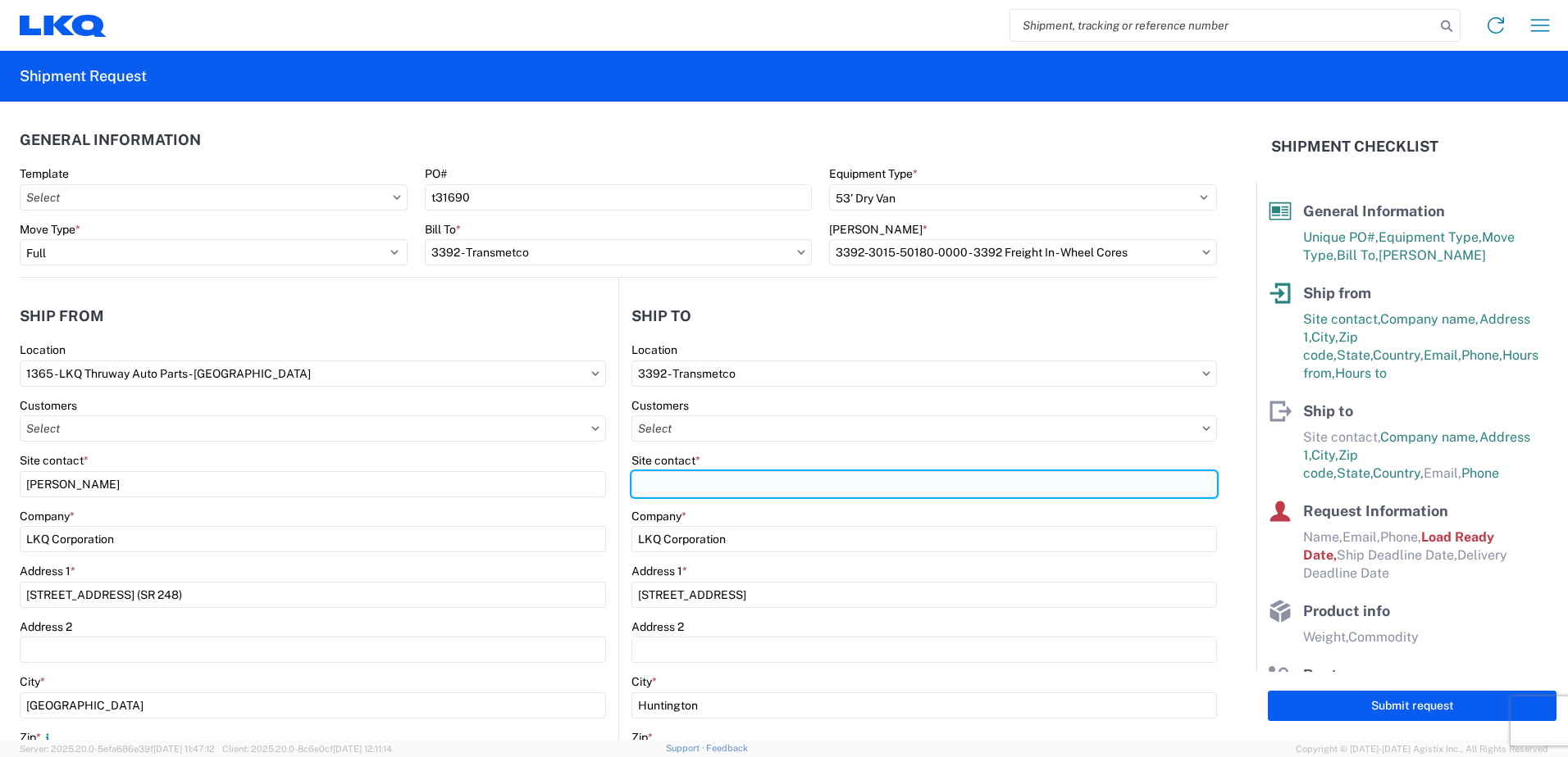
click at [713, 485] on input "Site contact *" at bounding box center [924, 485] width 585 height 27
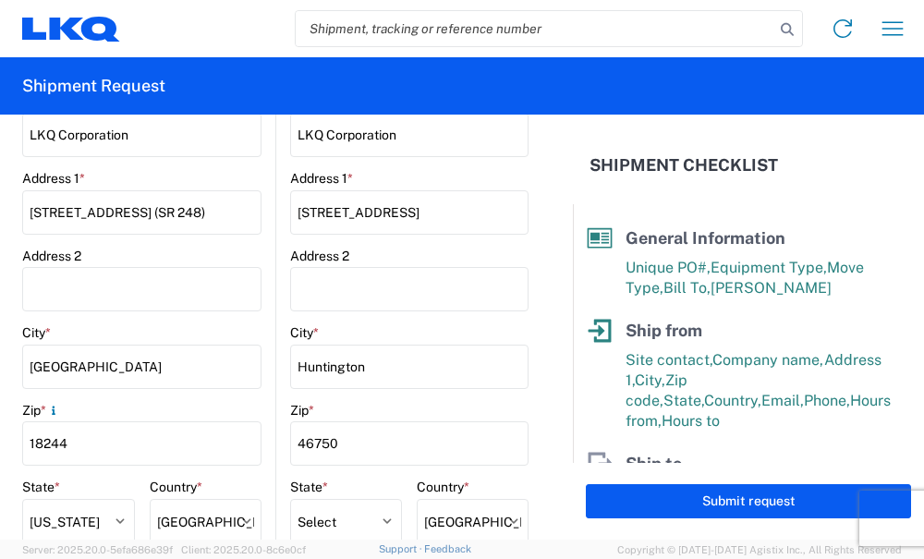
scroll to position [621, 0]
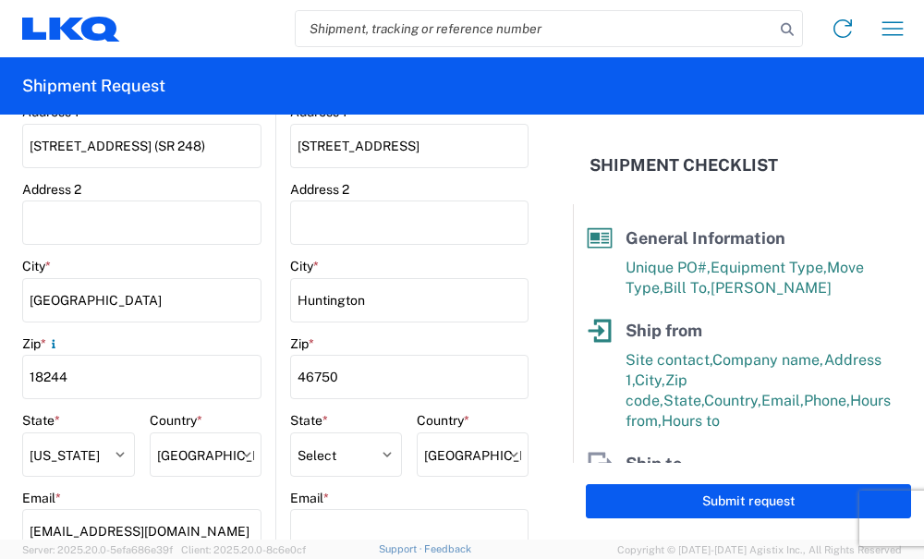
type input "[PERSON_NAME]"
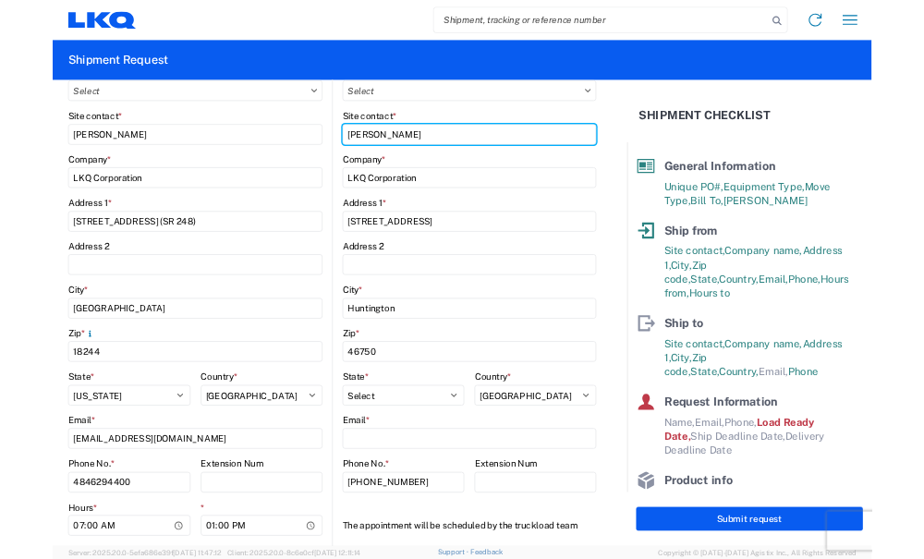
scroll to position [351, 0]
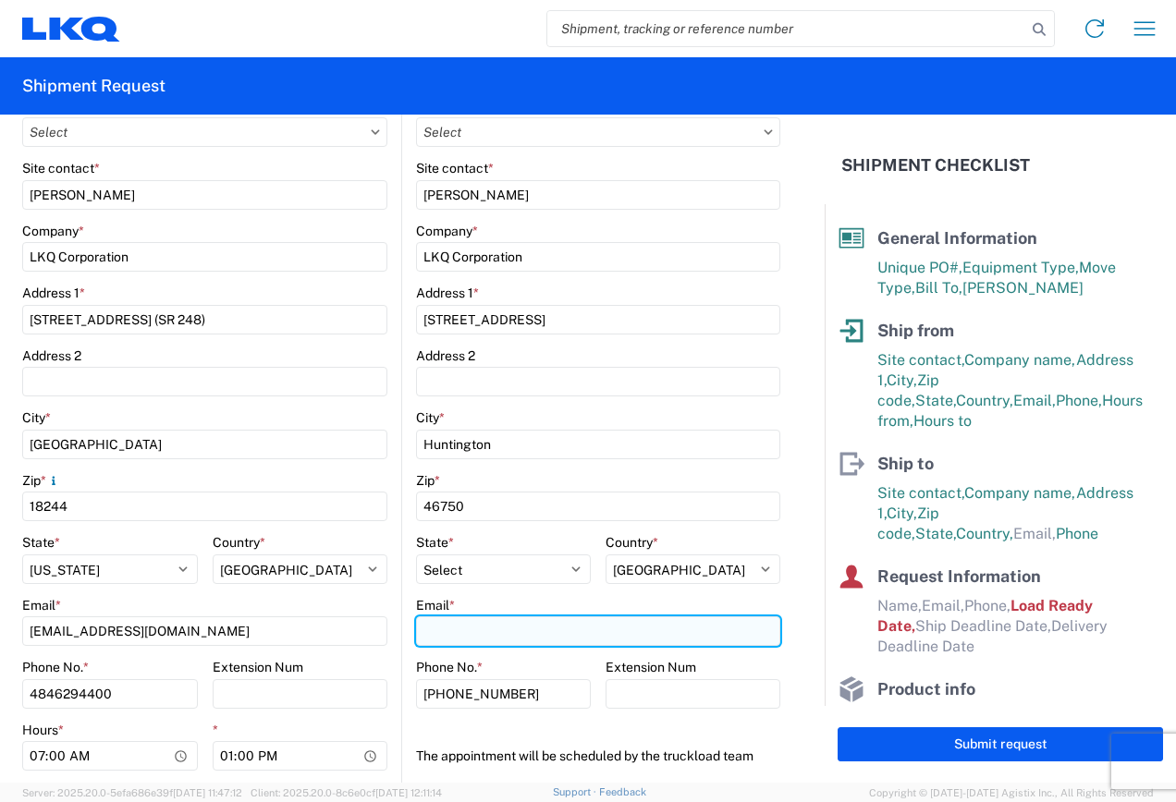
click at [478, 633] on input "Email *" at bounding box center [598, 632] width 364 height 30
type input "[EMAIL_ADDRESS][DOMAIN_NAME]"
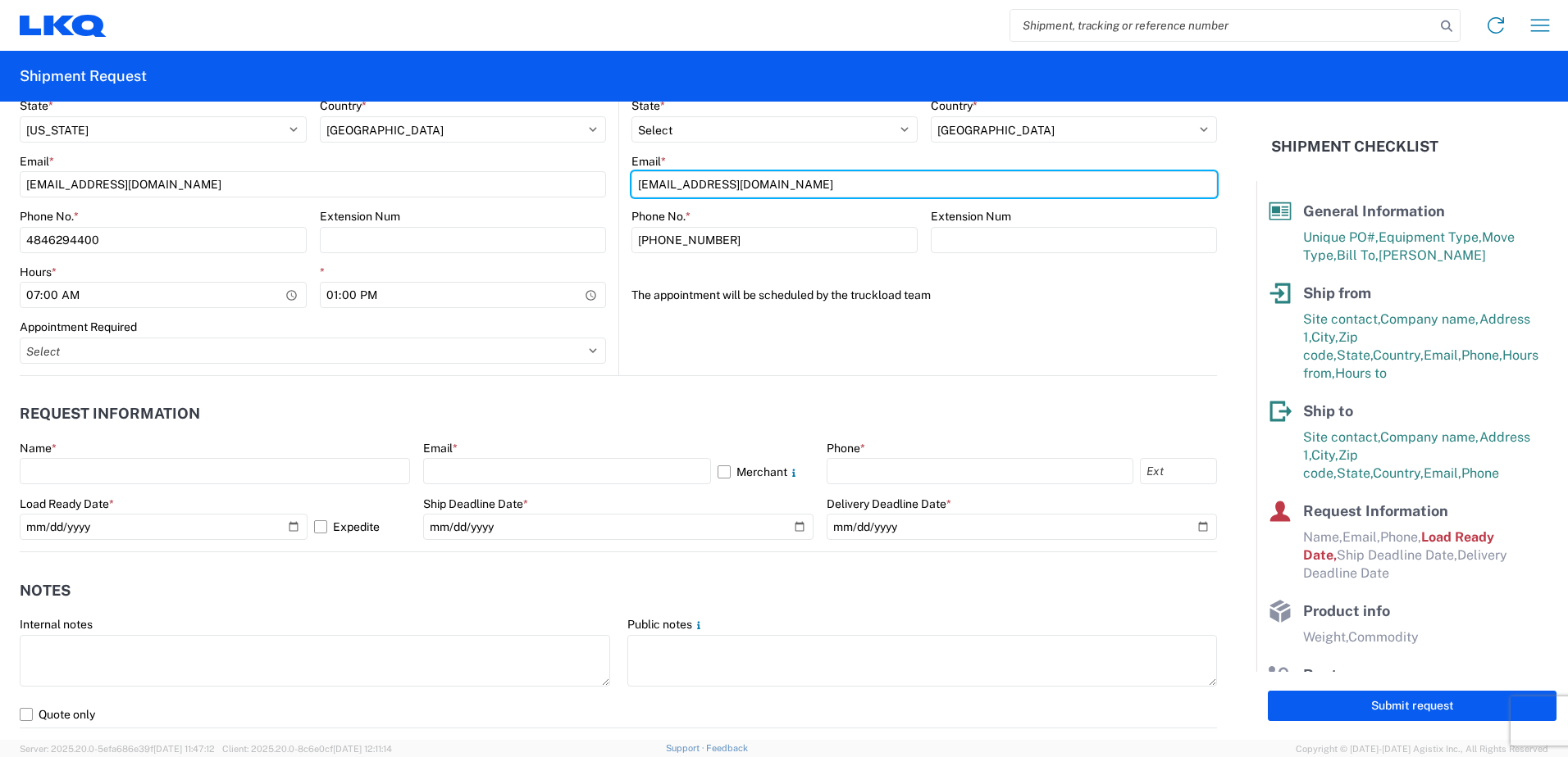
scroll to position [722, 0]
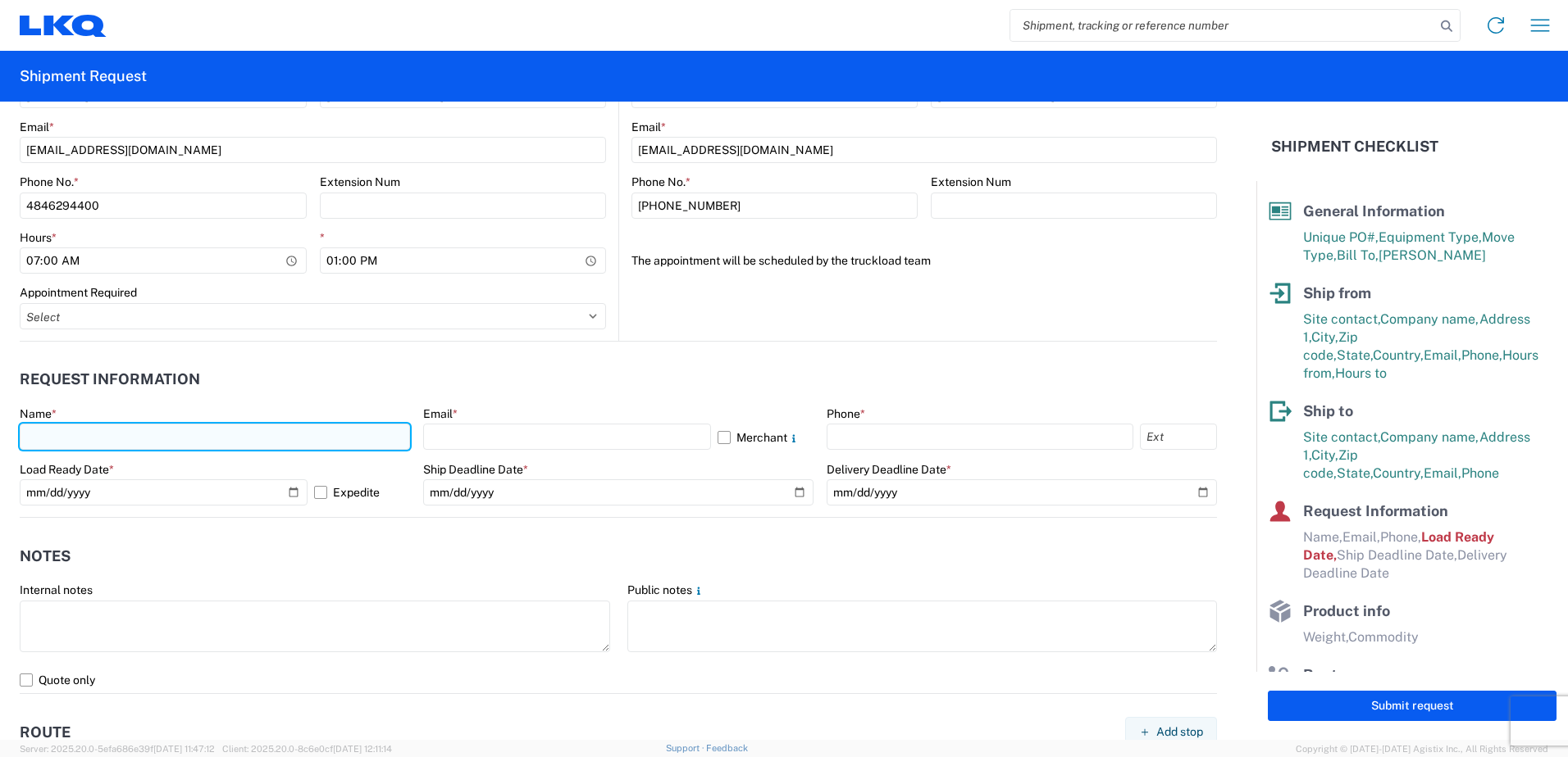
click at [67, 437] on input "text" at bounding box center [215, 437] width 390 height 27
type input "[PERSON_NAME]"
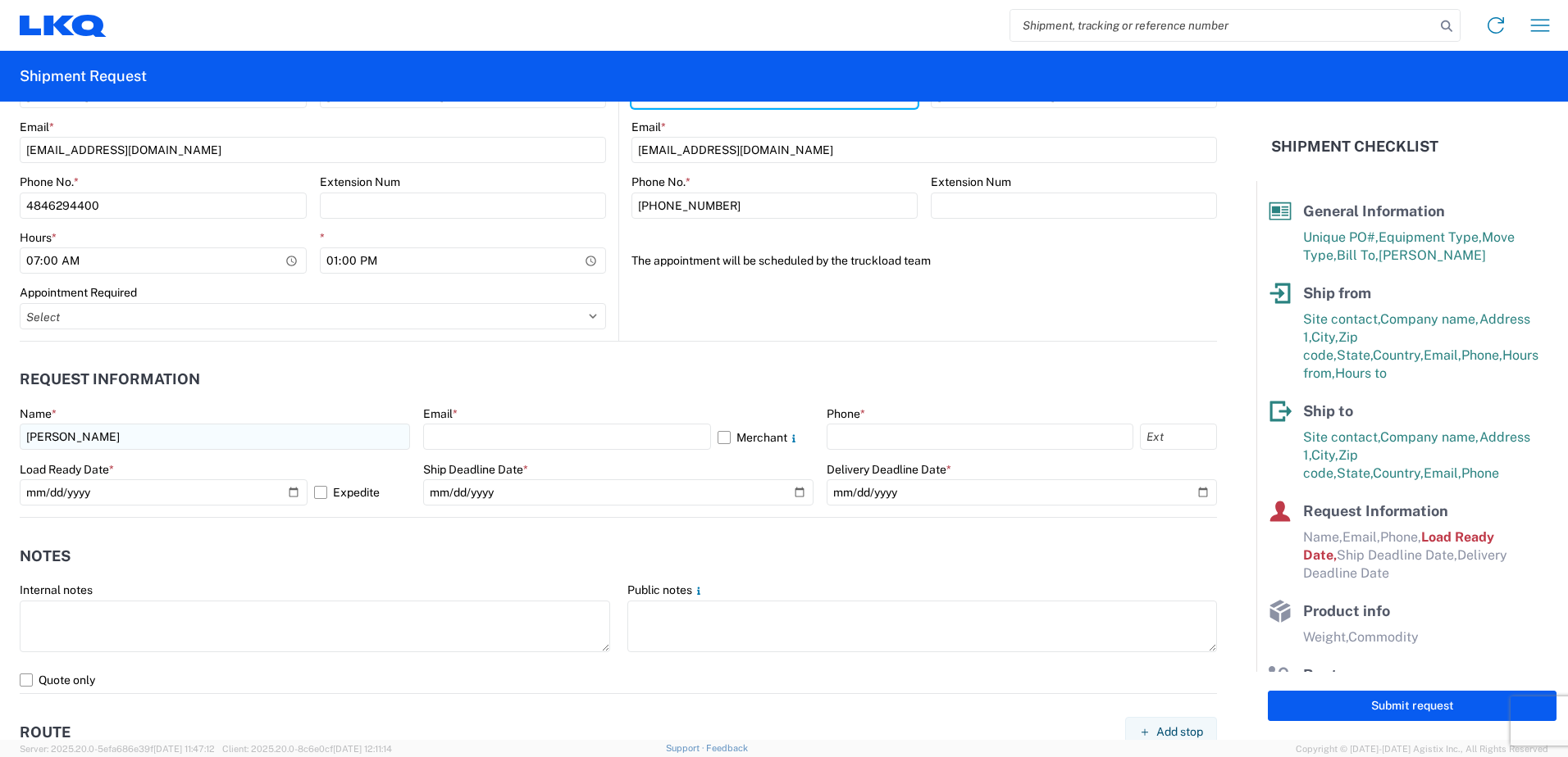
select select "PA"
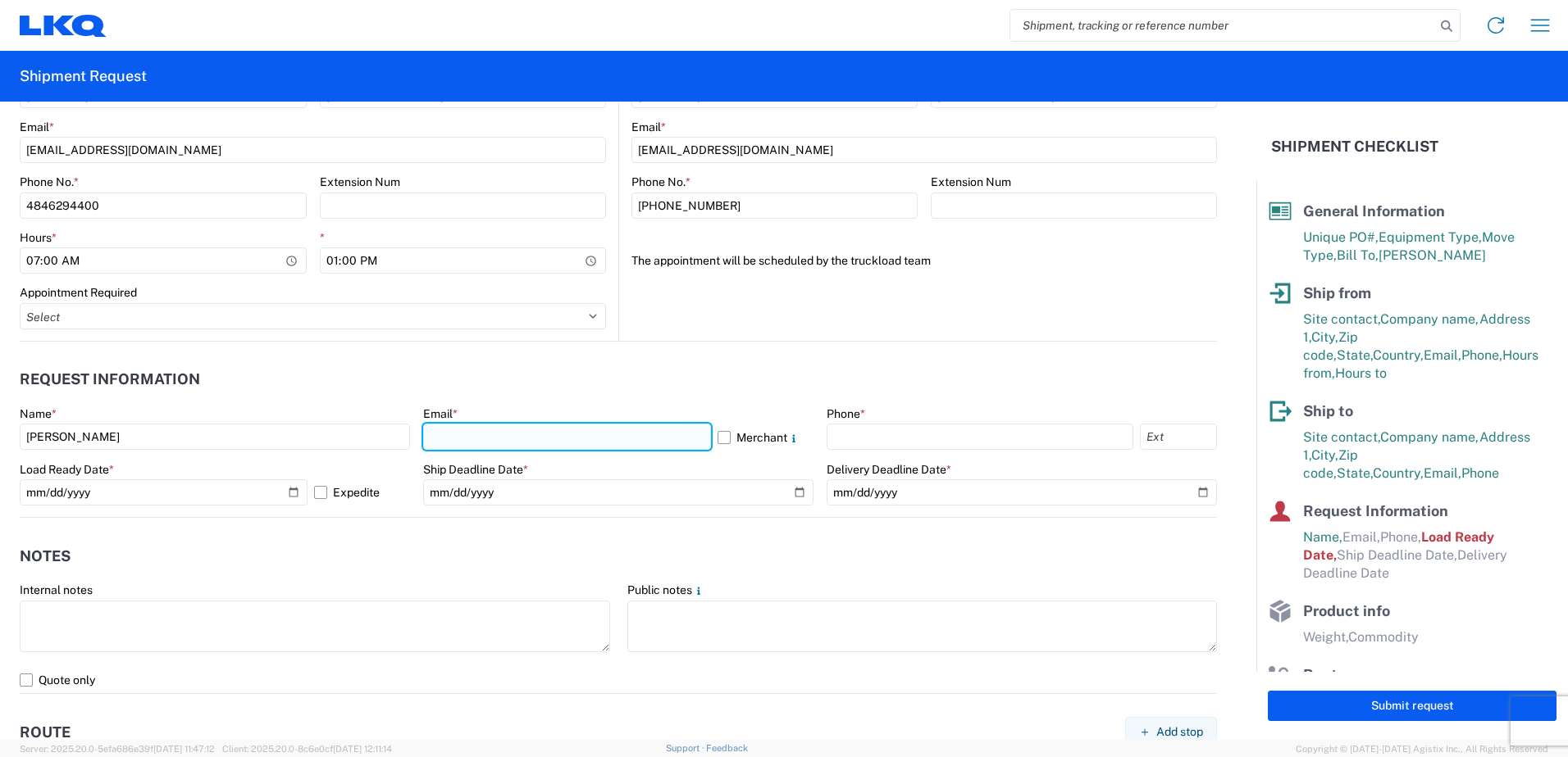
click at [527, 440] on input "text" at bounding box center [567, 437] width 287 height 27
type input "[EMAIL_ADDRESS][DOMAIN_NAME]"
type input "4846294400"
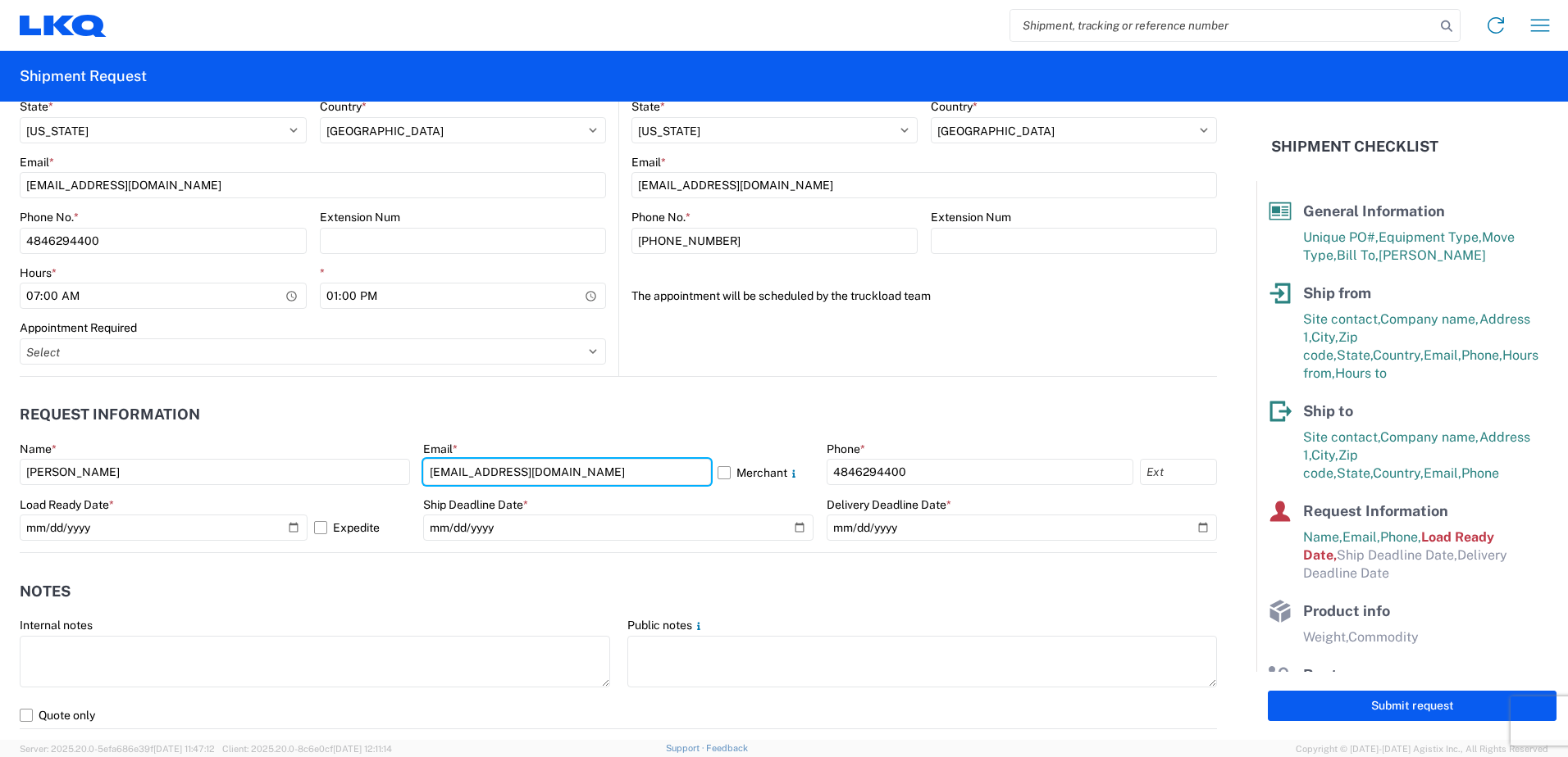
scroll to position [803, 0]
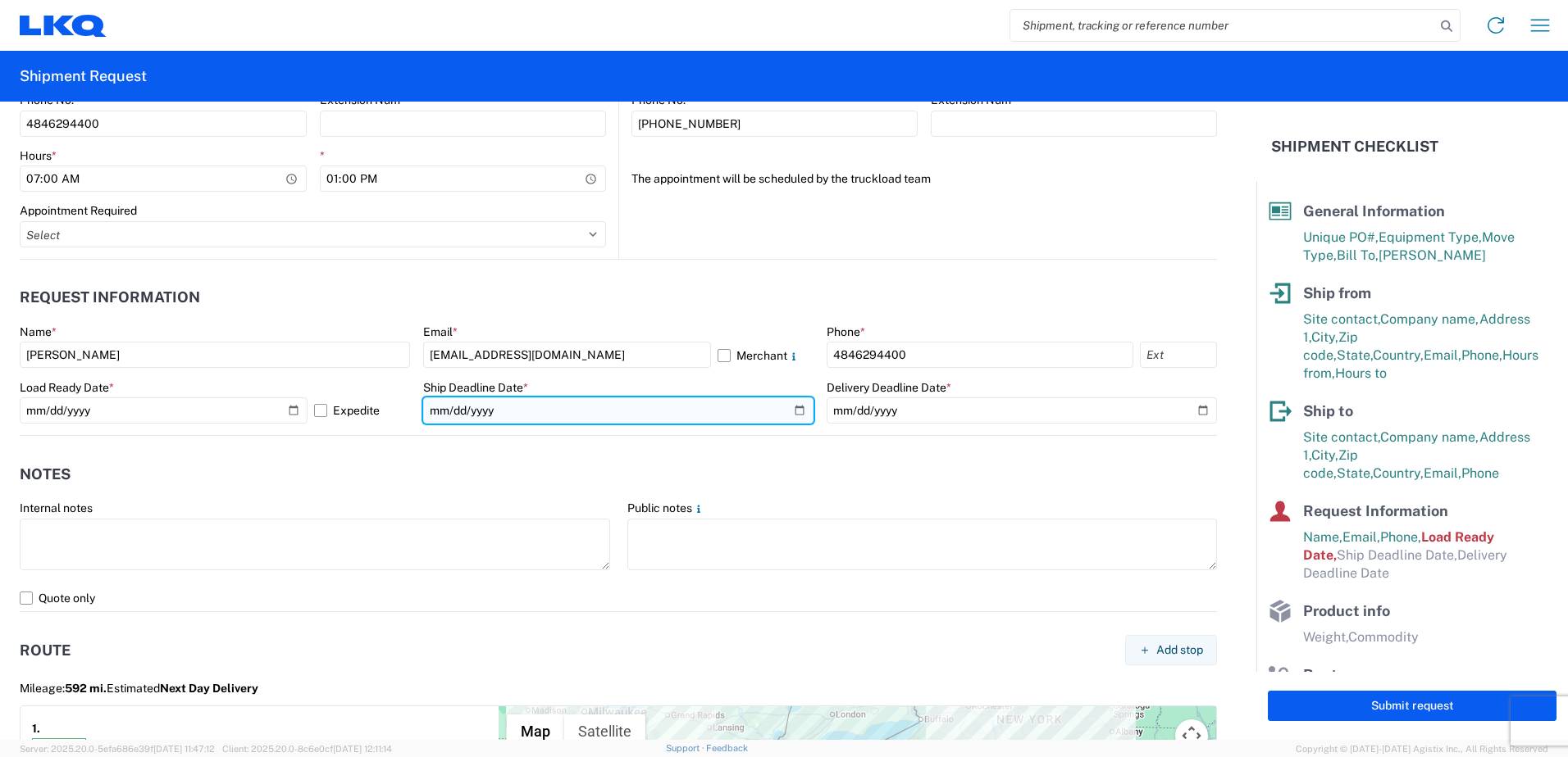
click at [516, 408] on input "date" at bounding box center [618, 410] width 390 height 27
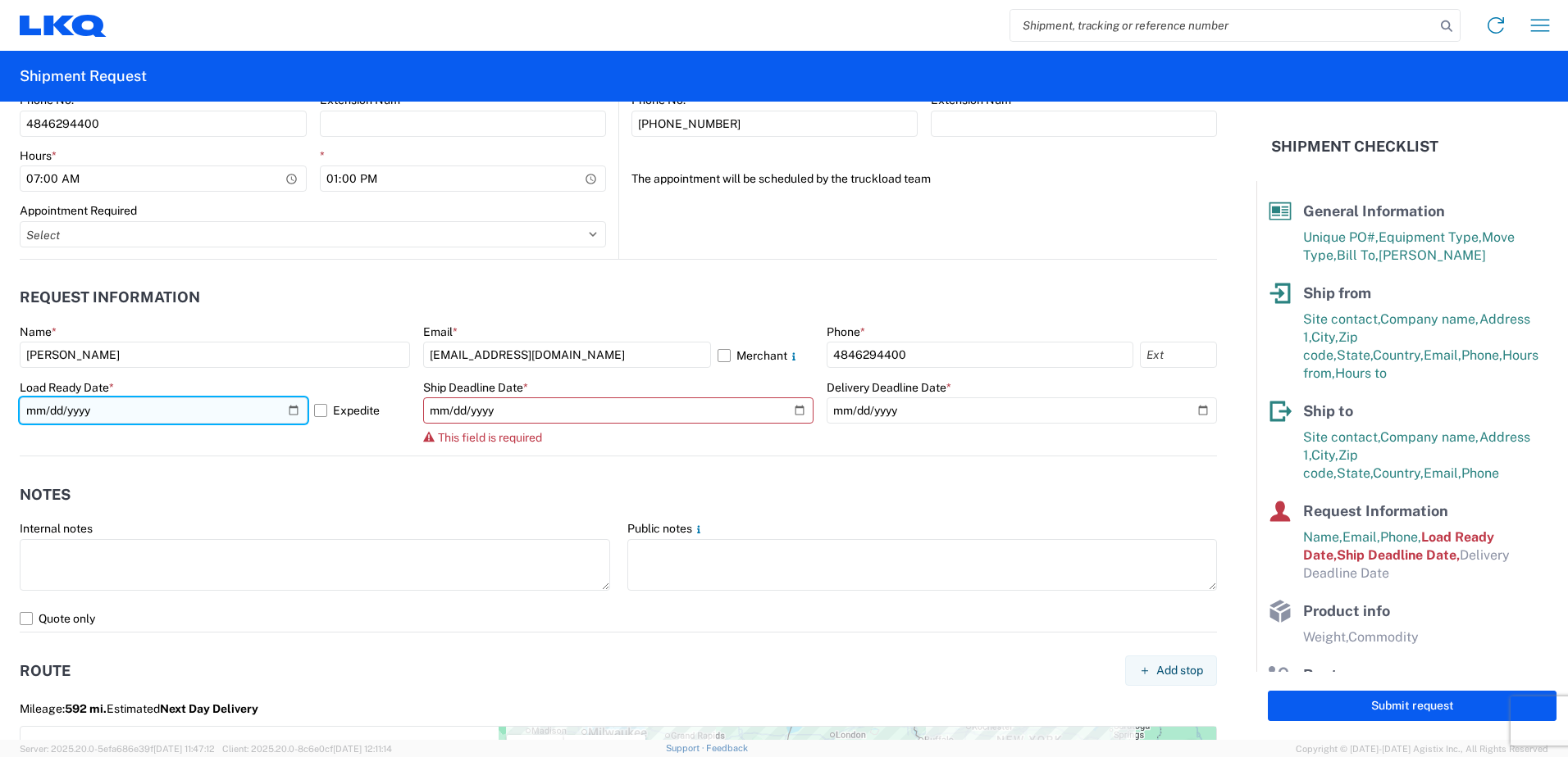
click at [286, 408] on input "[DATE]" at bounding box center [163, 410] width 287 height 27
type input "[DATE]"
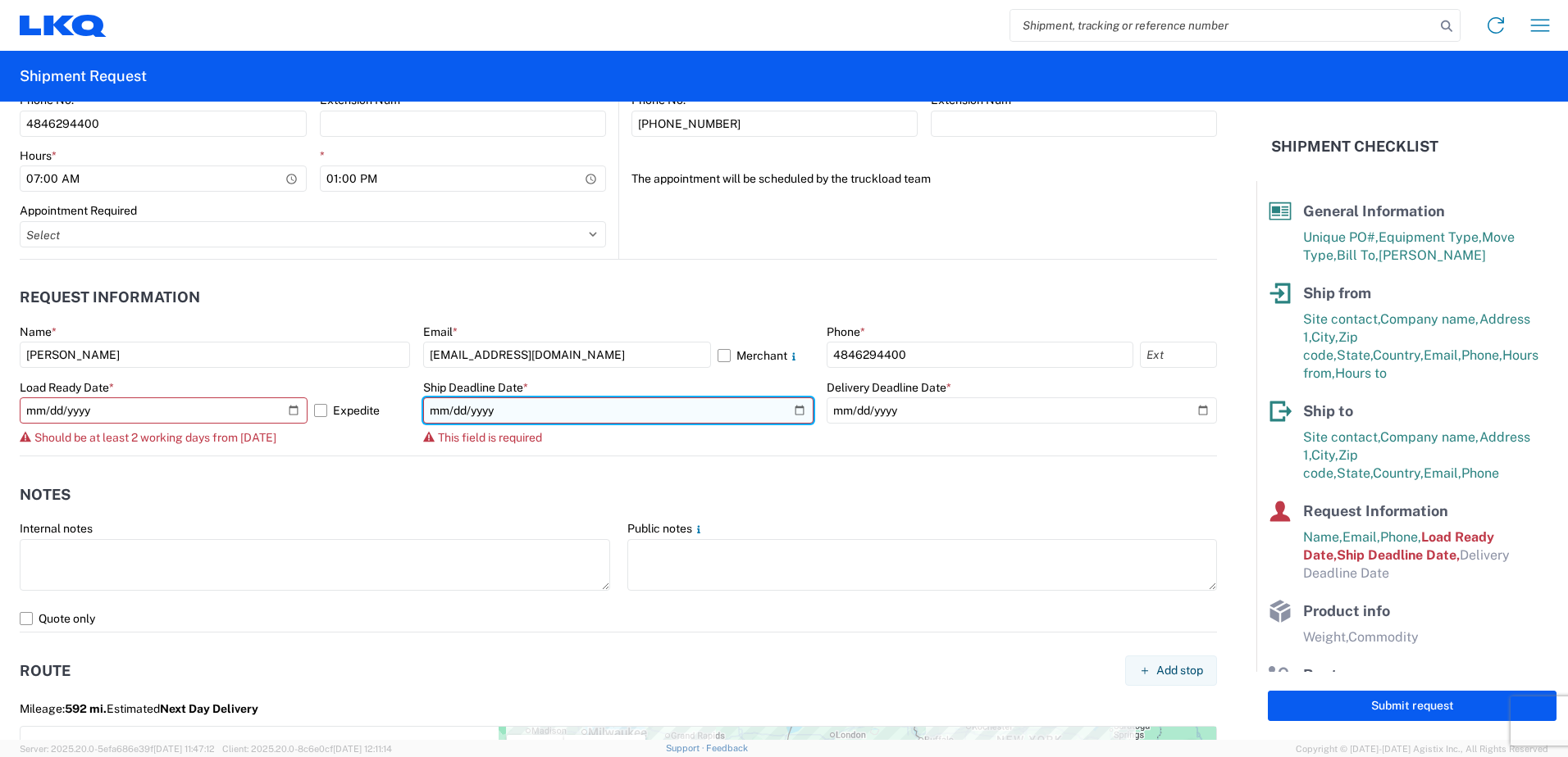
click at [791, 408] on input "date" at bounding box center [618, 410] width 390 height 27
type input "[DATE]"
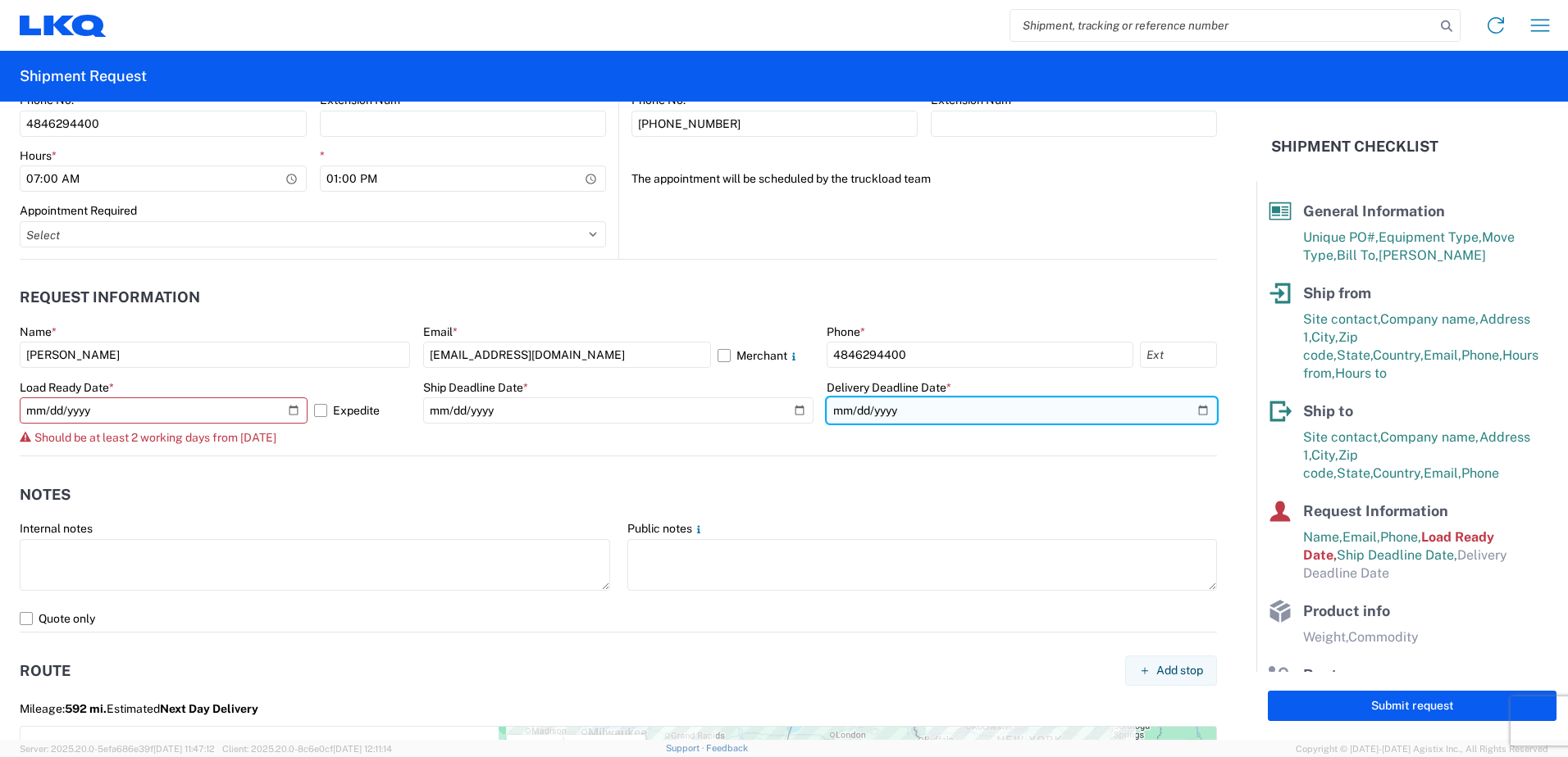
click at [1188, 409] on input "date" at bounding box center [1022, 410] width 390 height 27
type input "[DATE]"
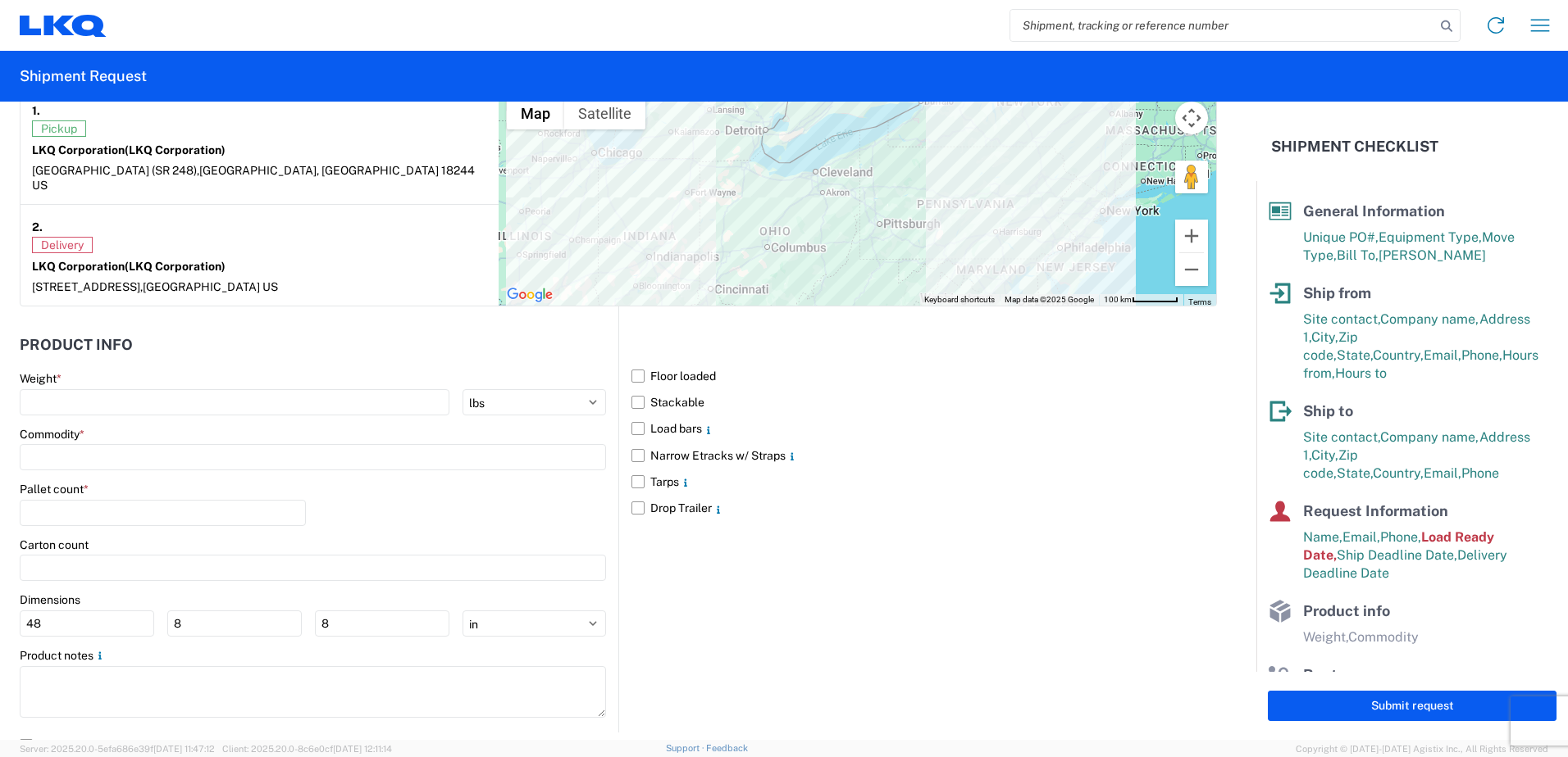
scroll to position [1446, 0]
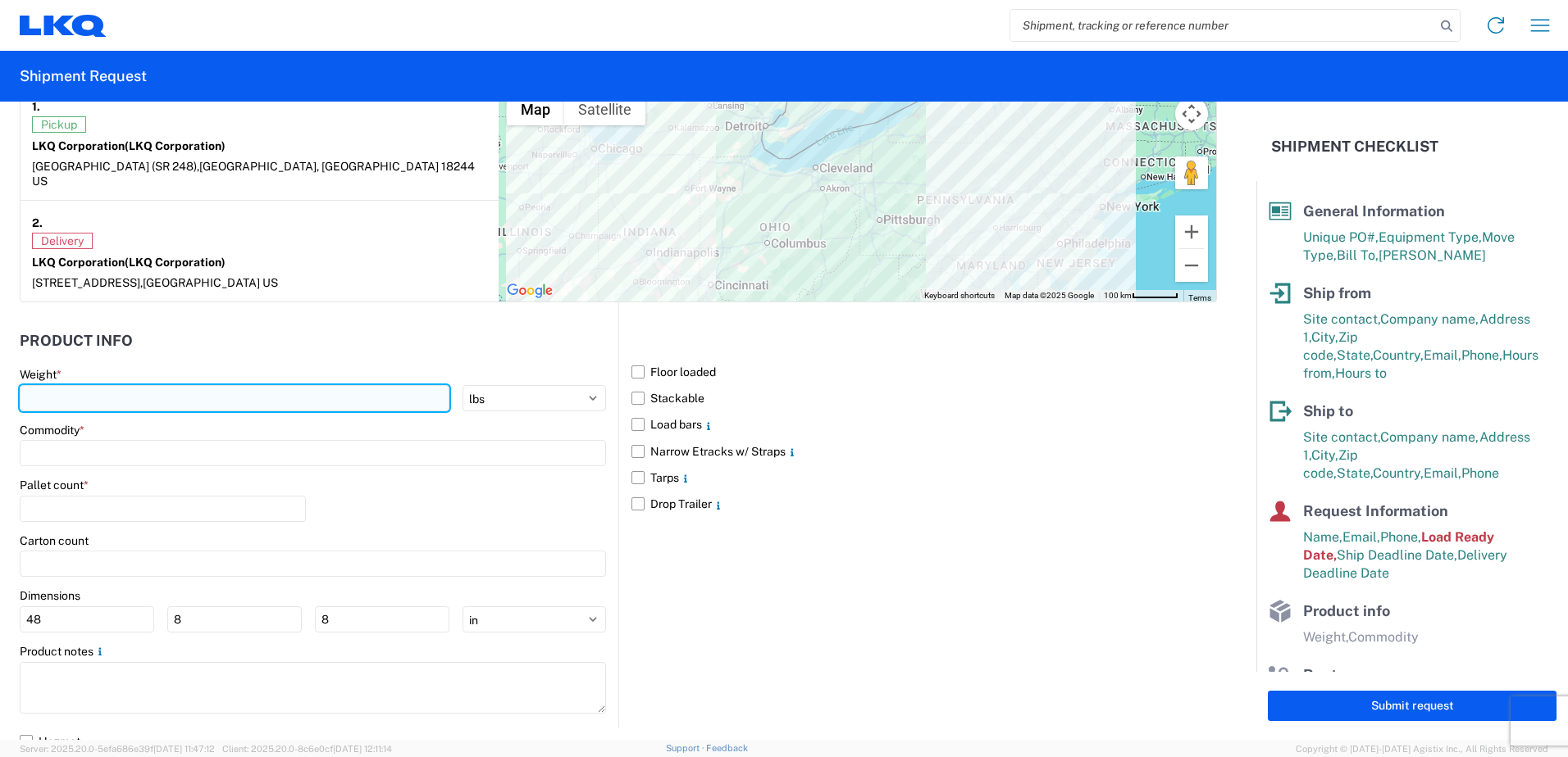
click at [204, 386] on input "number" at bounding box center [234, 399] width 429 height 27
type input "40000"
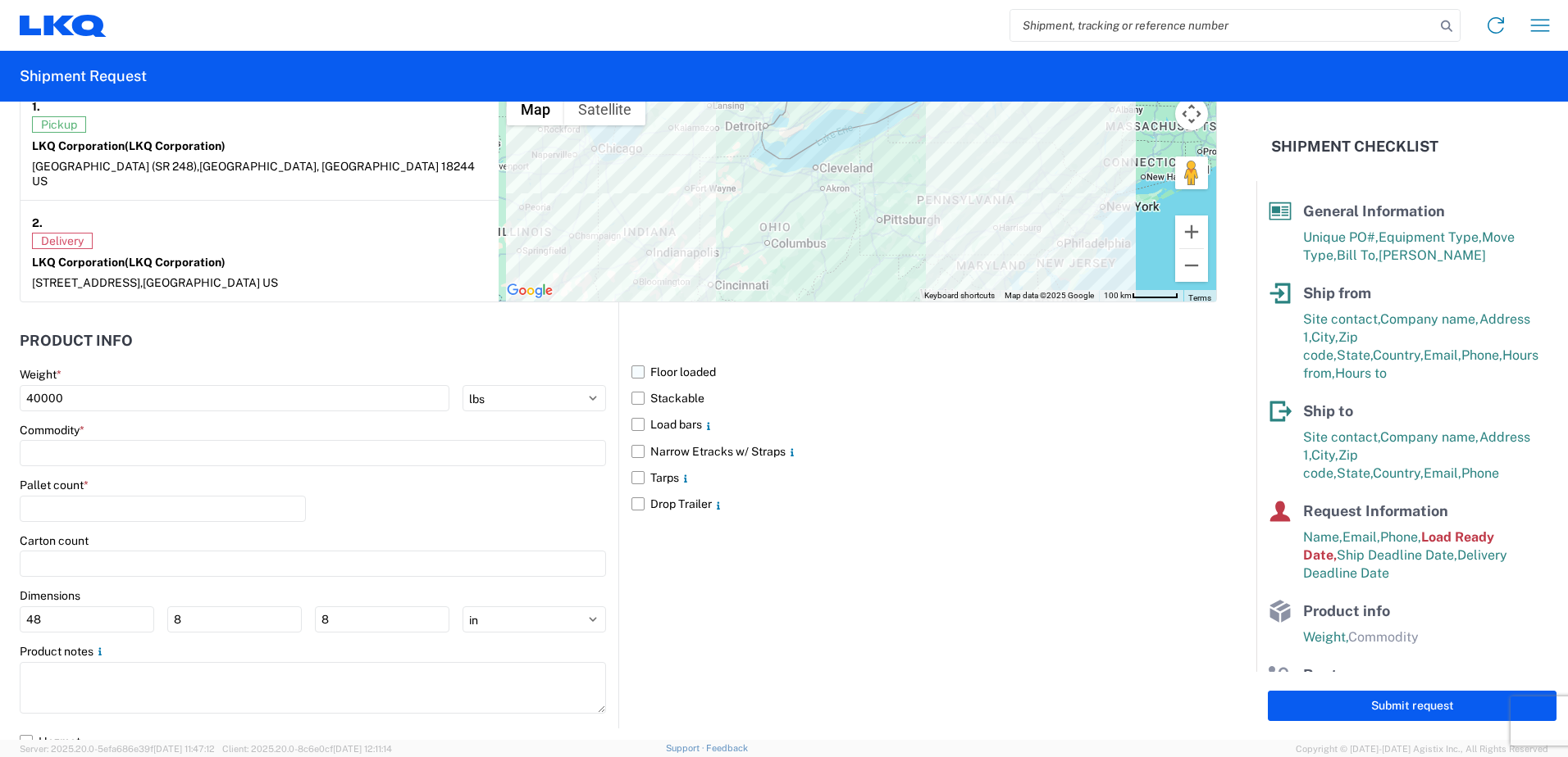
click at [631, 359] on label "Floor loaded" at bounding box center [924, 372] width 585 height 27
click at [0, 0] on input "Floor loaded" at bounding box center [0, 0] width 0 height 0
click at [631, 386] on label "Stackable" at bounding box center [924, 399] width 585 height 27
click at [0, 0] on input "Stackable" at bounding box center [0, 0] width 0 height 0
click at [105, 440] on input at bounding box center [312, 453] width 586 height 27
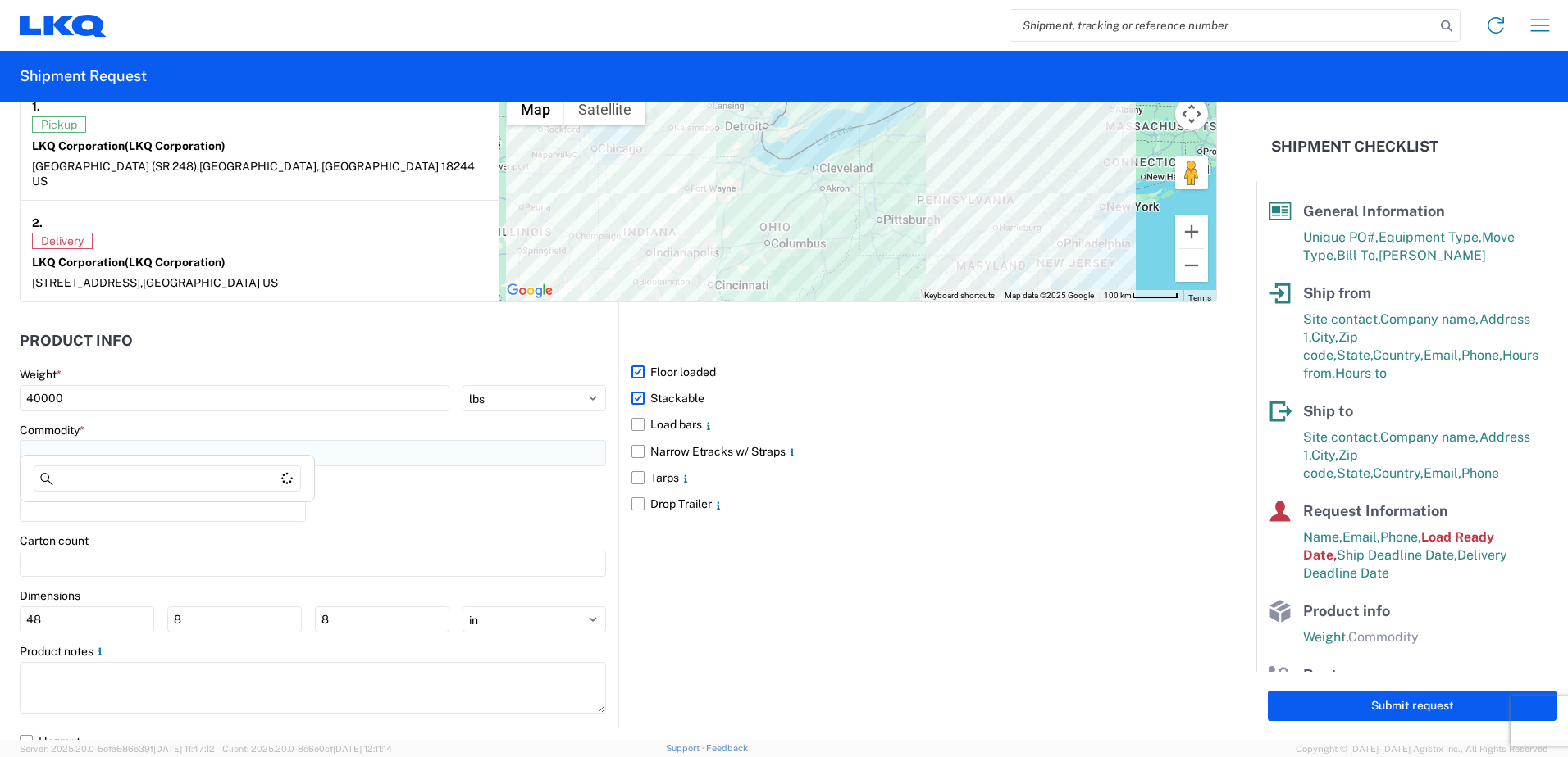
click at [136, 440] on input at bounding box center [312, 453] width 586 height 27
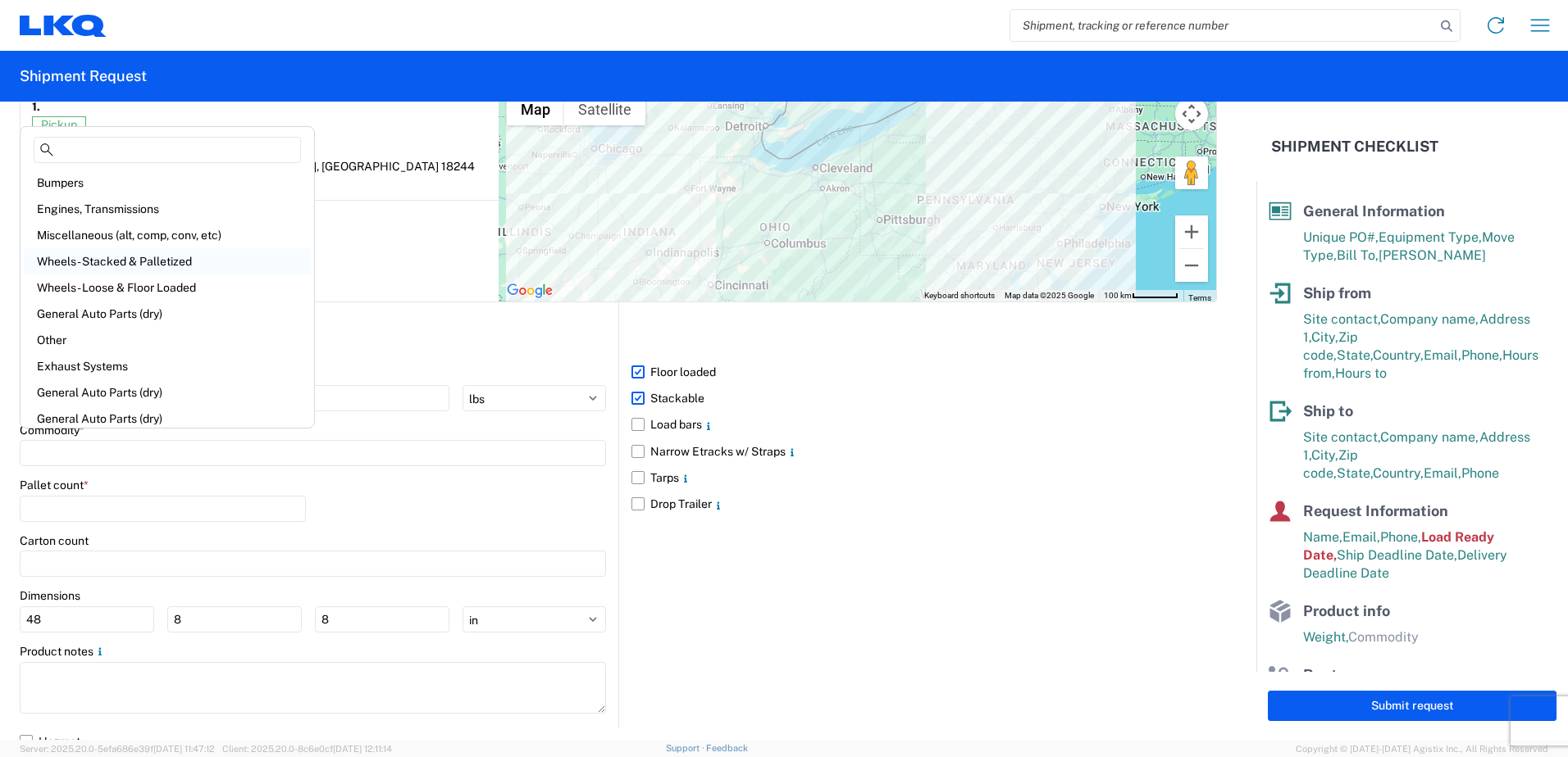
click at [114, 261] on div "Wheels - Stacked & Palletized" at bounding box center [168, 261] width 287 height 27
type input "Wheels - Stacked & Palletized"
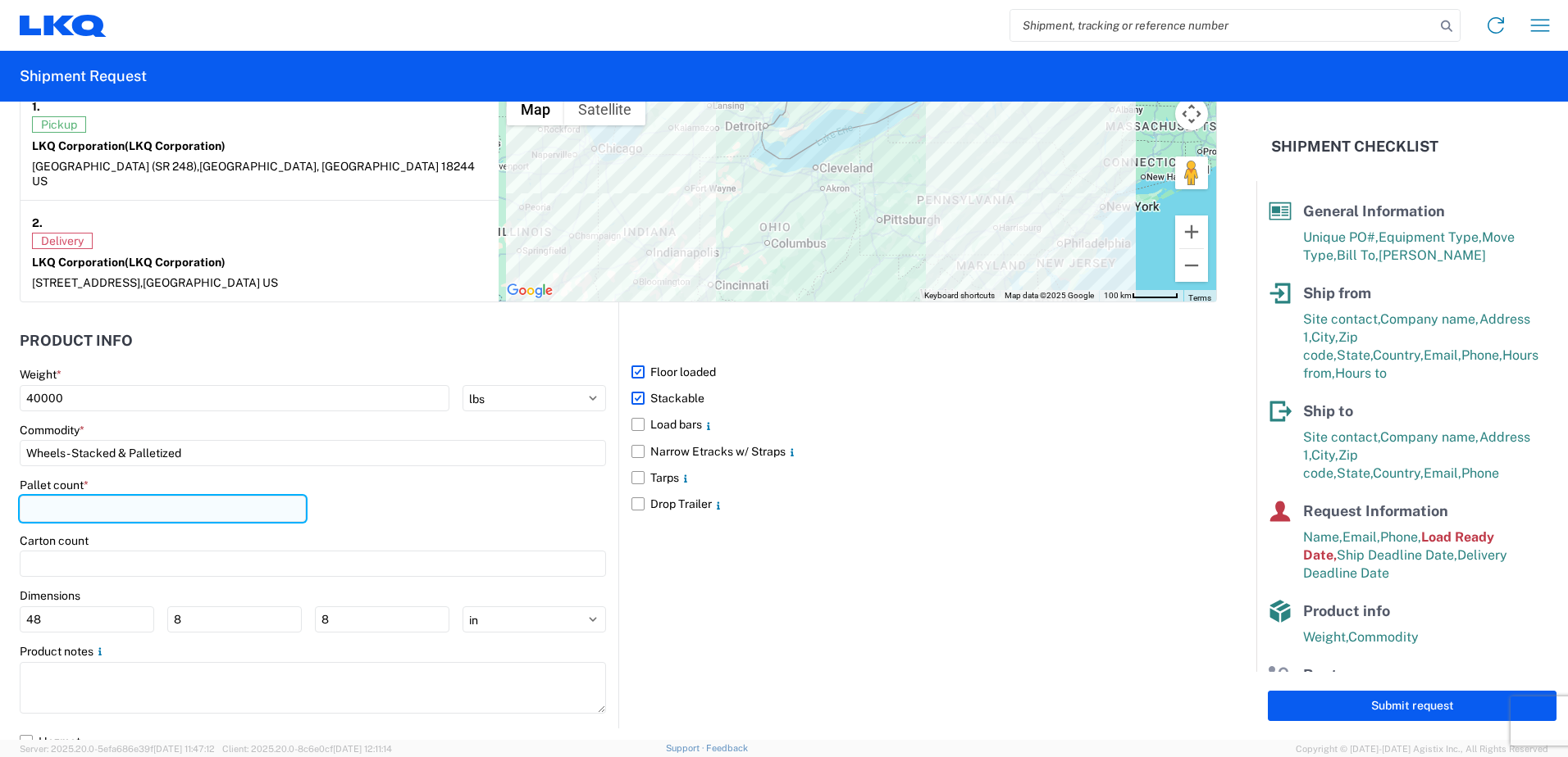
click at [109, 496] on input "number" at bounding box center [162, 509] width 286 height 27
type input "42"
click at [433, 484] on div "Pallet count * 42" at bounding box center [312, 505] width 586 height 56
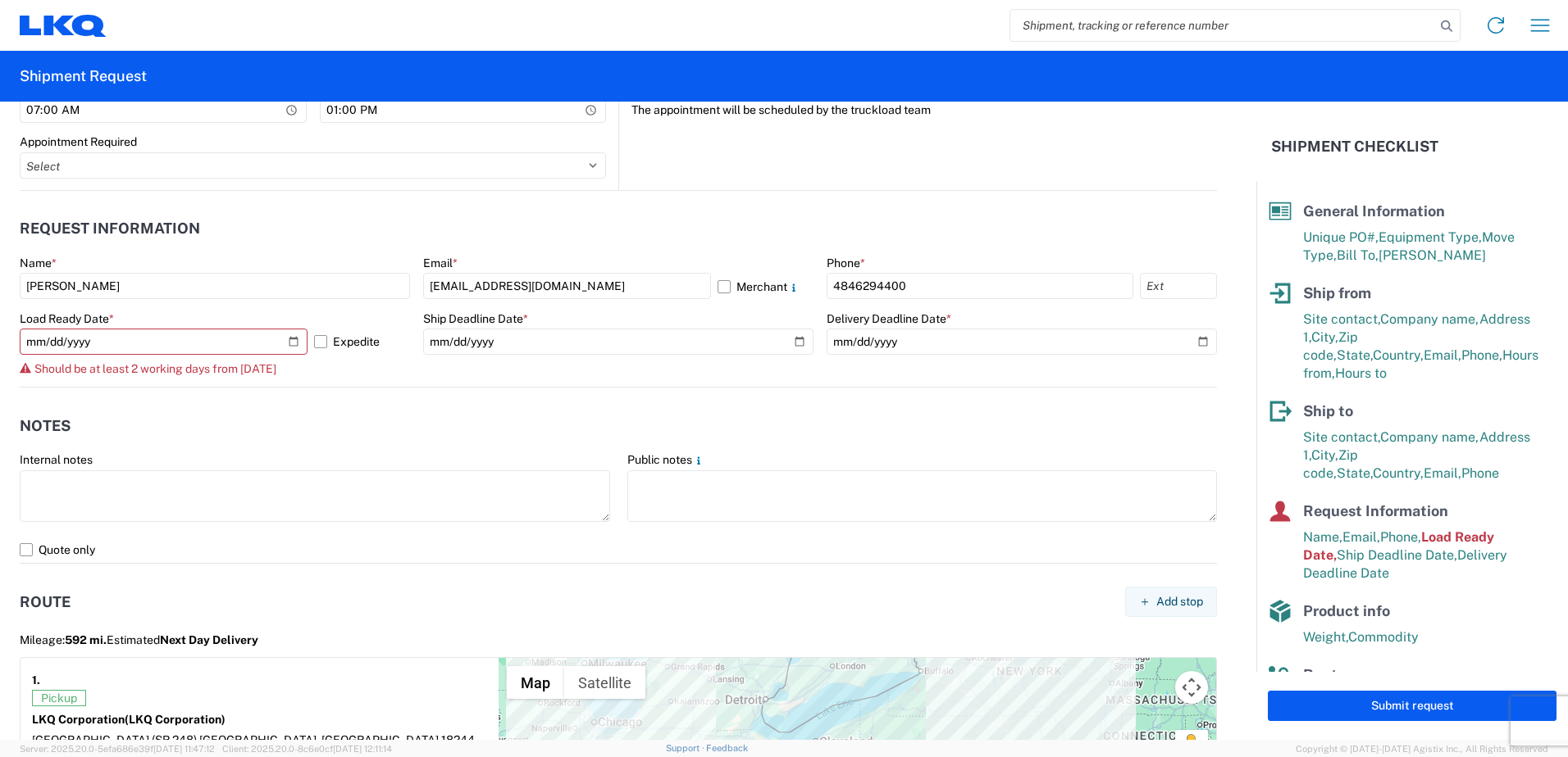
scroll to position [790, 0]
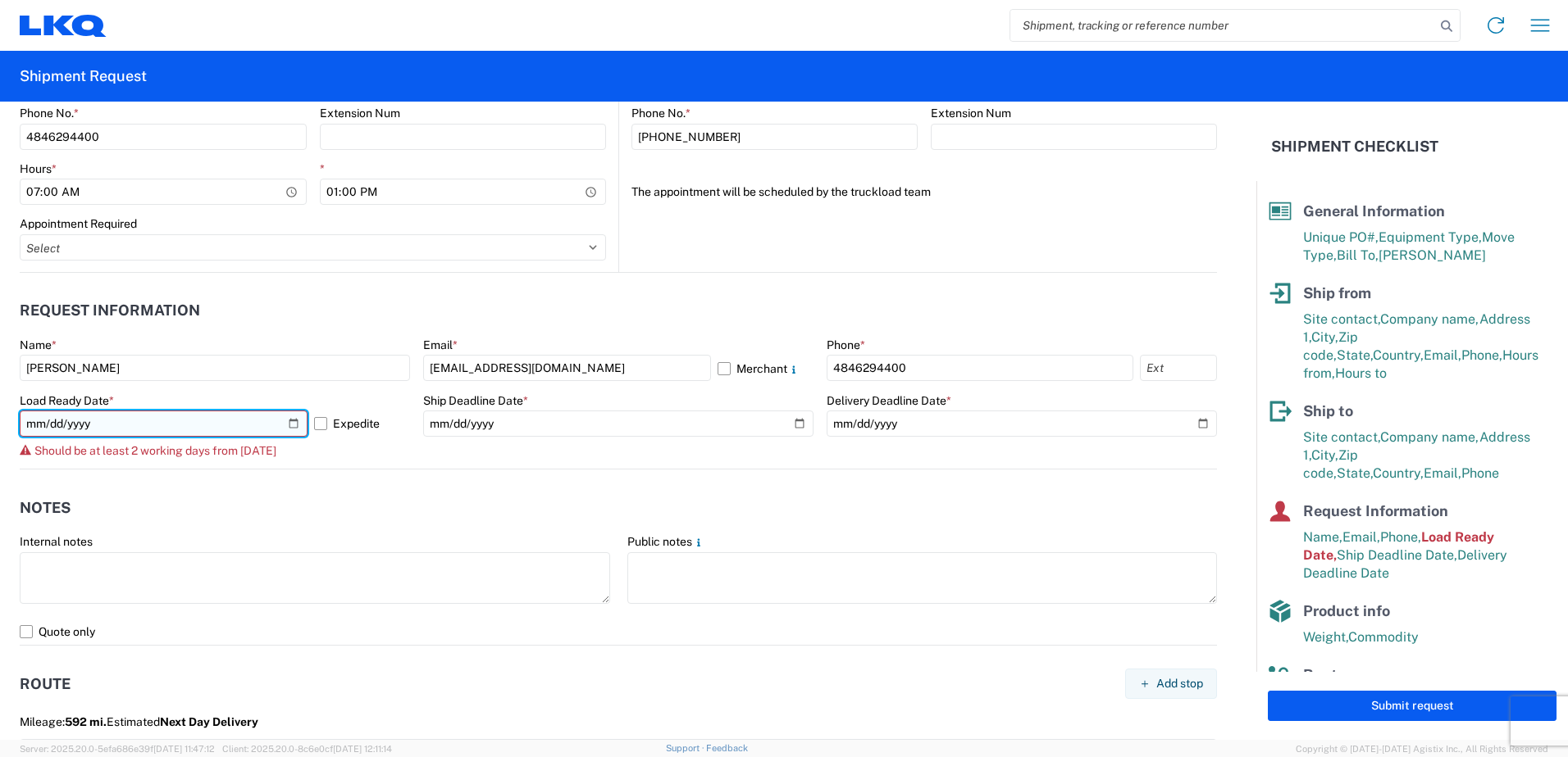
click at [289, 422] on input "[DATE]" at bounding box center [163, 424] width 287 height 27
click at [286, 423] on input "[DATE]" at bounding box center [163, 424] width 287 height 27
click at [292, 424] on input "[DATE]" at bounding box center [163, 424] width 287 height 27
click at [289, 418] on input "[DATE]" at bounding box center [163, 424] width 287 height 27
type input "[DATE]"
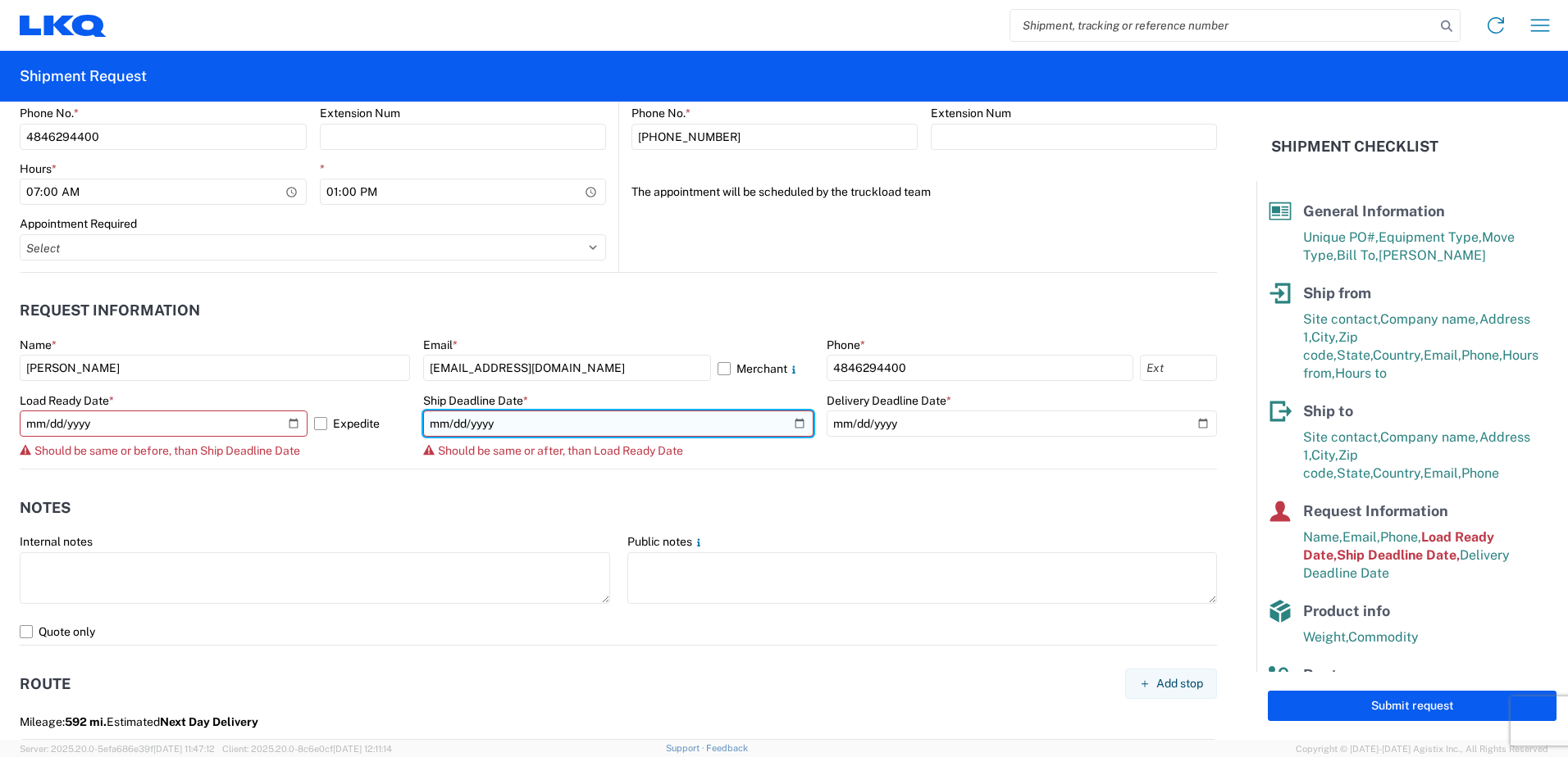
click at [788, 418] on input "[DATE]" at bounding box center [618, 424] width 390 height 27
type input "[DATE]"
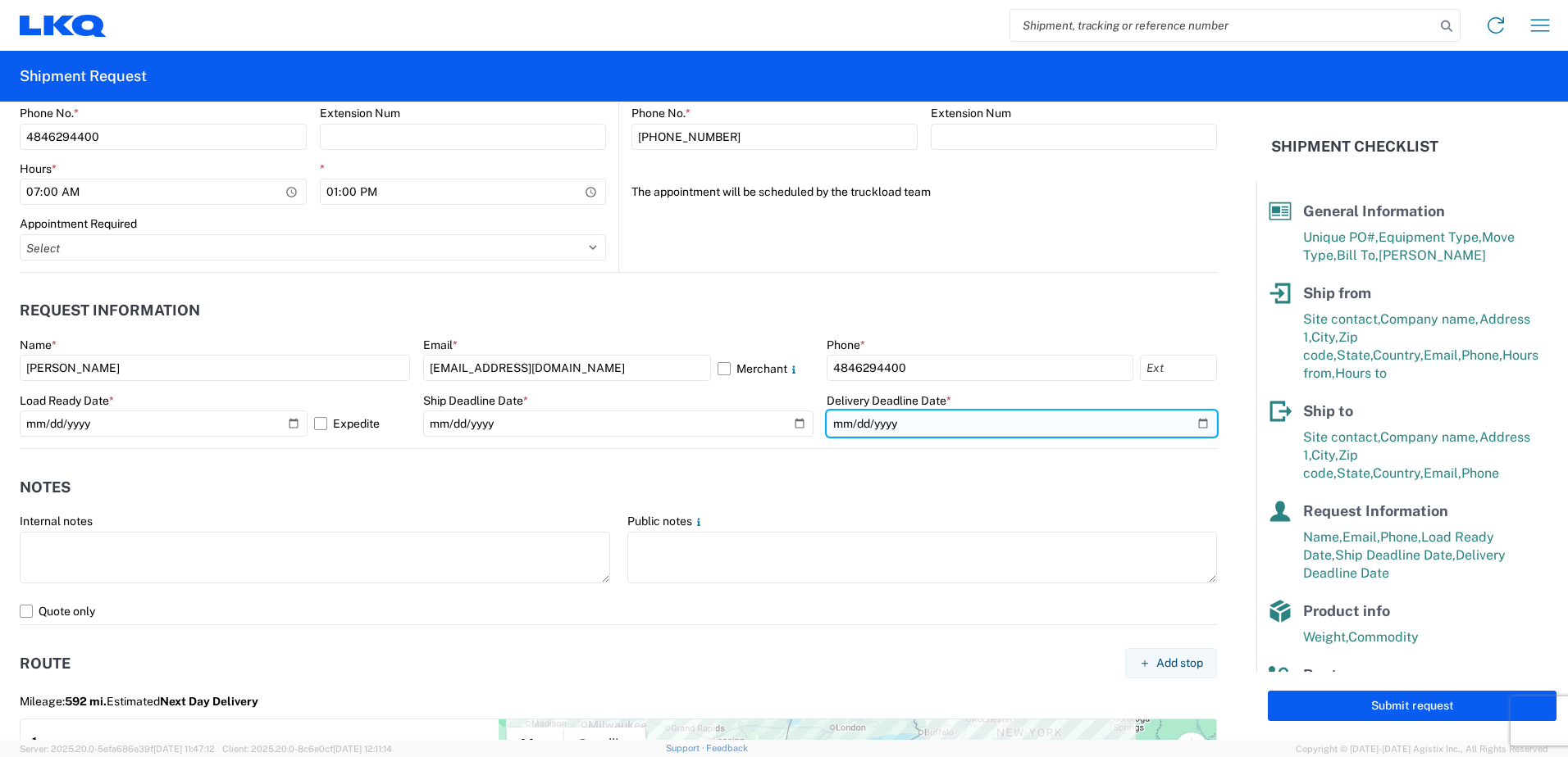
click at [1188, 422] on input "[DATE]" at bounding box center [1022, 424] width 390 height 27
type input "[DATE]"
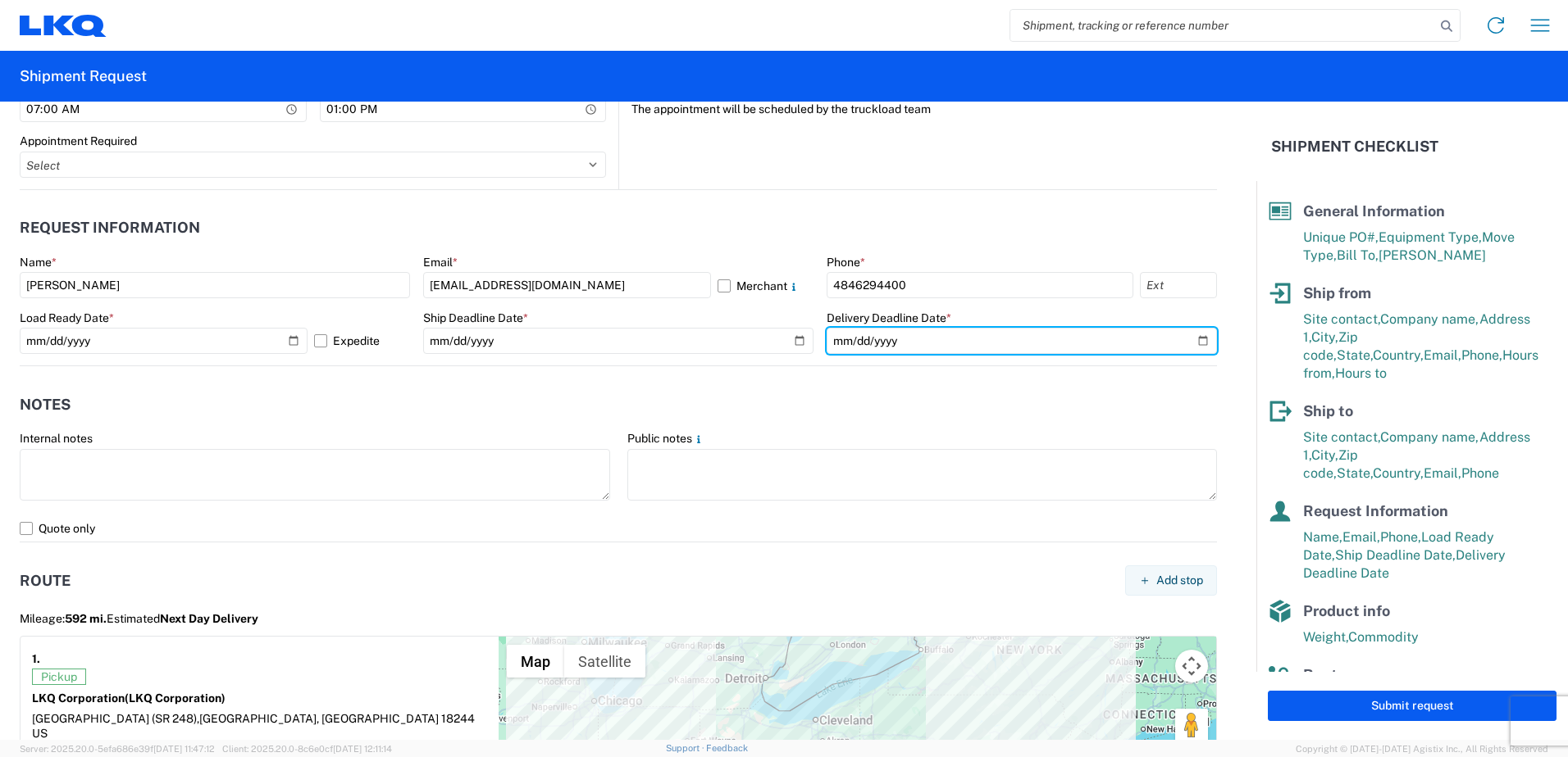
scroll to position [1065, 0]
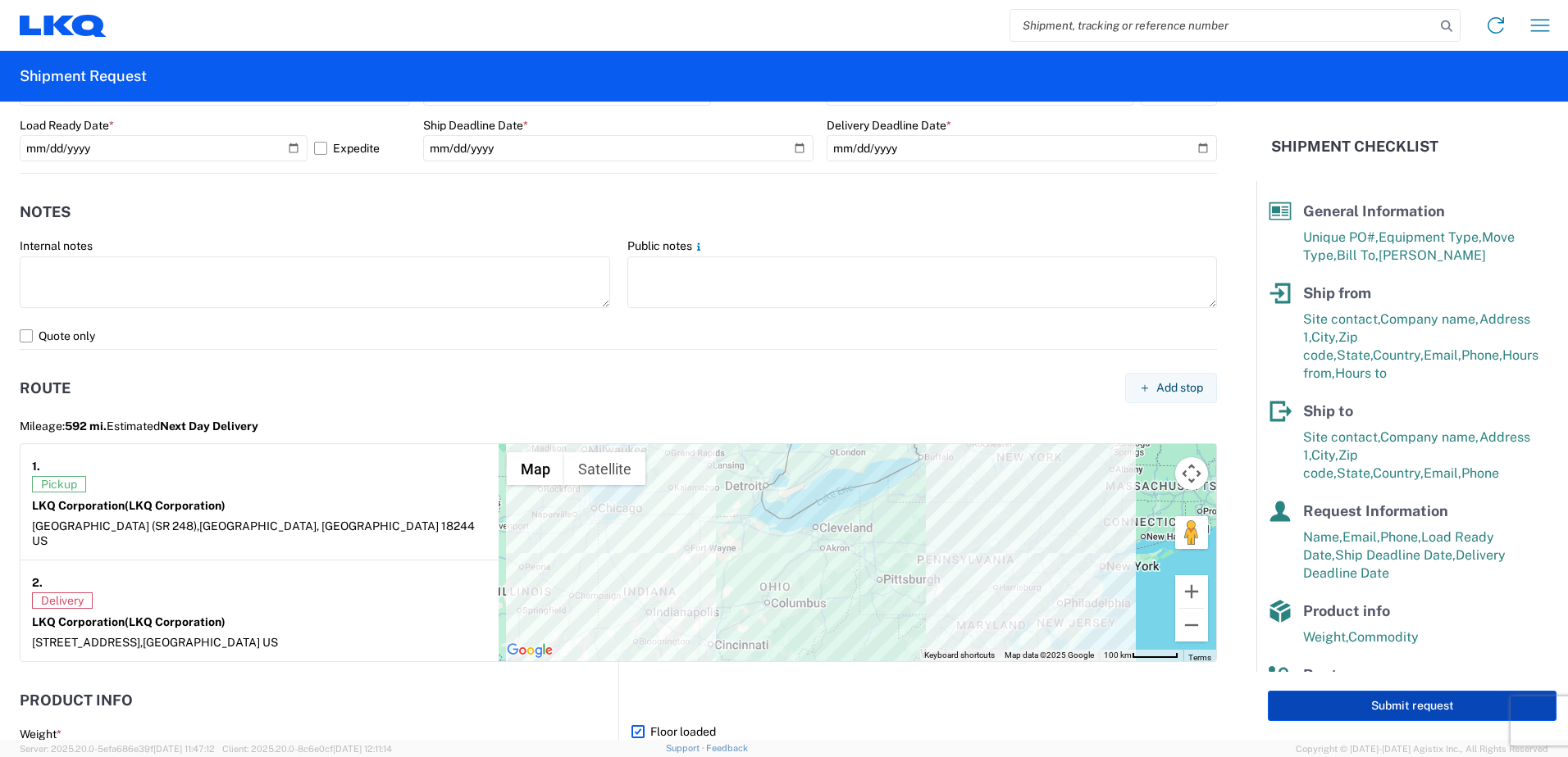
click at [1360, 706] on button "Submit request" at bounding box center [1411, 706] width 288 height 30
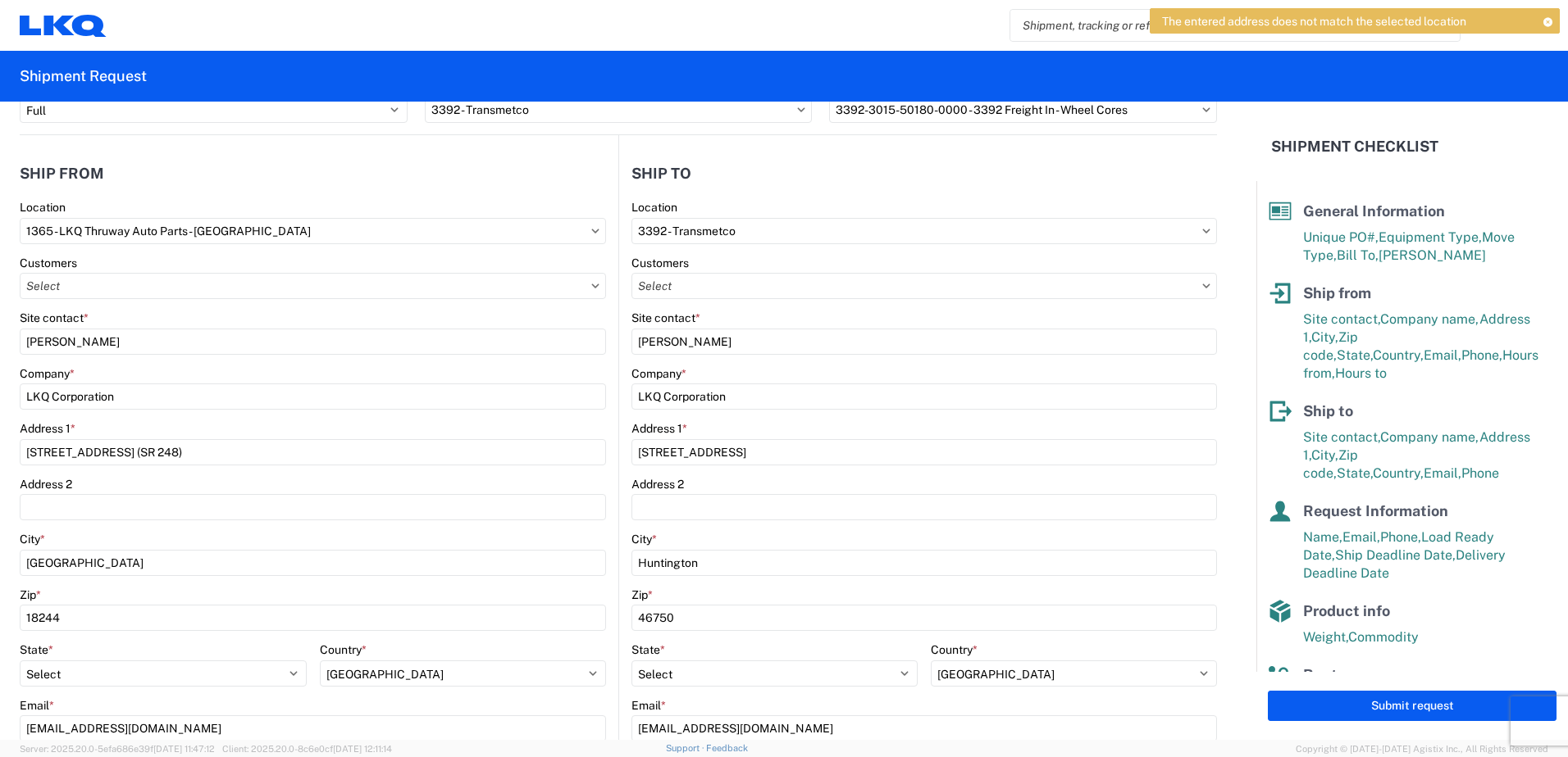
scroll to position [113, 0]
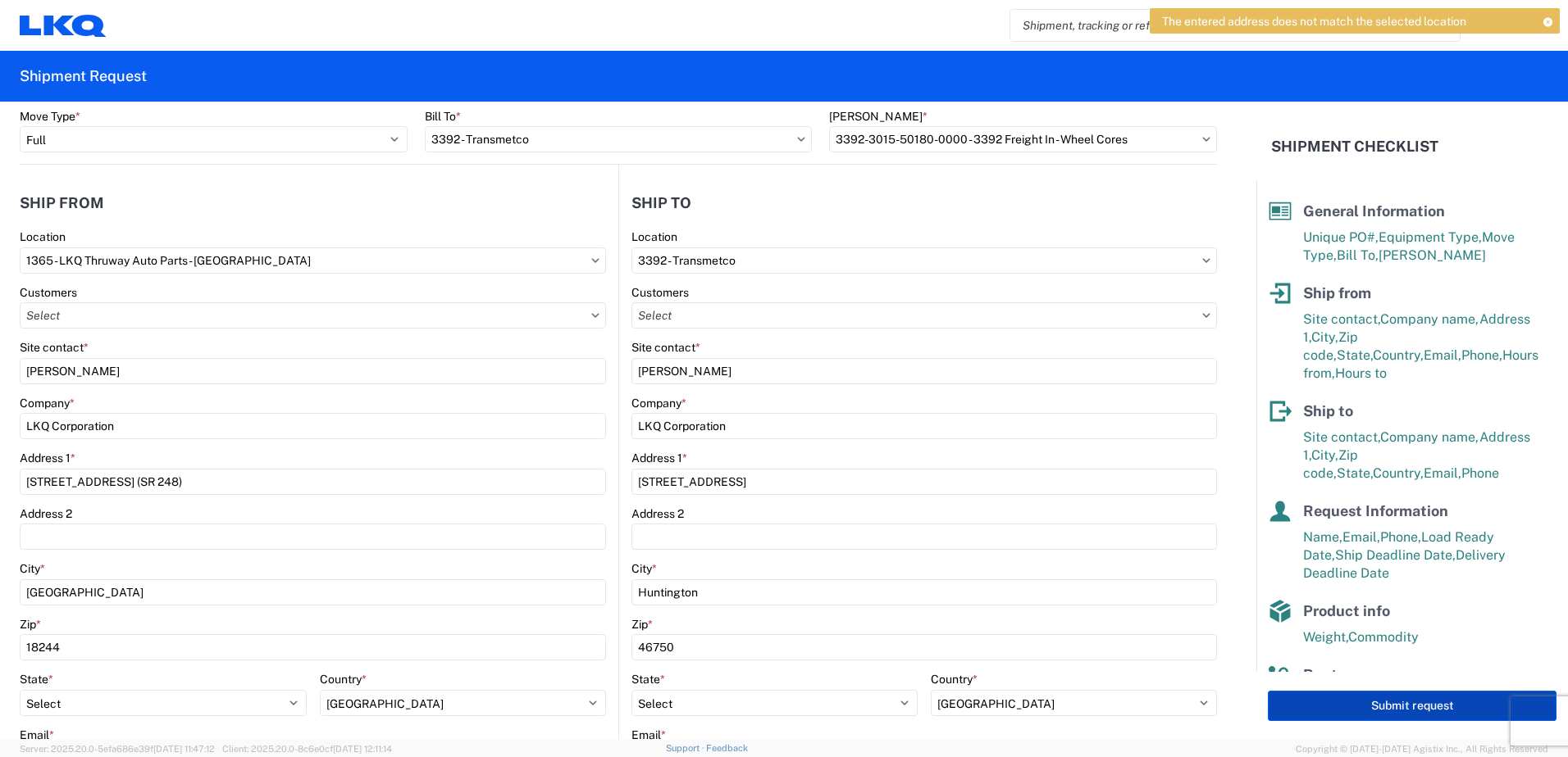
click at [1428, 708] on button "Submit request" at bounding box center [1411, 706] width 288 height 30
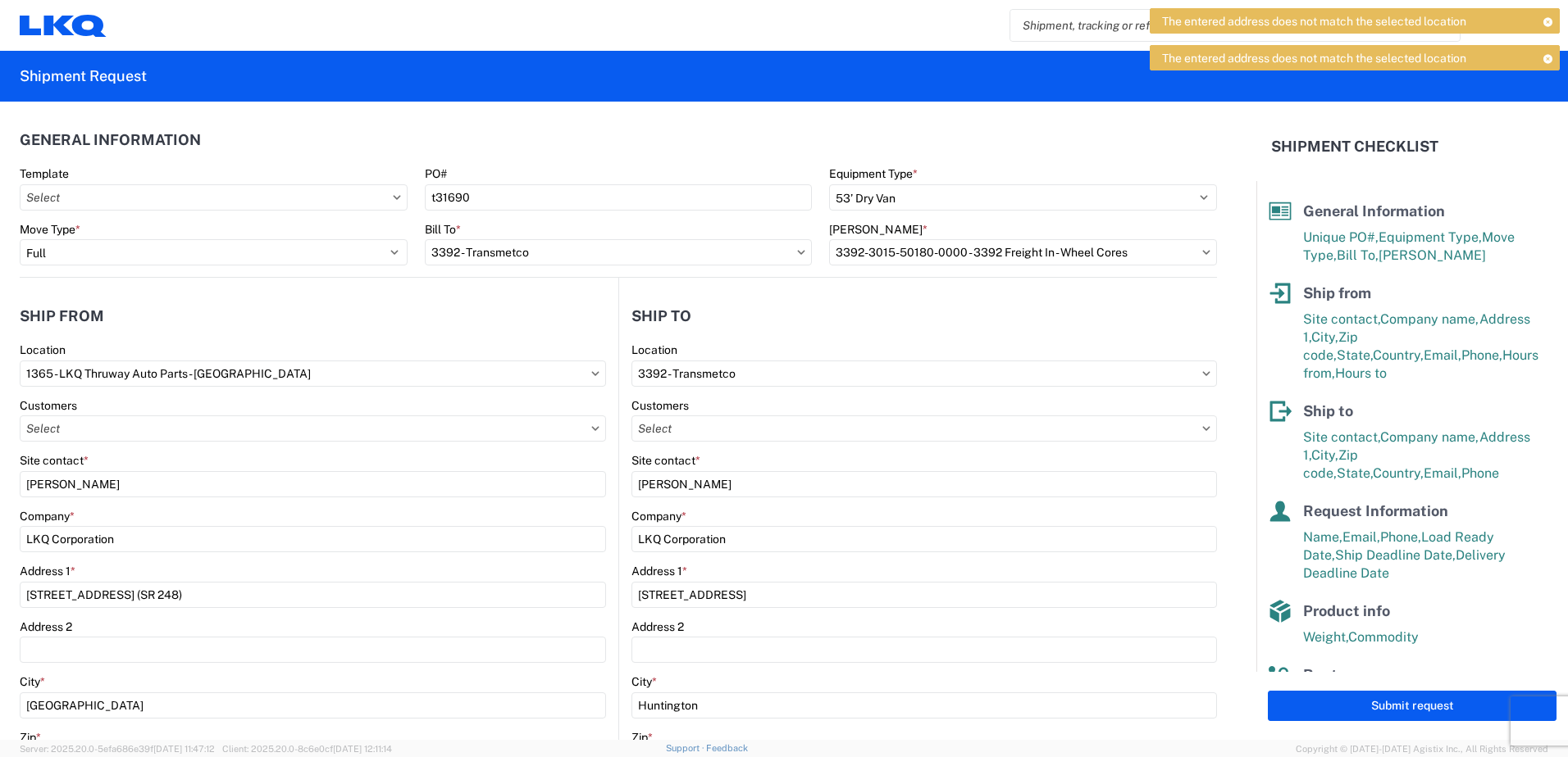
scroll to position [82, 0]
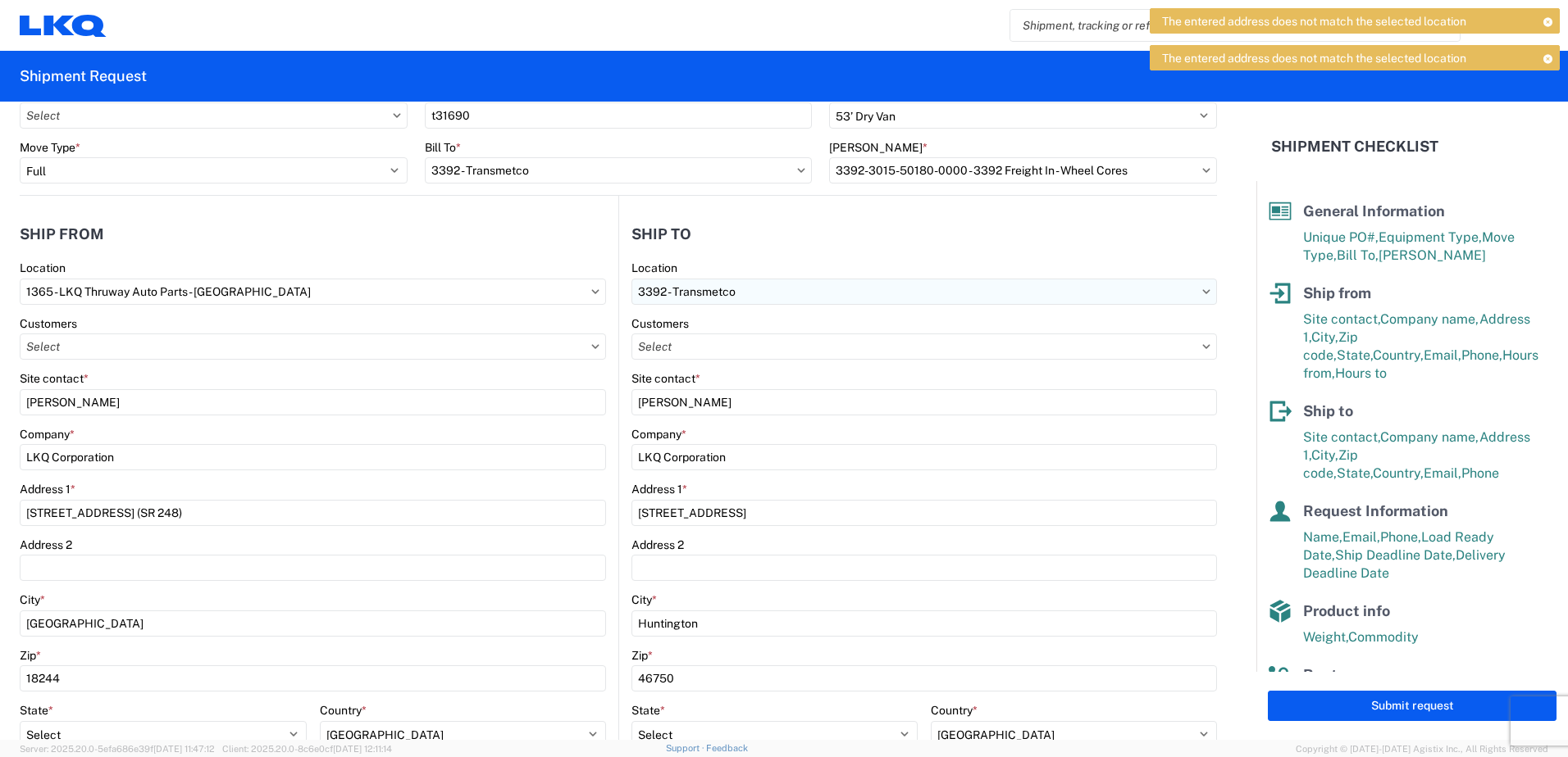
click at [1182, 287] on input "3392 - Transmetco" at bounding box center [924, 292] width 585 height 27
type input "3392"
click at [689, 364] on div "3392 - Transmetco" at bounding box center [773, 365] width 287 height 27
select select "IN"
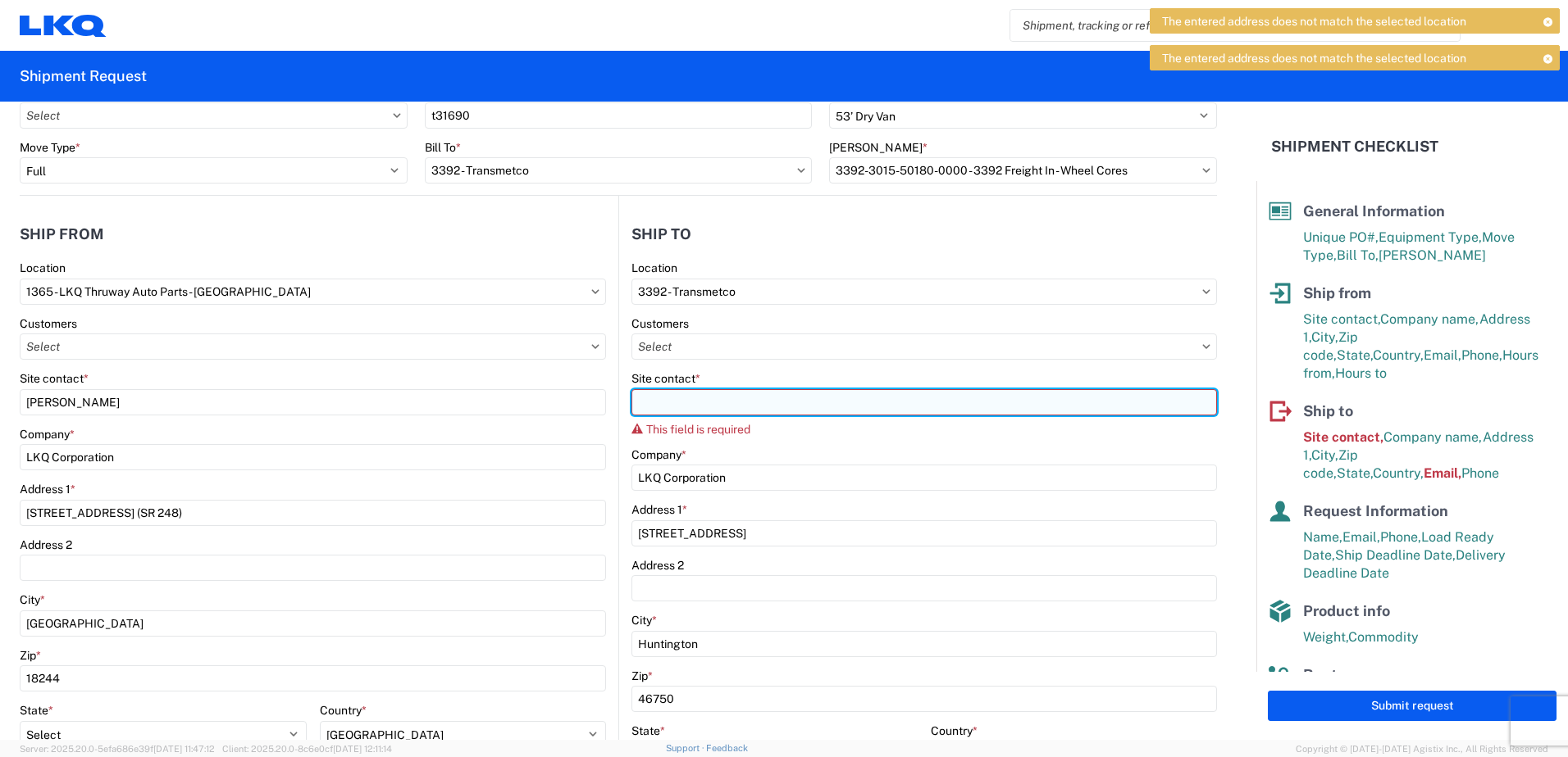
click at [676, 412] on input "Site contact *" at bounding box center [924, 402] width 585 height 27
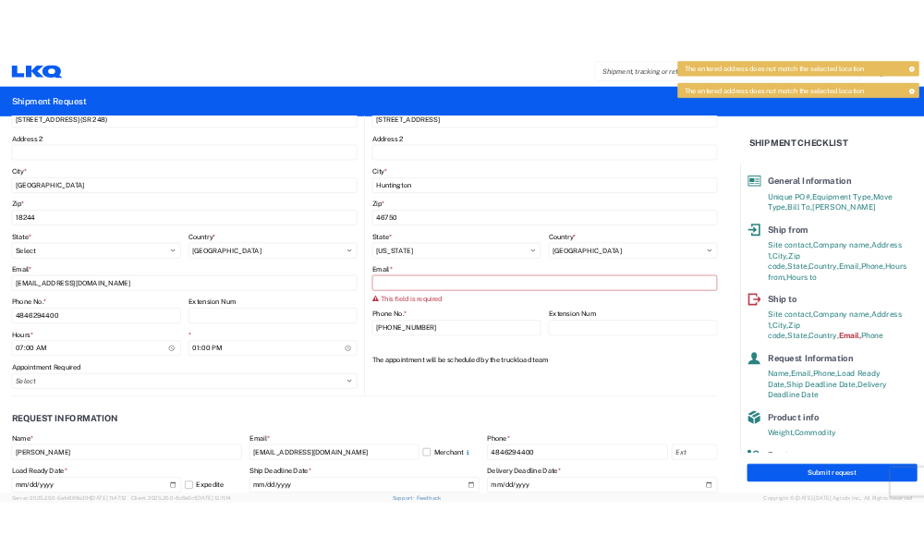
scroll to position [555, 0]
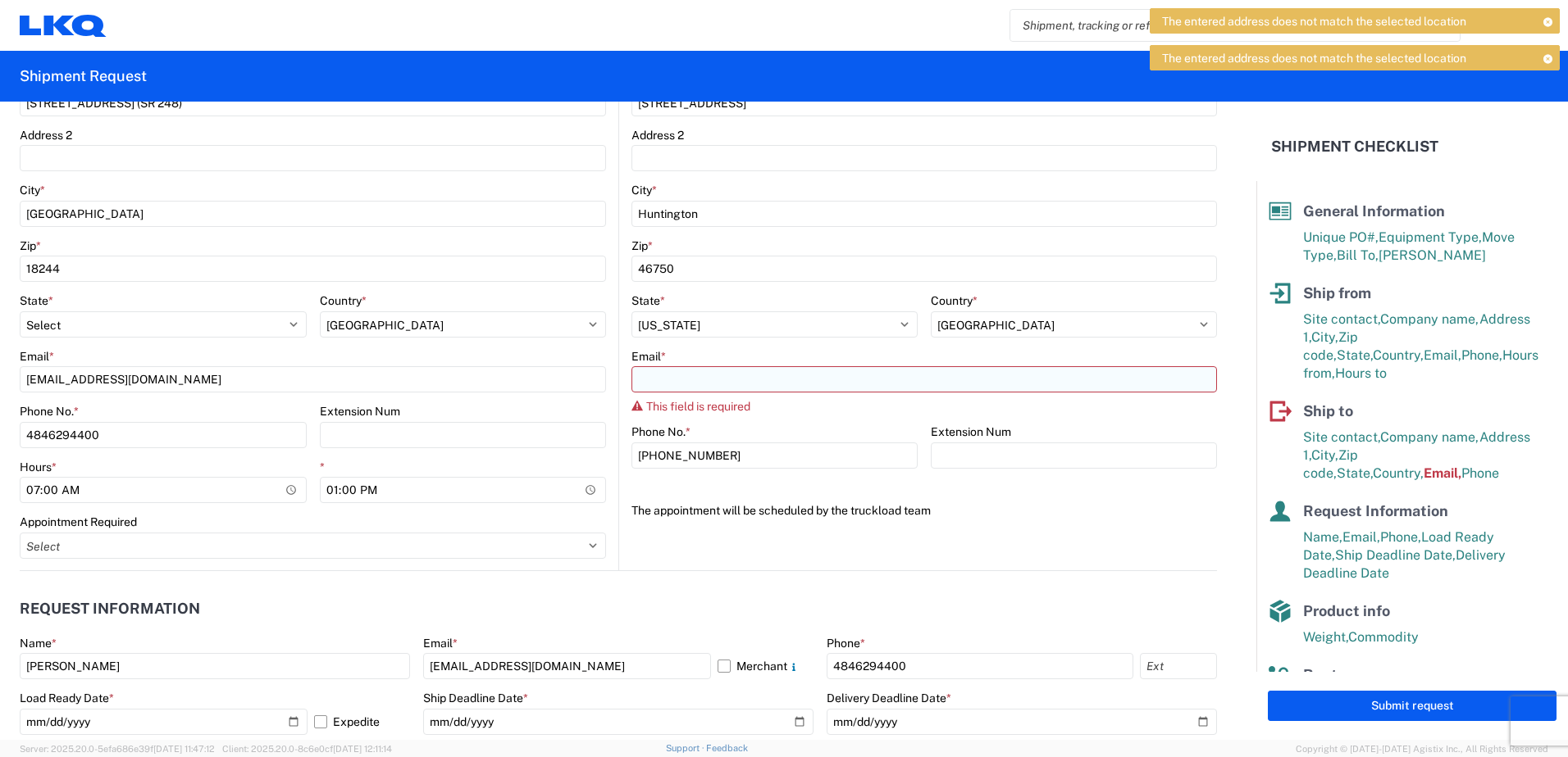
type input "[PERSON_NAME]"
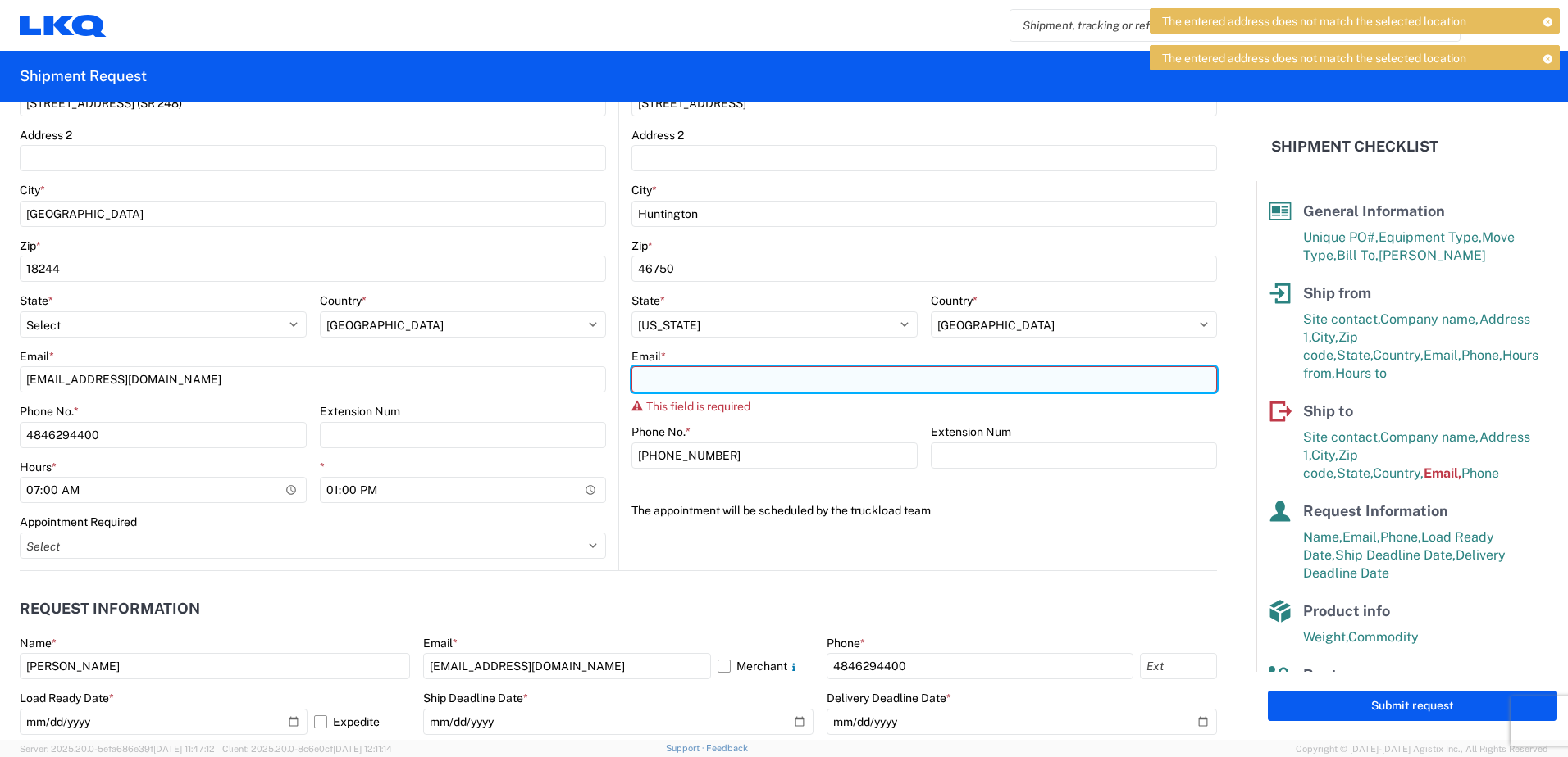
click at [677, 374] on input "Email *" at bounding box center [924, 379] width 585 height 27
type input "w"
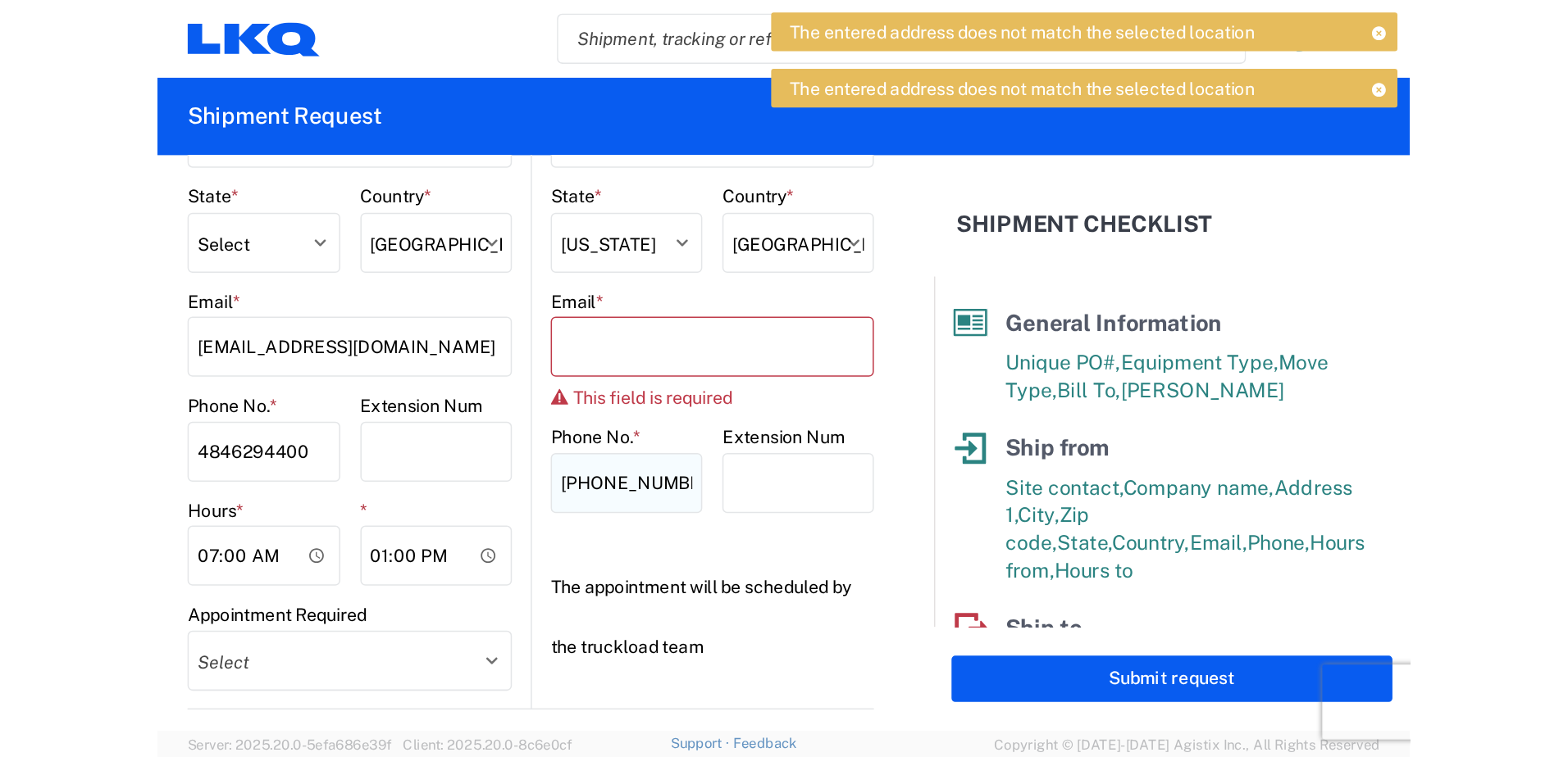
scroll to position [796, 0]
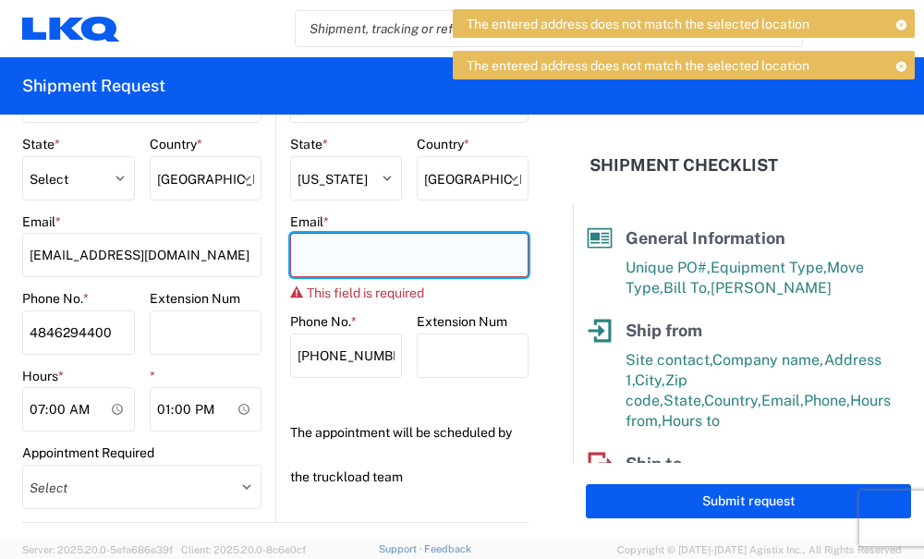
click at [314, 256] on input "Email *" at bounding box center [409, 255] width 239 height 44
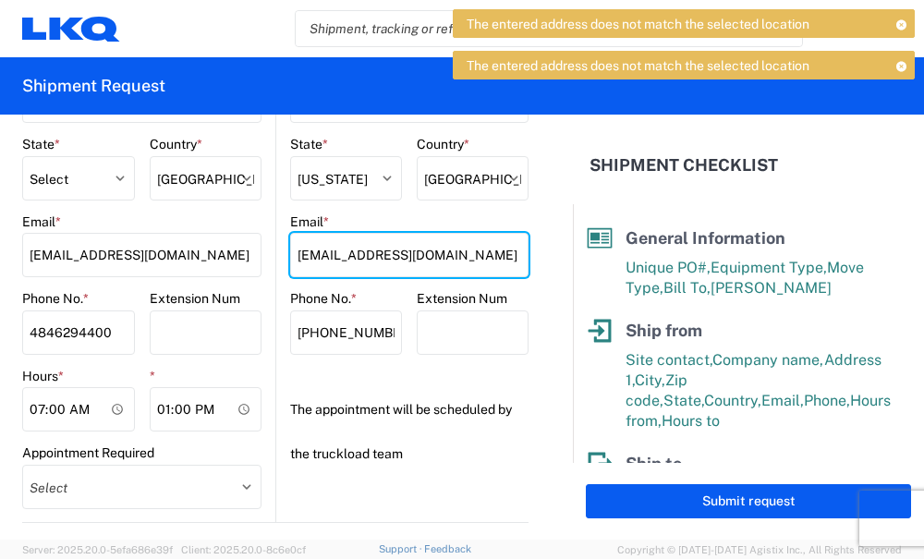
type input "[EMAIL_ADDRESS][DOMAIN_NAME]"
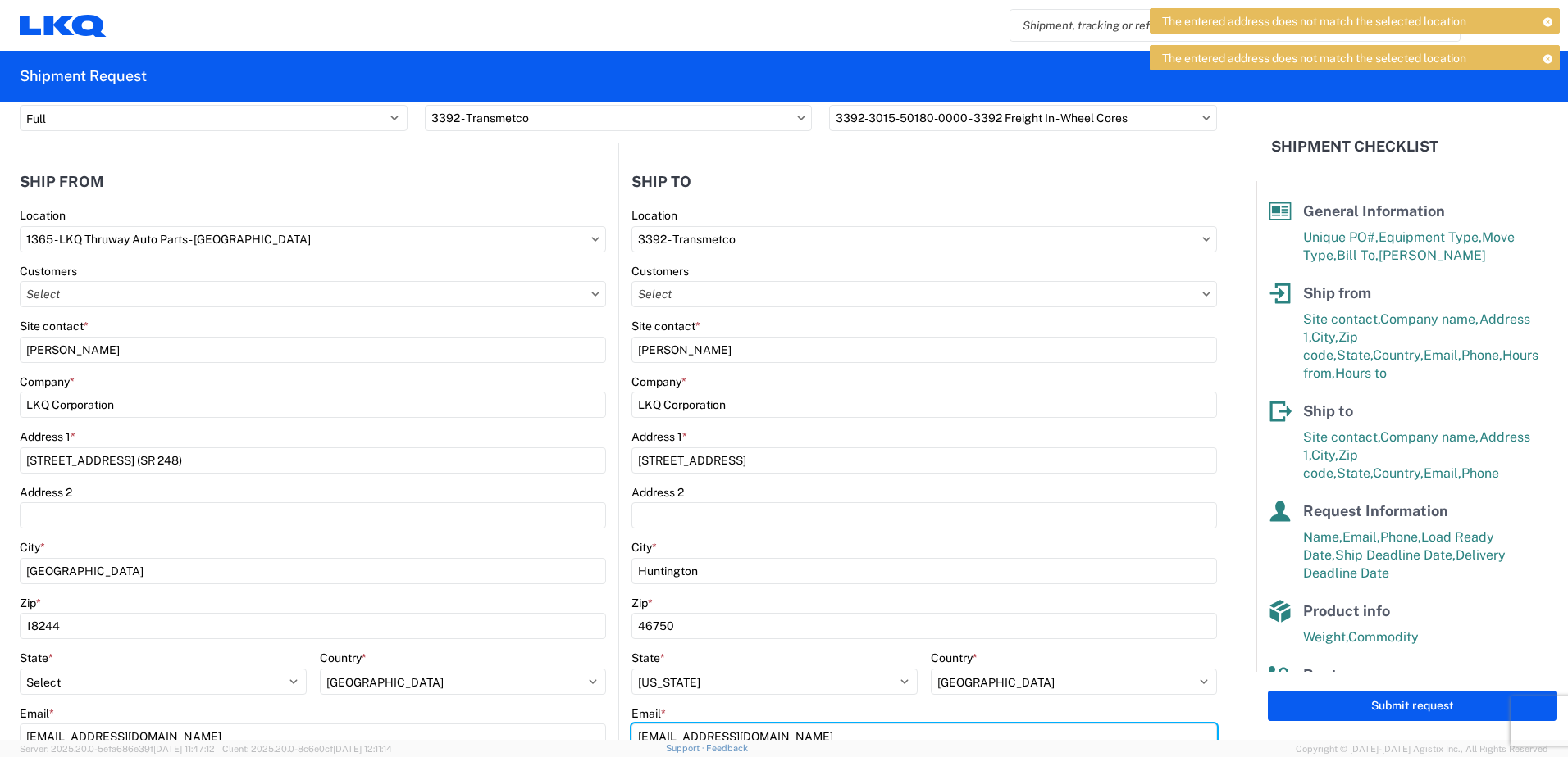
scroll to position [125, 0]
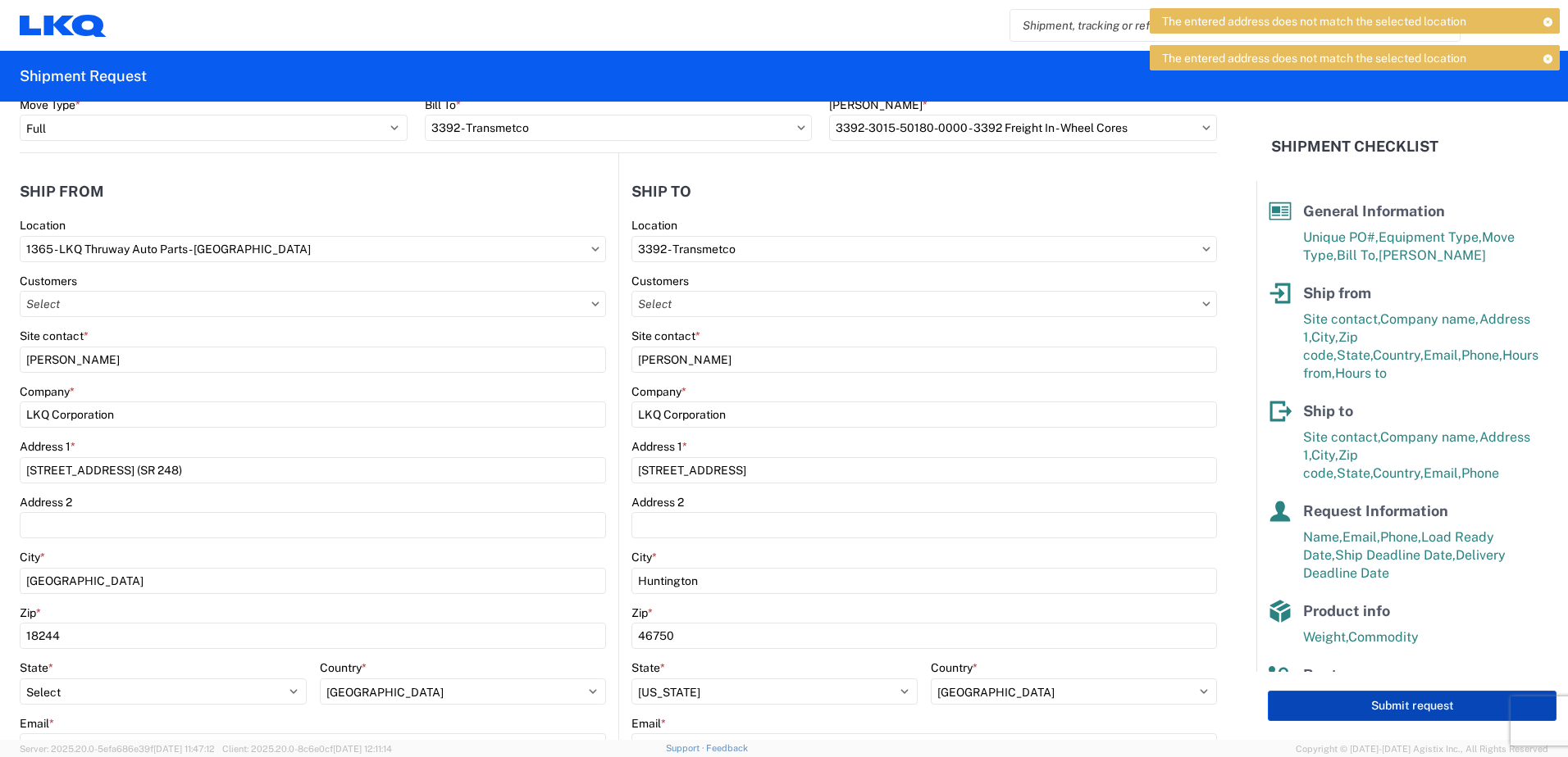
click at [1325, 708] on button "Submit request" at bounding box center [1411, 706] width 288 height 30
